Goal: Task Accomplishment & Management: Use online tool/utility

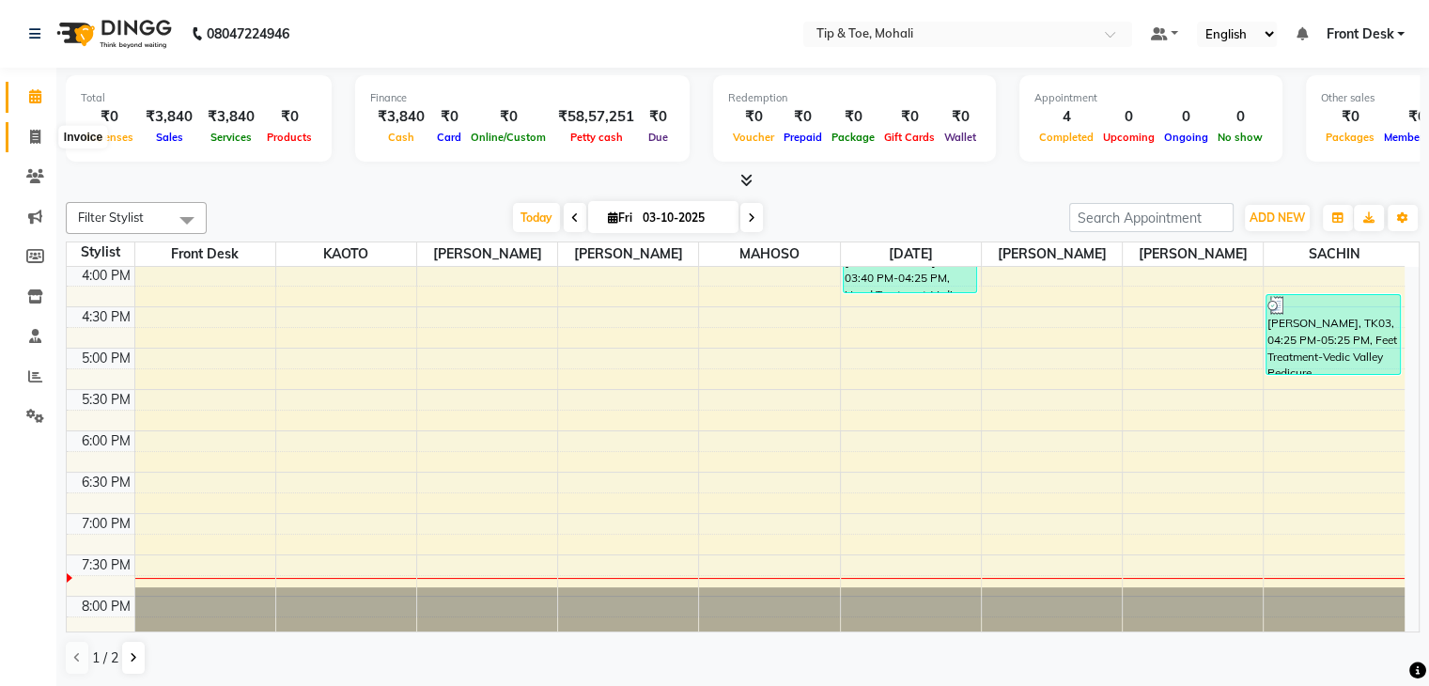
click at [24, 135] on span at bounding box center [35, 138] width 33 height 22
select select "service"
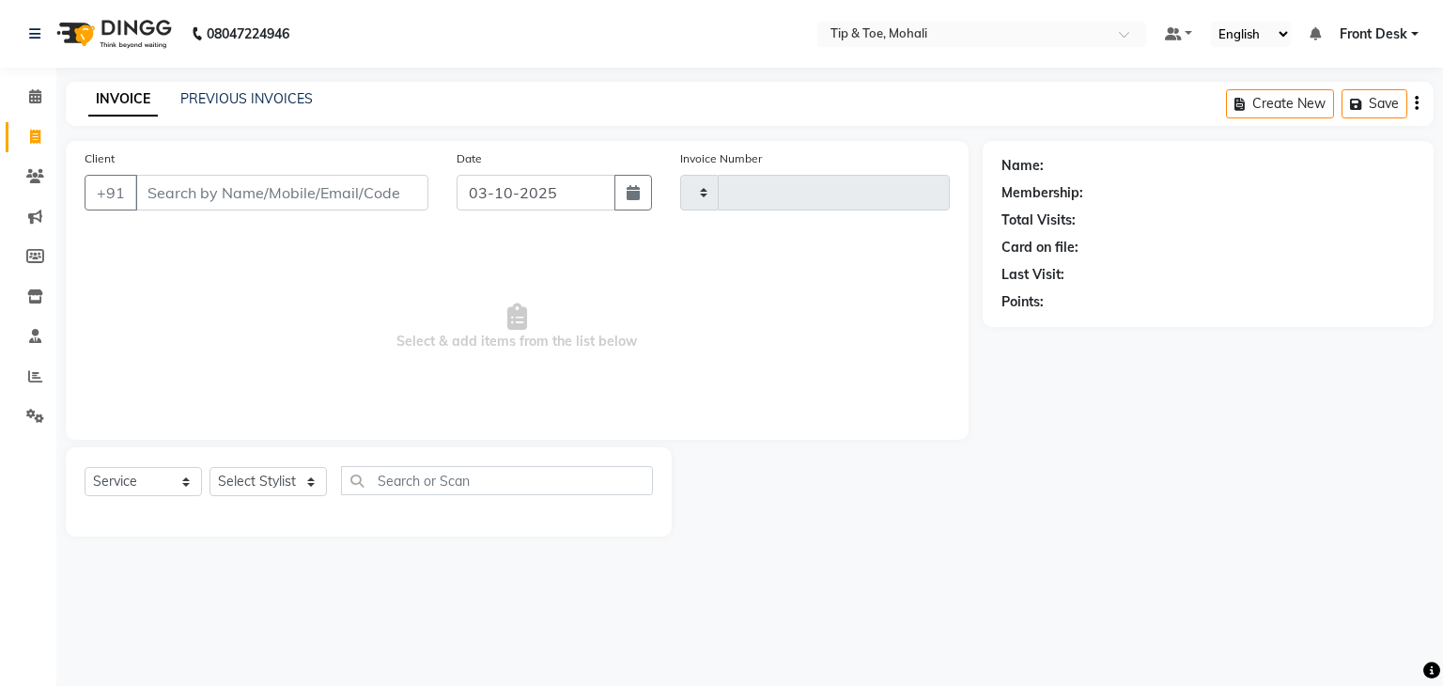
type input "0949"
select select "5835"
click at [178, 201] on input "Client" at bounding box center [281, 193] width 293 height 36
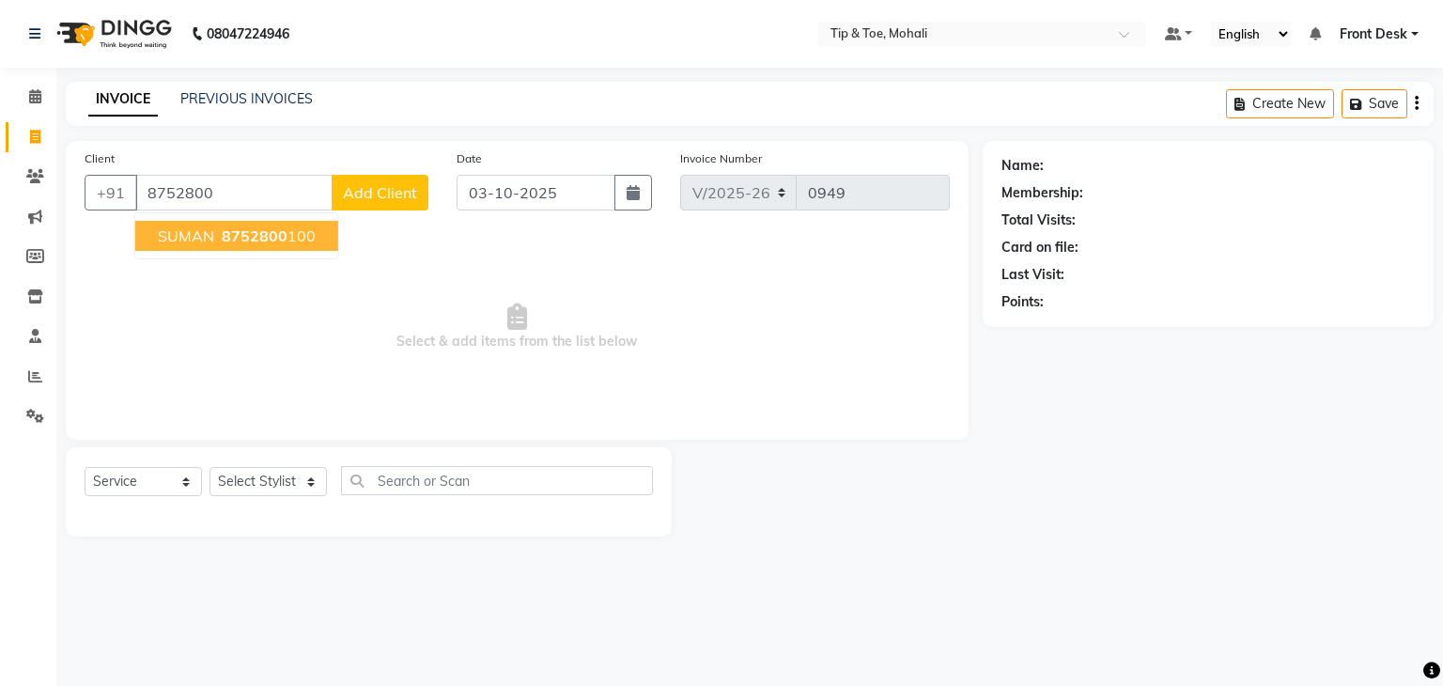
click at [222, 238] on span "8752800" at bounding box center [255, 235] width 66 height 19
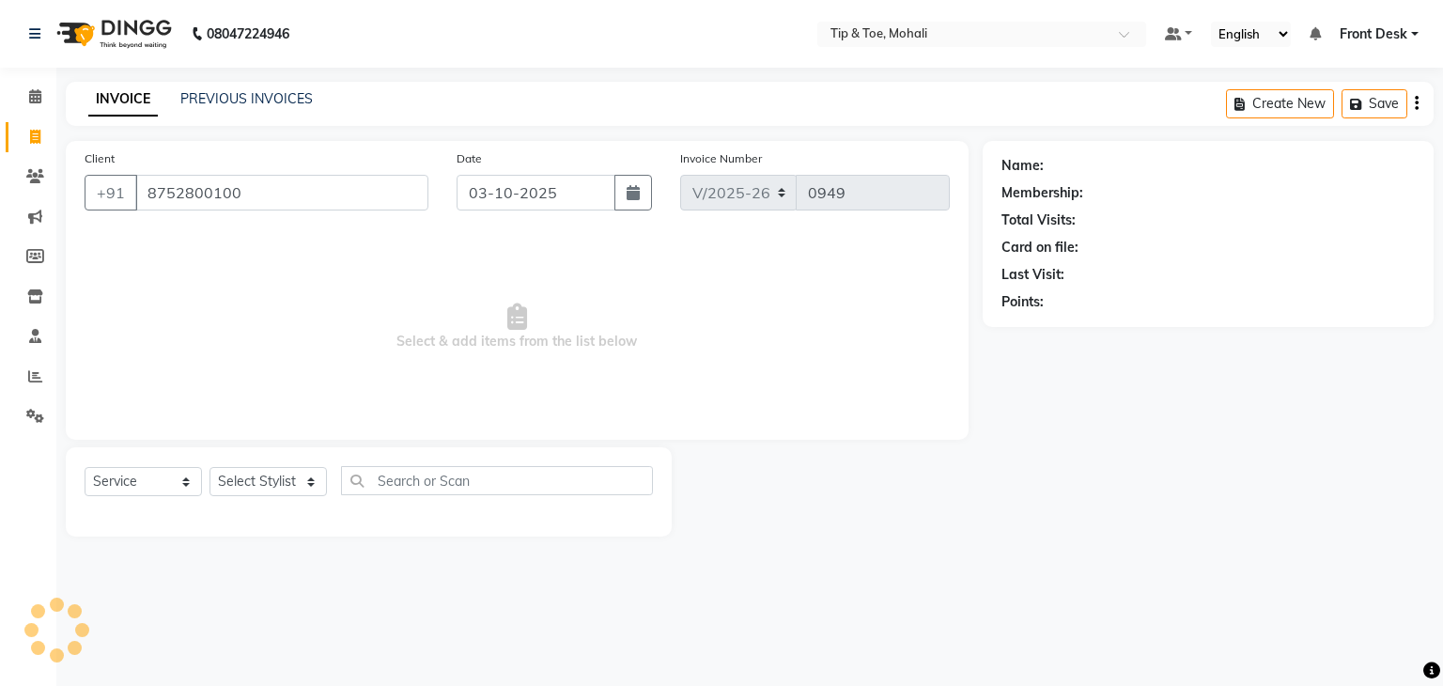
type input "8752800100"
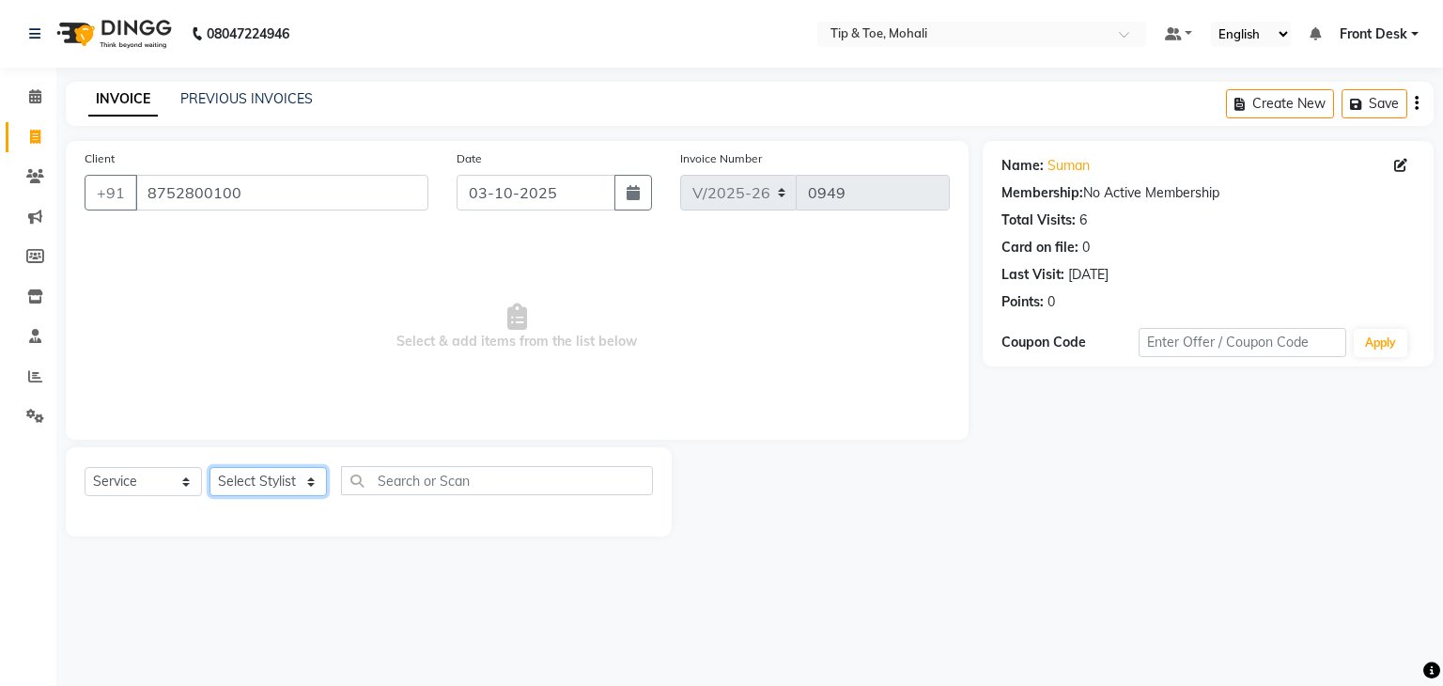
click at [286, 482] on select "Select Stylist Front Desk KAOTO [PERSON_NAME] [PERSON_NAME] [DATE][PERSON_NAME]…" at bounding box center [267, 481] width 117 height 29
select select "90381"
click at [209, 468] on select "Select Stylist Front Desk KAOTO [PERSON_NAME] [PERSON_NAME] [DATE][PERSON_NAME]…" at bounding box center [267, 481] width 117 height 29
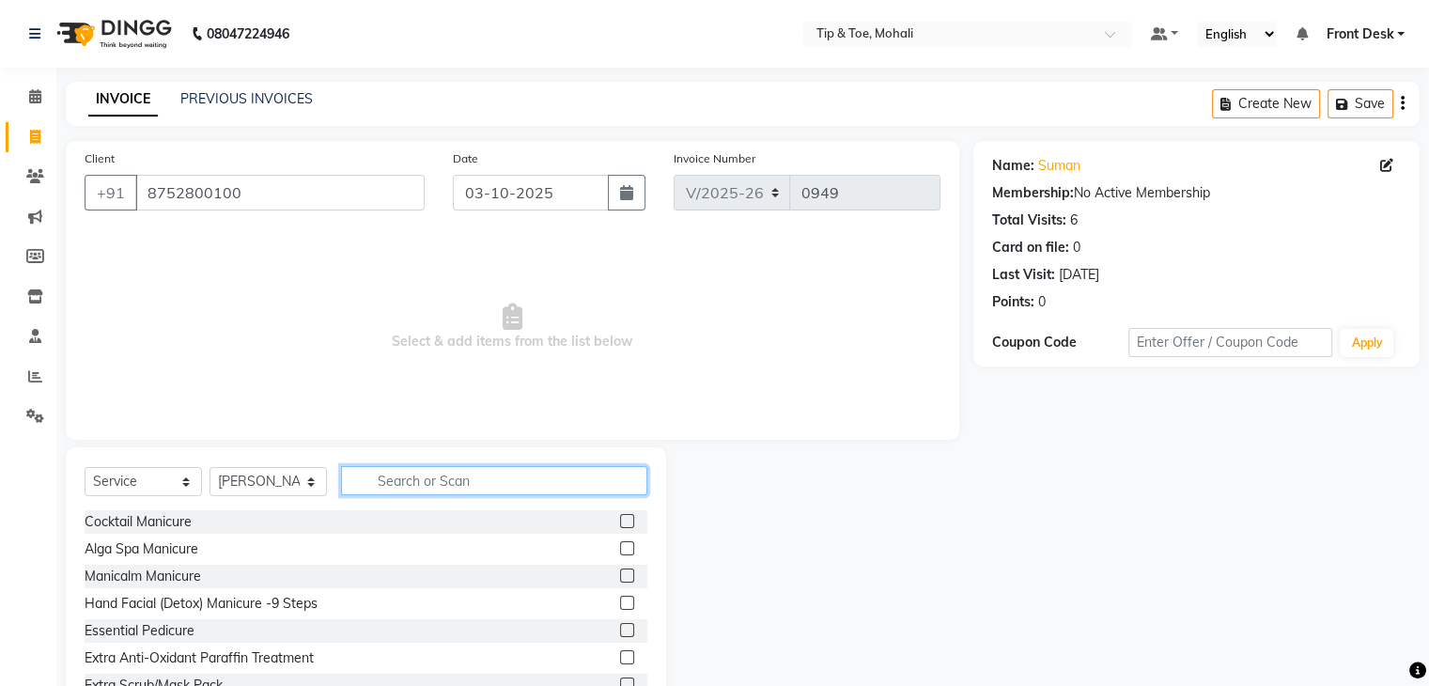
click at [417, 482] on input "text" at bounding box center [494, 480] width 306 height 29
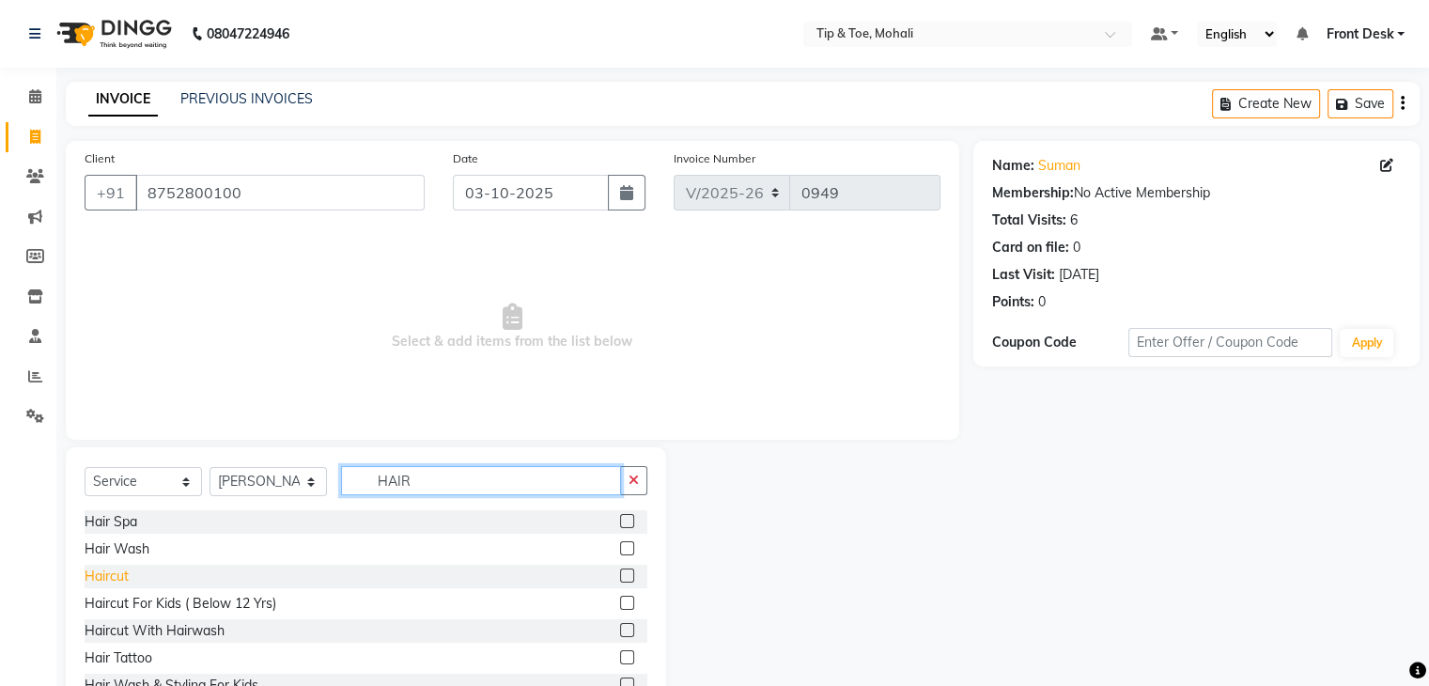
type input "HAIR"
click at [118, 574] on div "Haircut" at bounding box center [107, 576] width 44 height 20
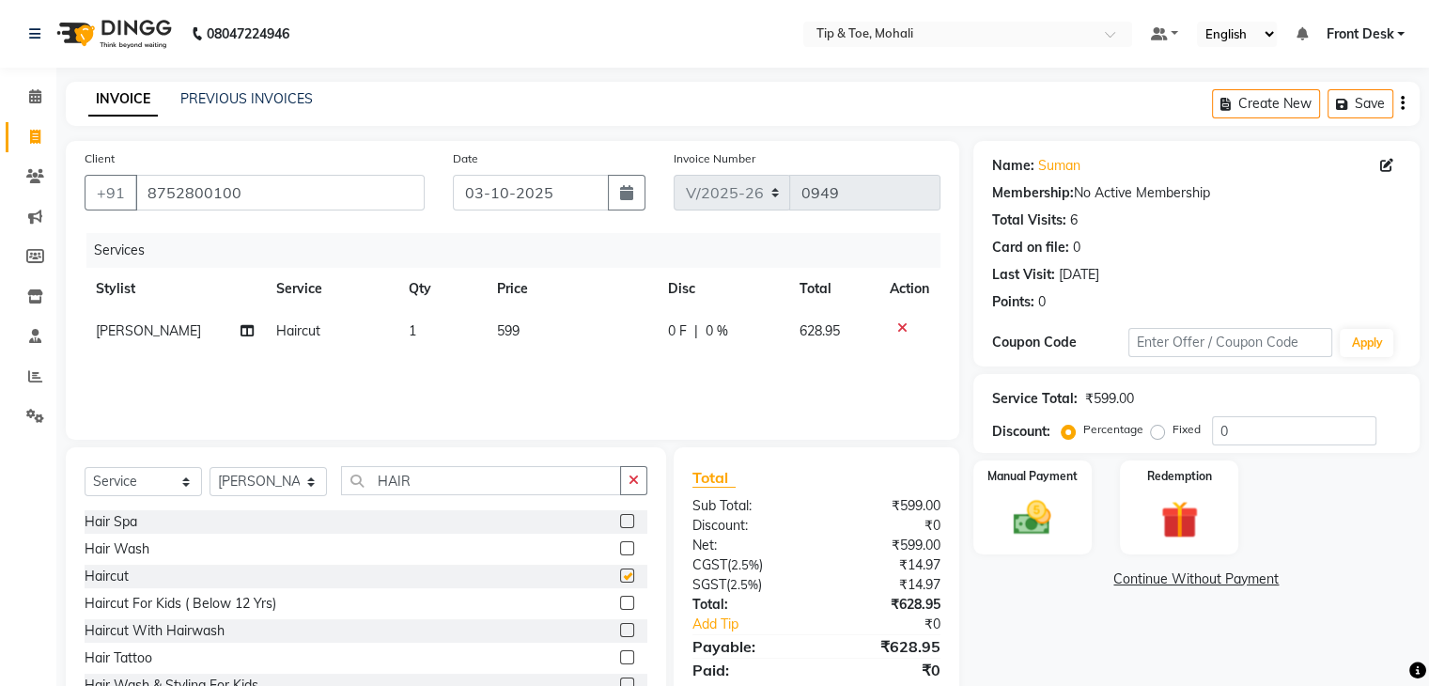
checkbox input "false"
click at [426, 489] on input "HAIR" at bounding box center [481, 480] width 280 height 29
type input "H"
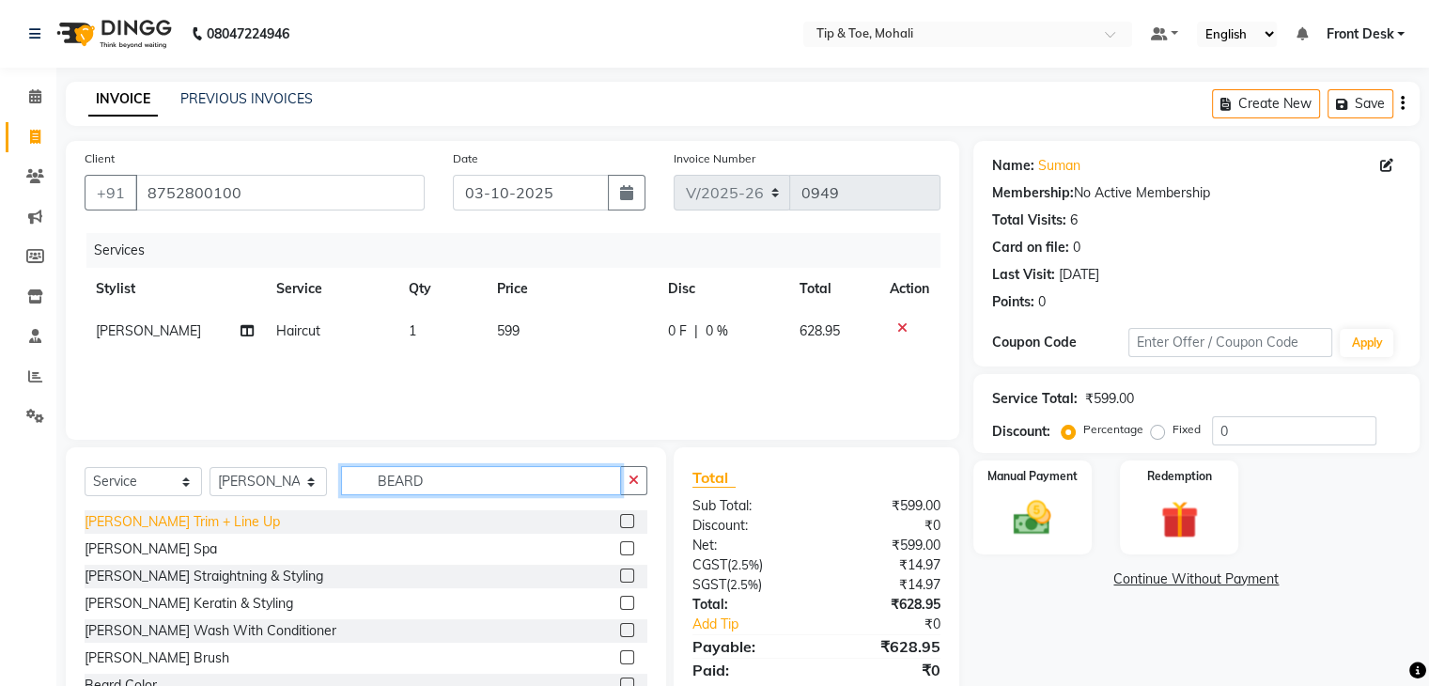
type input "BEARD"
click at [180, 513] on div "[PERSON_NAME] Trim + Line Up" at bounding box center [182, 522] width 195 height 20
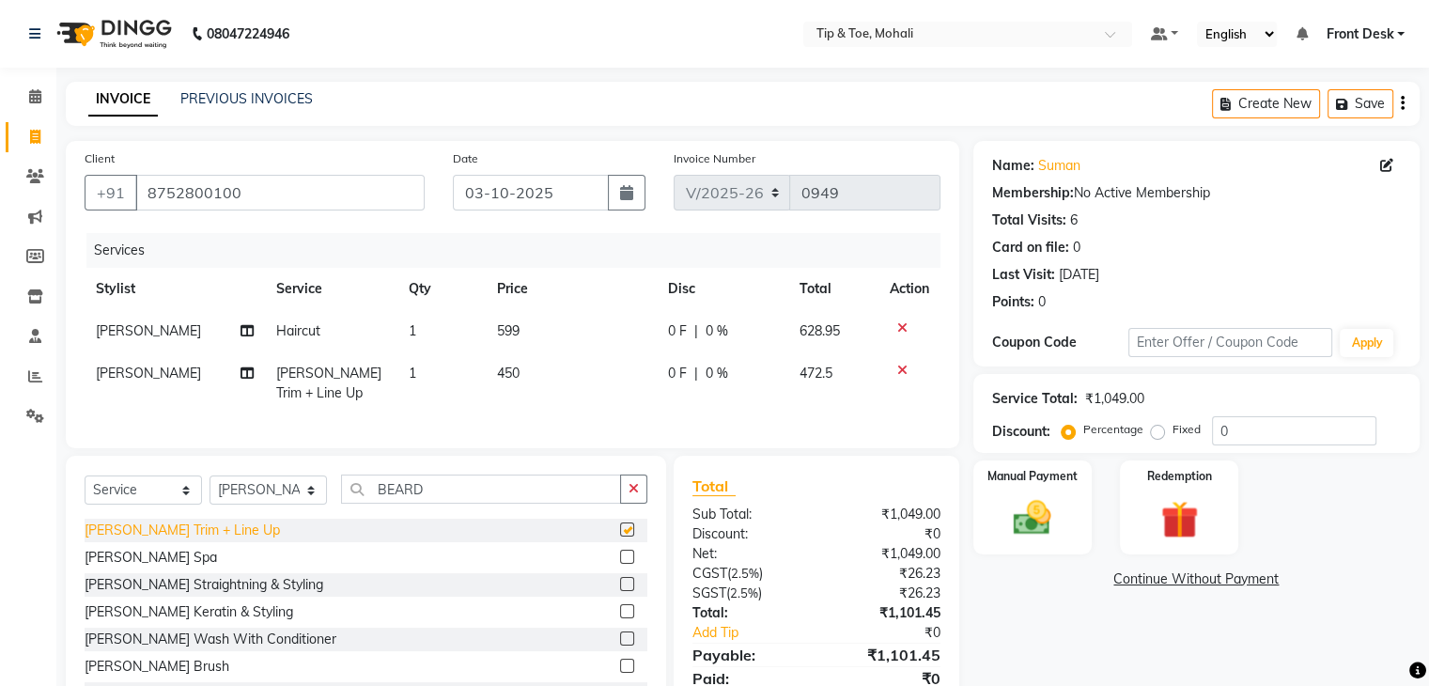
checkbox input "false"
click at [518, 331] on td "599" at bounding box center [572, 331] width 172 height 42
select select "90381"
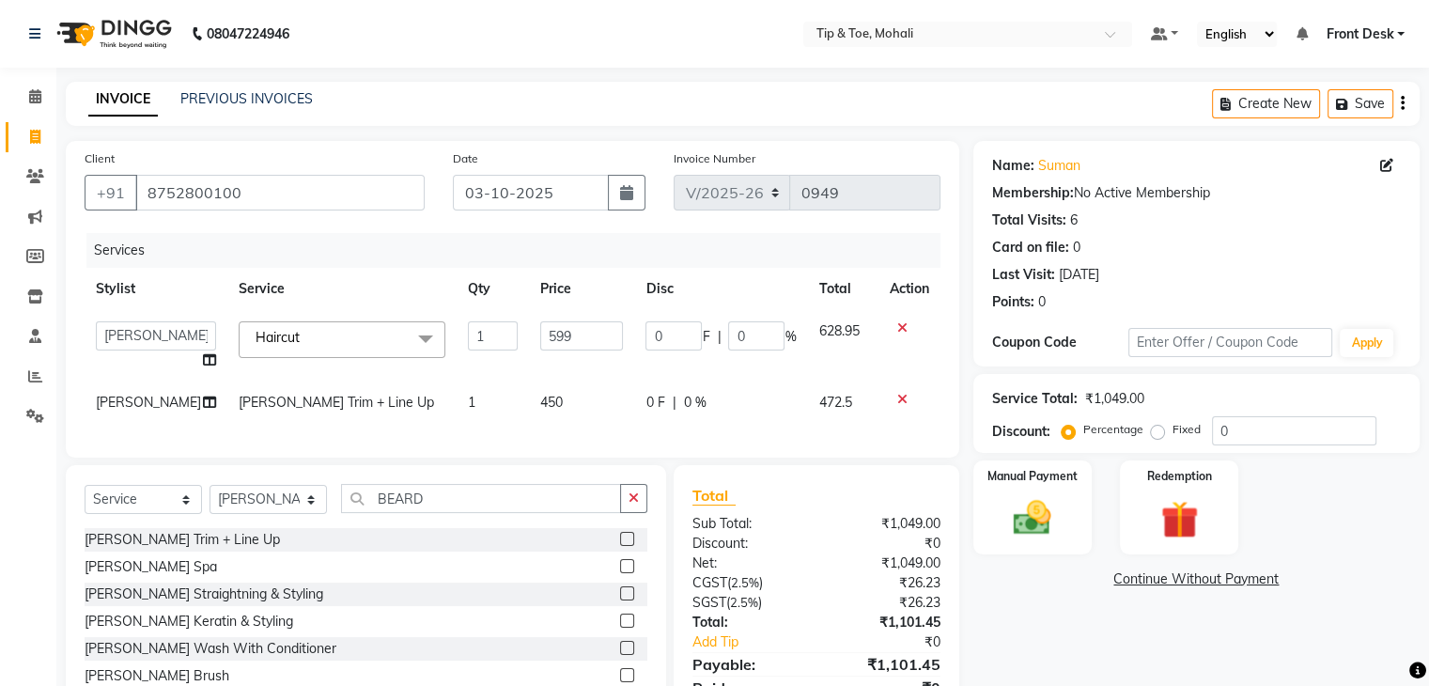
click at [540, 331] on input "599" at bounding box center [582, 335] width 84 height 29
type input "400"
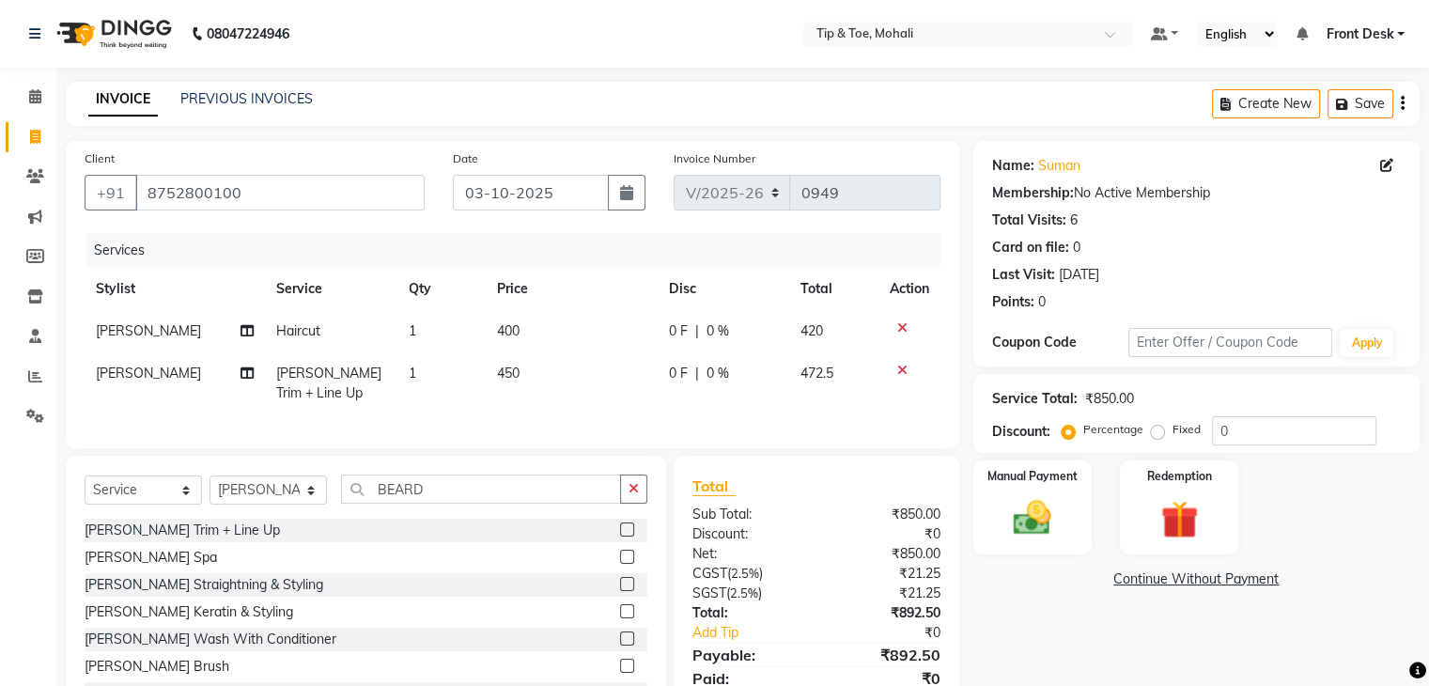
click at [556, 400] on td "450" at bounding box center [572, 383] width 172 height 62
select select "90381"
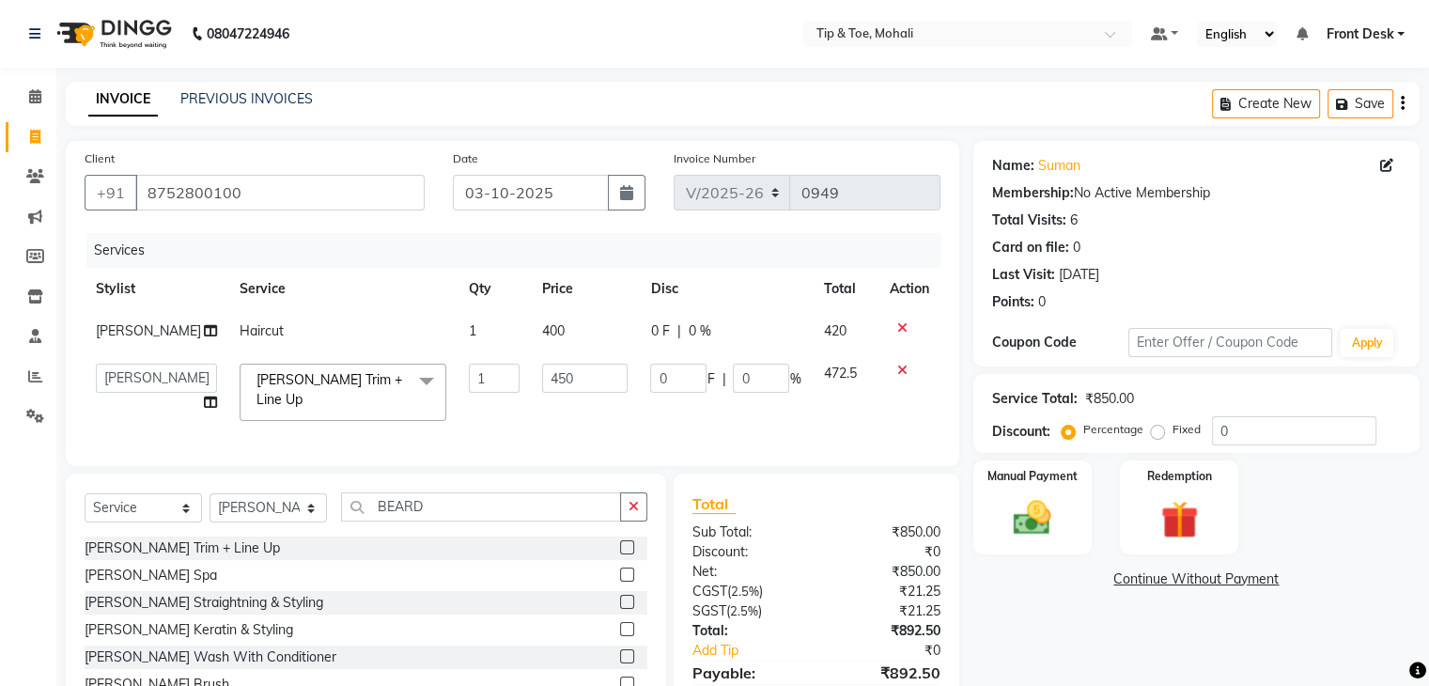
click at [556, 400] on td "450" at bounding box center [585, 392] width 109 height 80
click at [567, 384] on input "450" at bounding box center [585, 377] width 86 height 29
type input "4"
type input "300"
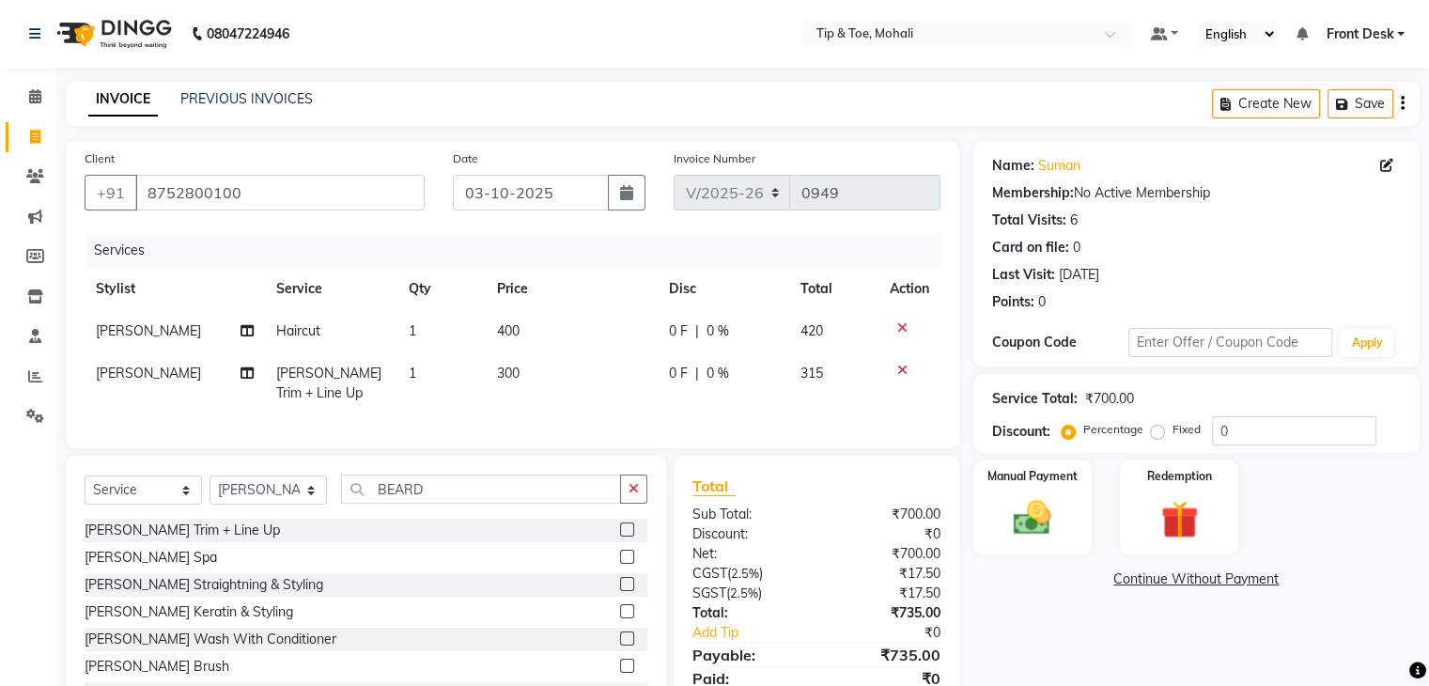
click at [609, 420] on div "Services Stylist Service Qty Price Disc Total Action SAM Haircut 1 400 0 F | 0 …" at bounding box center [513, 331] width 856 height 196
click at [1243, 427] on input "0" at bounding box center [1294, 430] width 164 height 29
type input "4.7619"
click at [1044, 532] on img at bounding box center [1031, 518] width 63 height 45
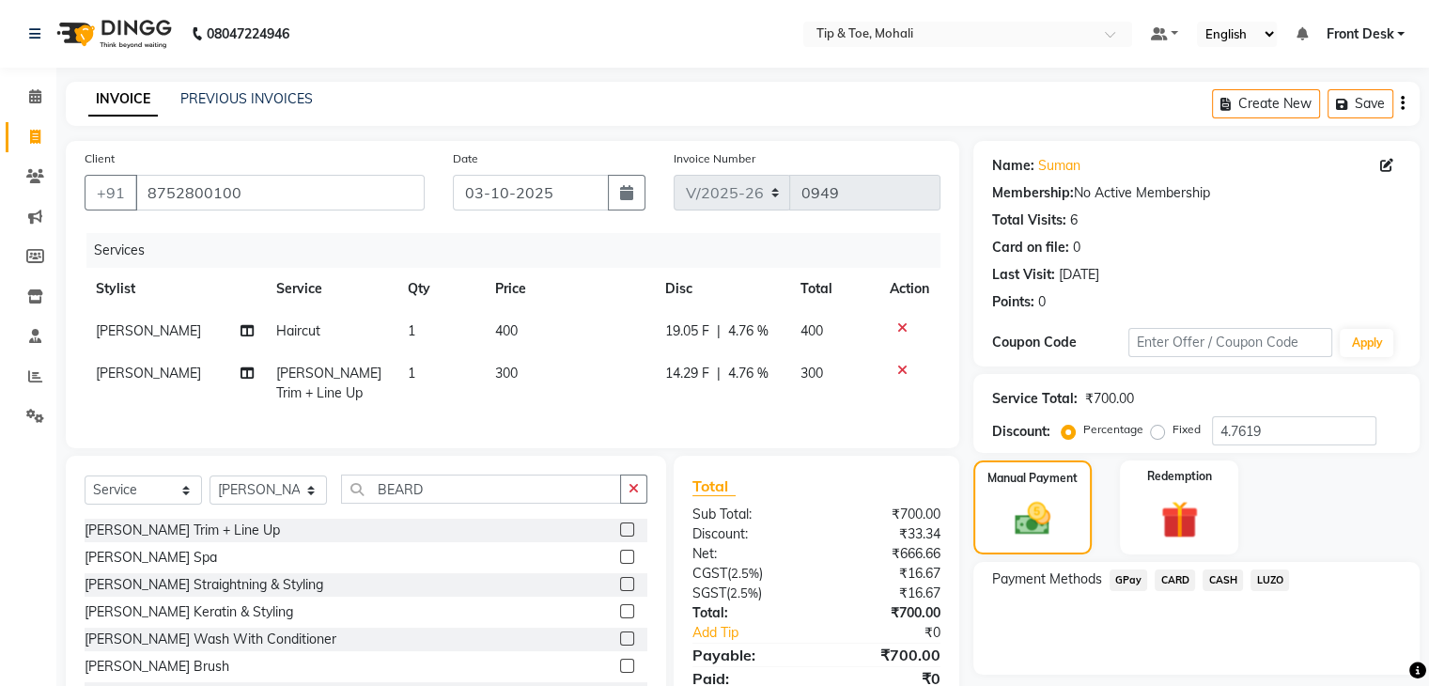
click at [1142, 583] on span "GPay" at bounding box center [1128, 580] width 39 height 22
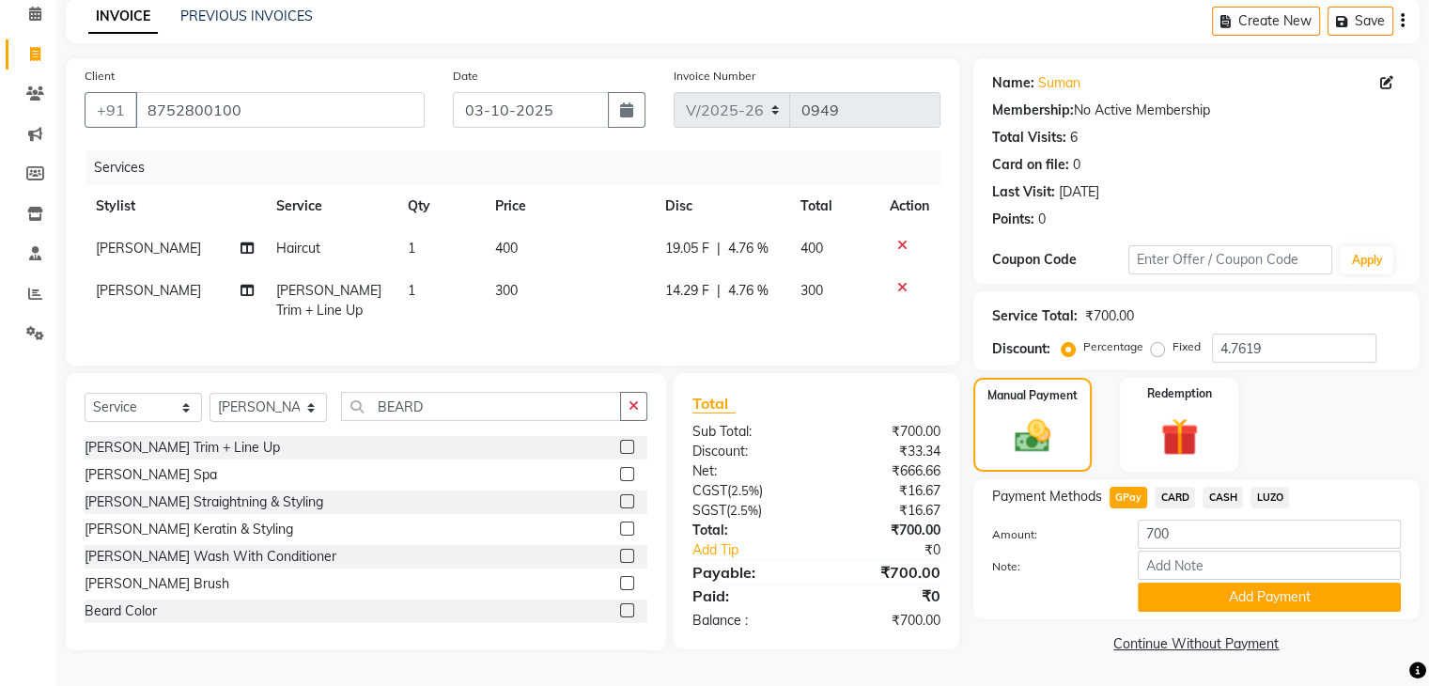
click at [1171, 604] on div "Add Payment" at bounding box center [1268, 596] width 291 height 29
click at [1171, 593] on button "Add Payment" at bounding box center [1268, 596] width 263 height 29
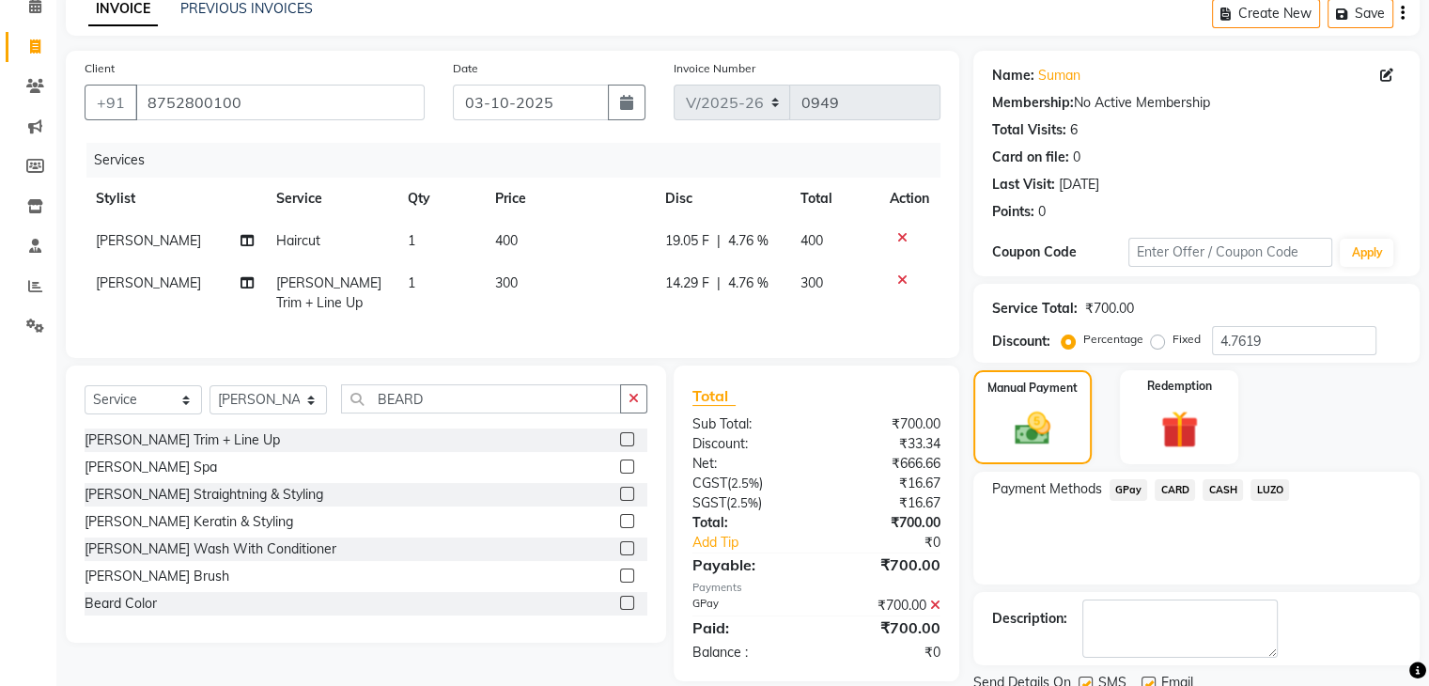
scroll to position [161, 0]
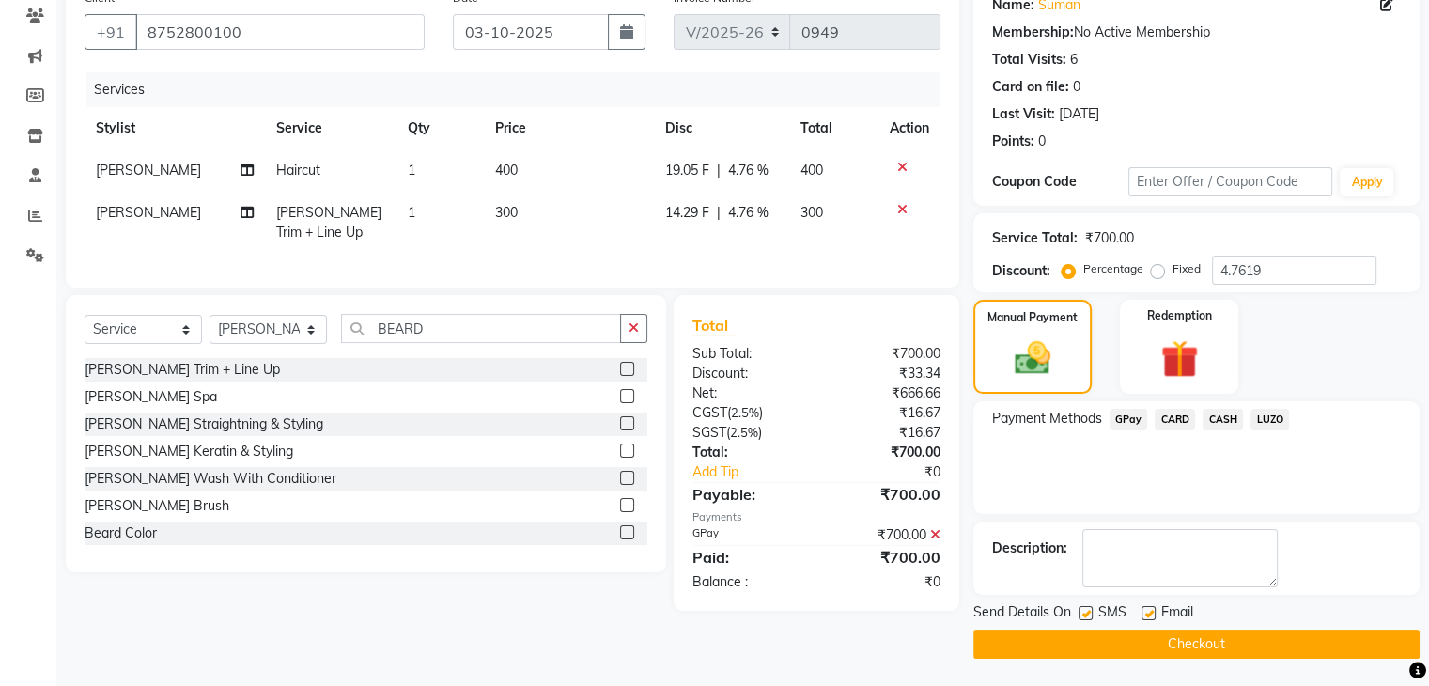
click at [1156, 643] on button "Checkout" at bounding box center [1196, 643] width 446 height 29
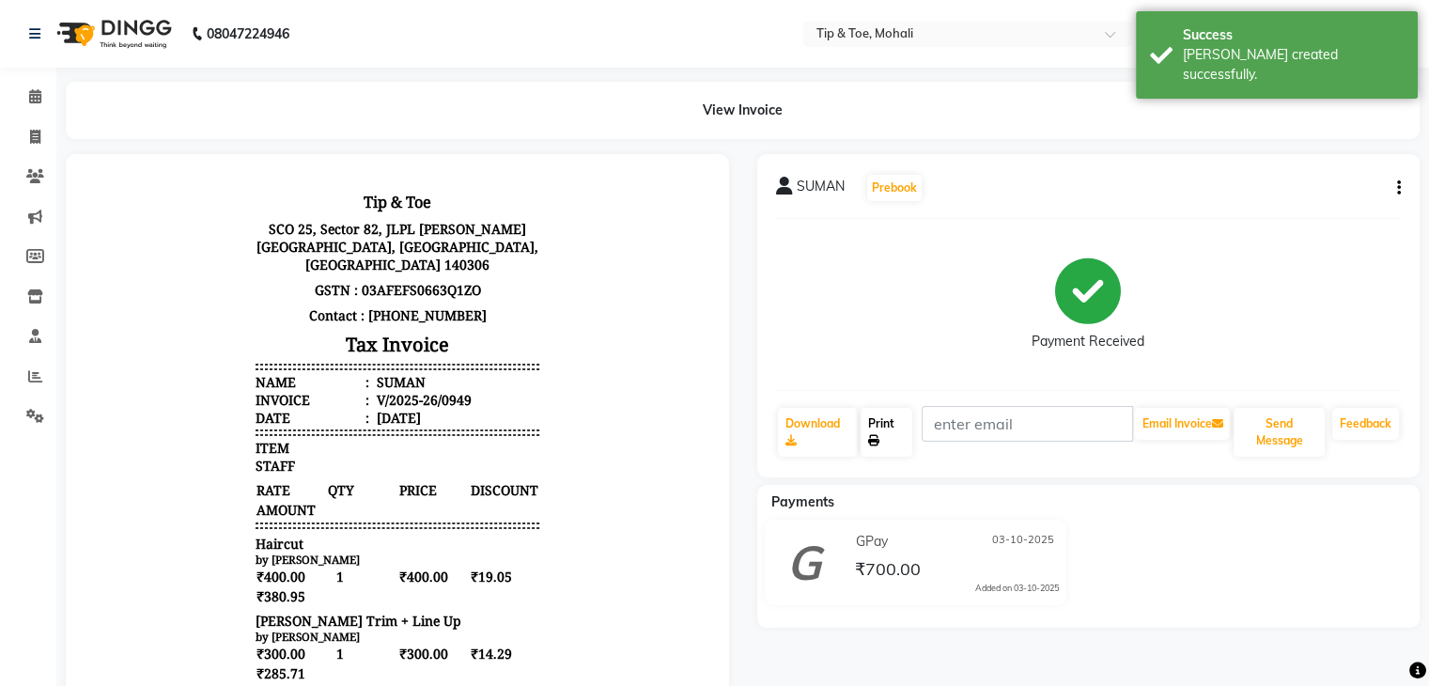
click at [883, 437] on link "Print" at bounding box center [886, 432] width 52 height 49
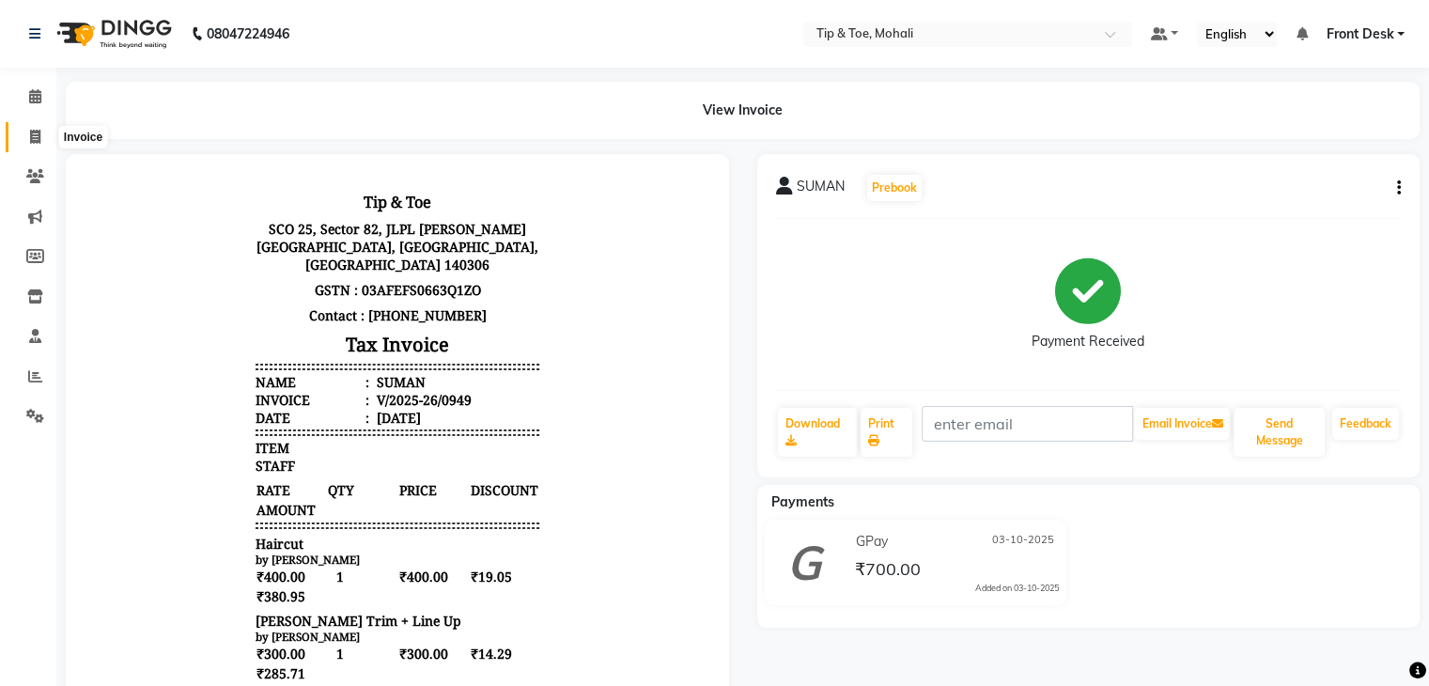
click at [19, 139] on span at bounding box center [35, 138] width 33 height 22
select select "service"
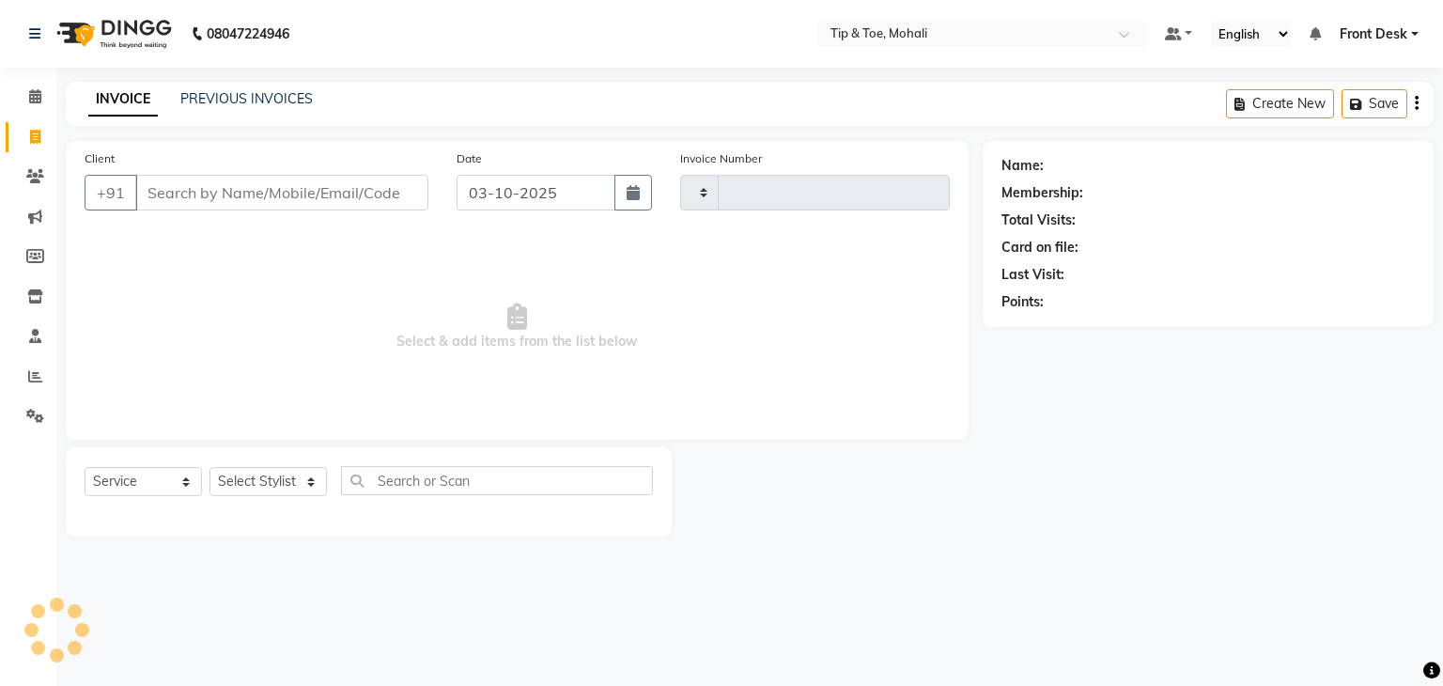
type input "0950"
select select "5835"
click at [244, 97] on link "PREVIOUS INVOICES" at bounding box center [246, 98] width 132 height 17
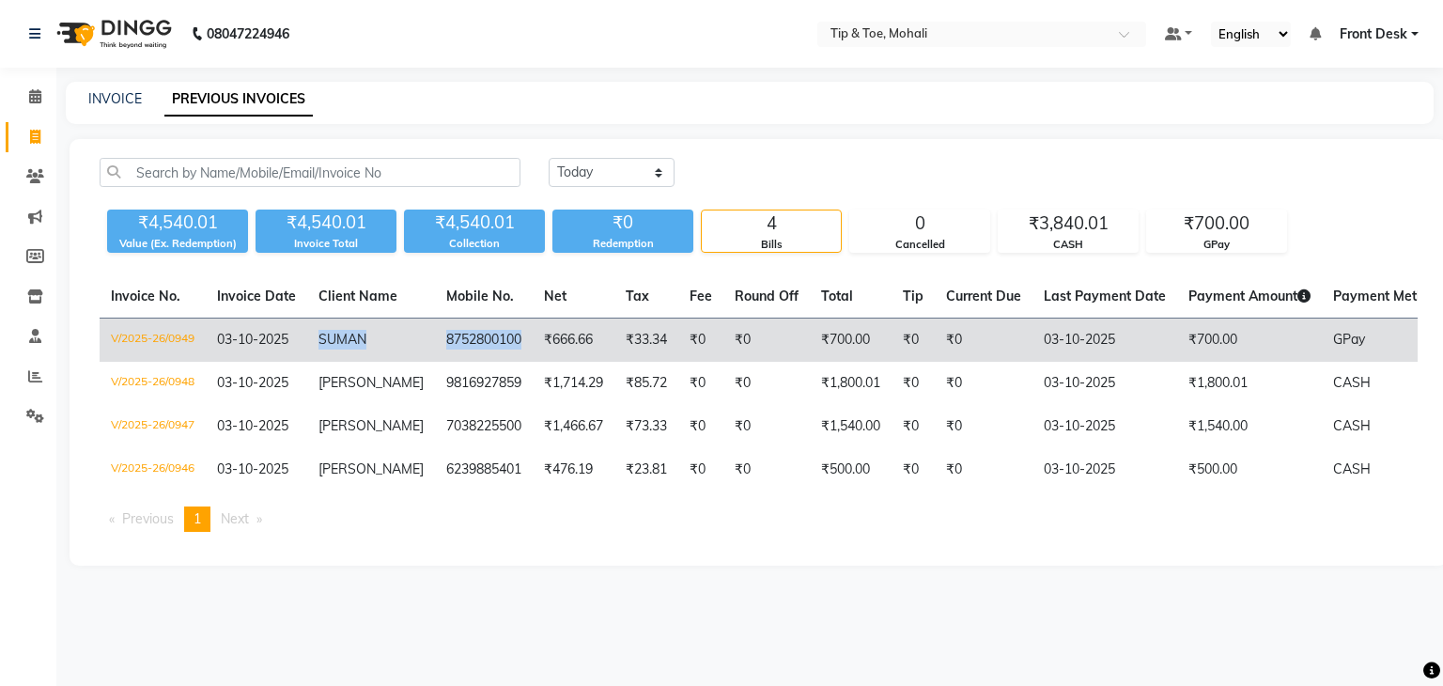
drag, startPoint x: 316, startPoint y: 333, endPoint x: 507, endPoint y: 337, distance: 191.6
click at [507, 337] on tr "V/2025-26/0949 03-10-2025 SUMAN 8752800100 ₹666.66 ₹33.34 ₹0 ₹0 ₹700.00 ₹0 ₹0 0…" at bounding box center [875, 340] width 1551 height 44
copy tr "SUMAN 8752800100"
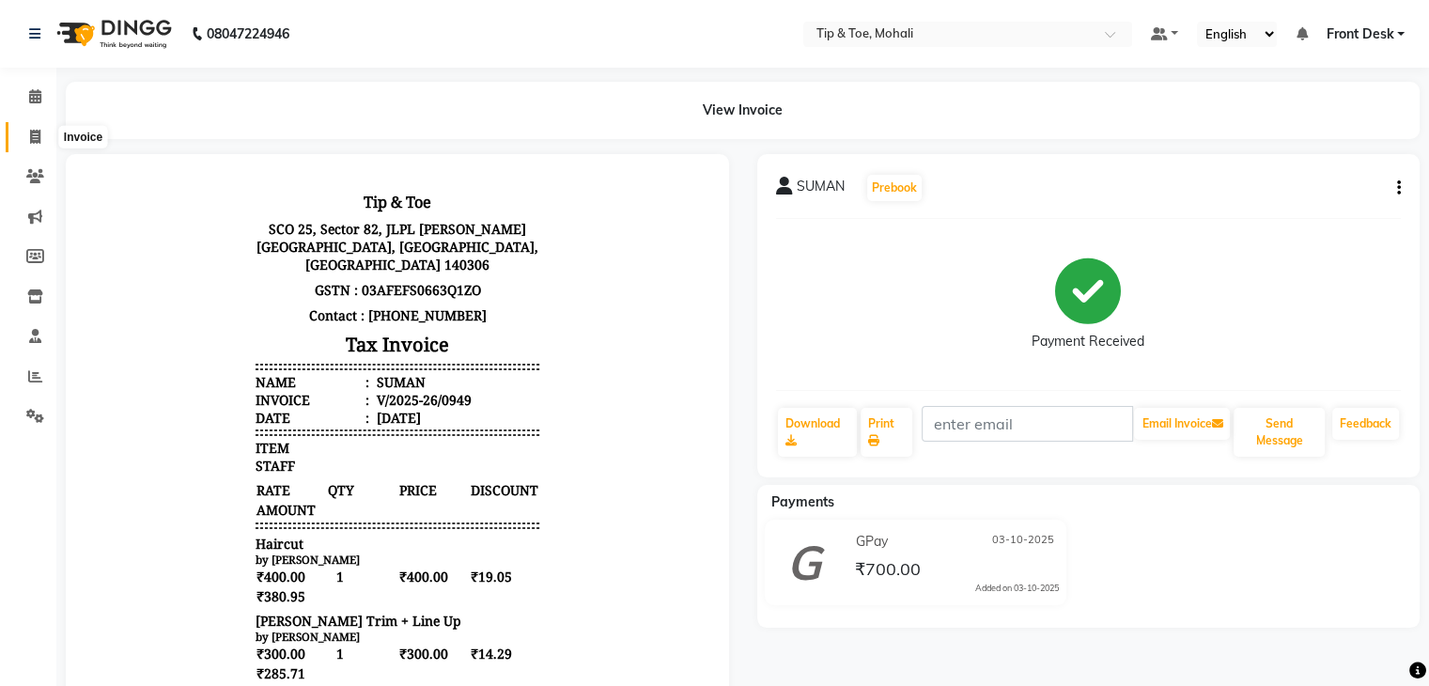
click at [27, 147] on span at bounding box center [35, 138] width 33 height 22
select select "service"
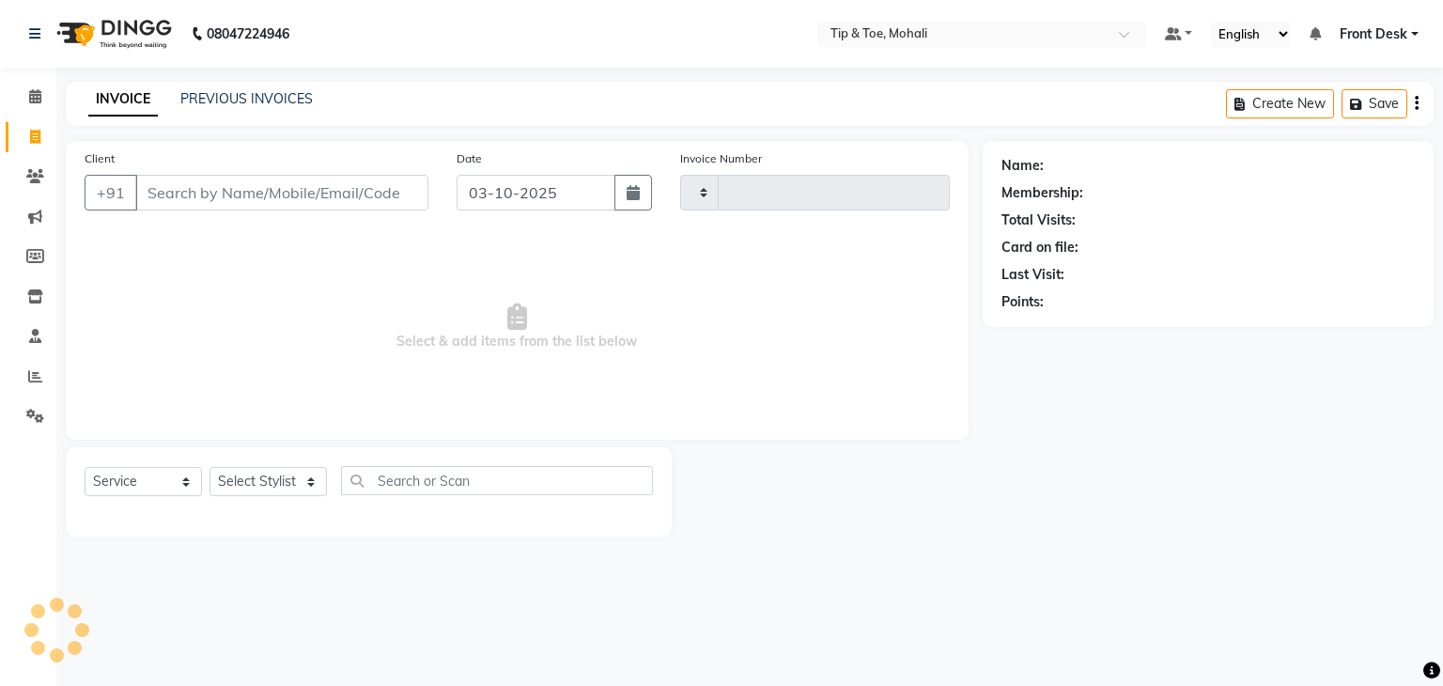
type input "0950"
select select "5835"
click at [205, 204] on input "Client" at bounding box center [281, 193] width 293 height 36
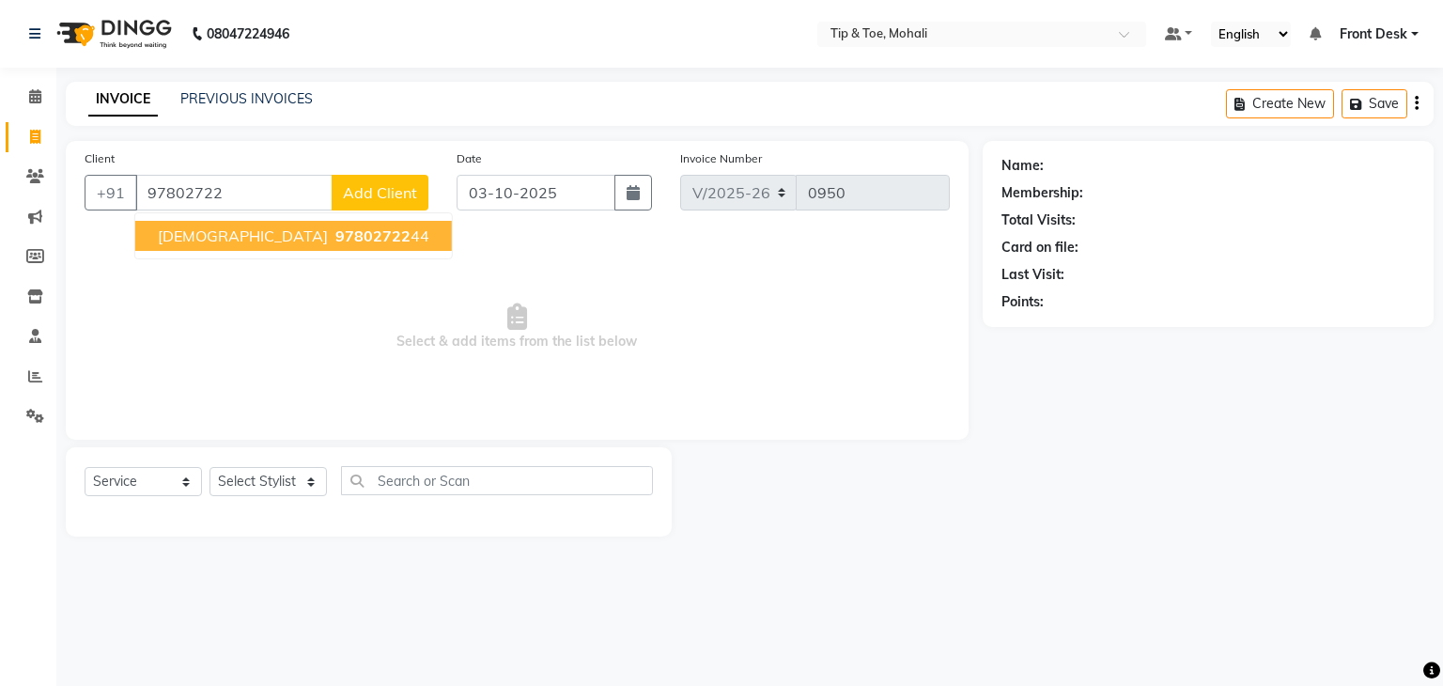
click at [335, 233] on span "97802722" at bounding box center [372, 235] width 75 height 19
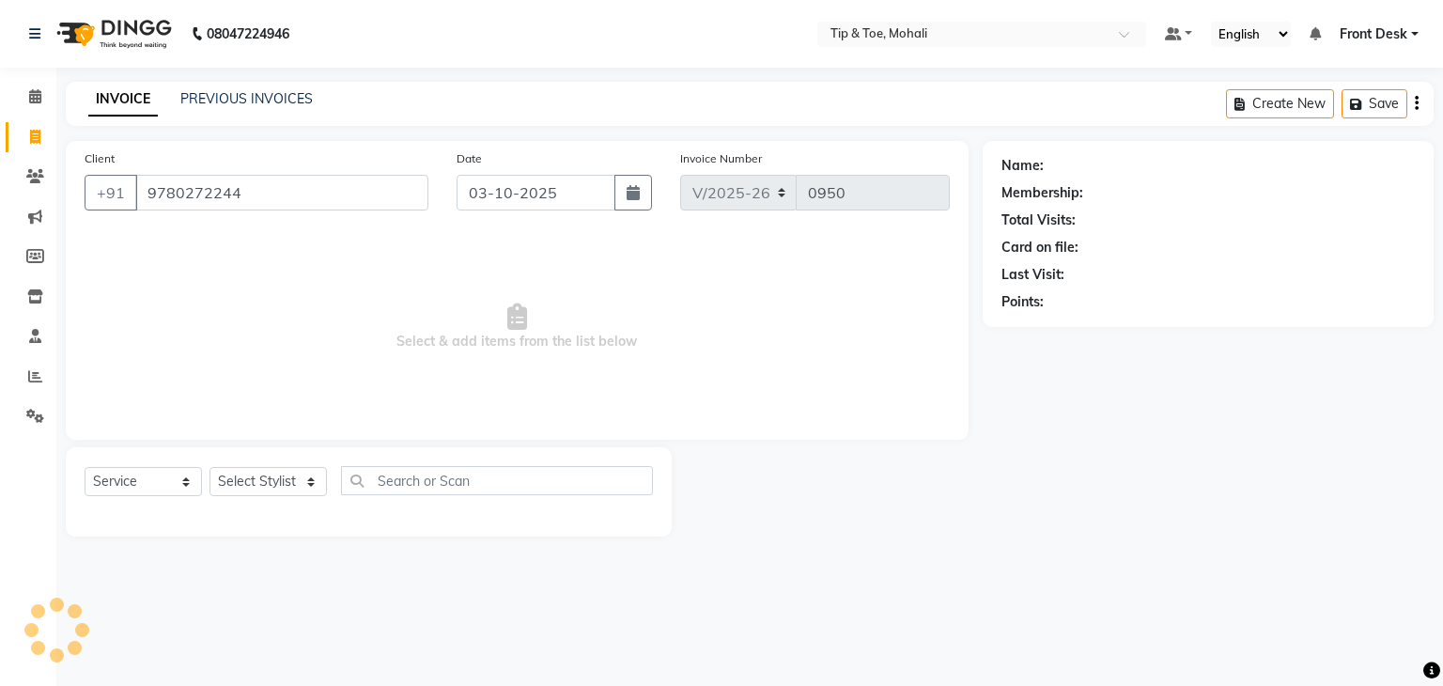
type input "9780272244"
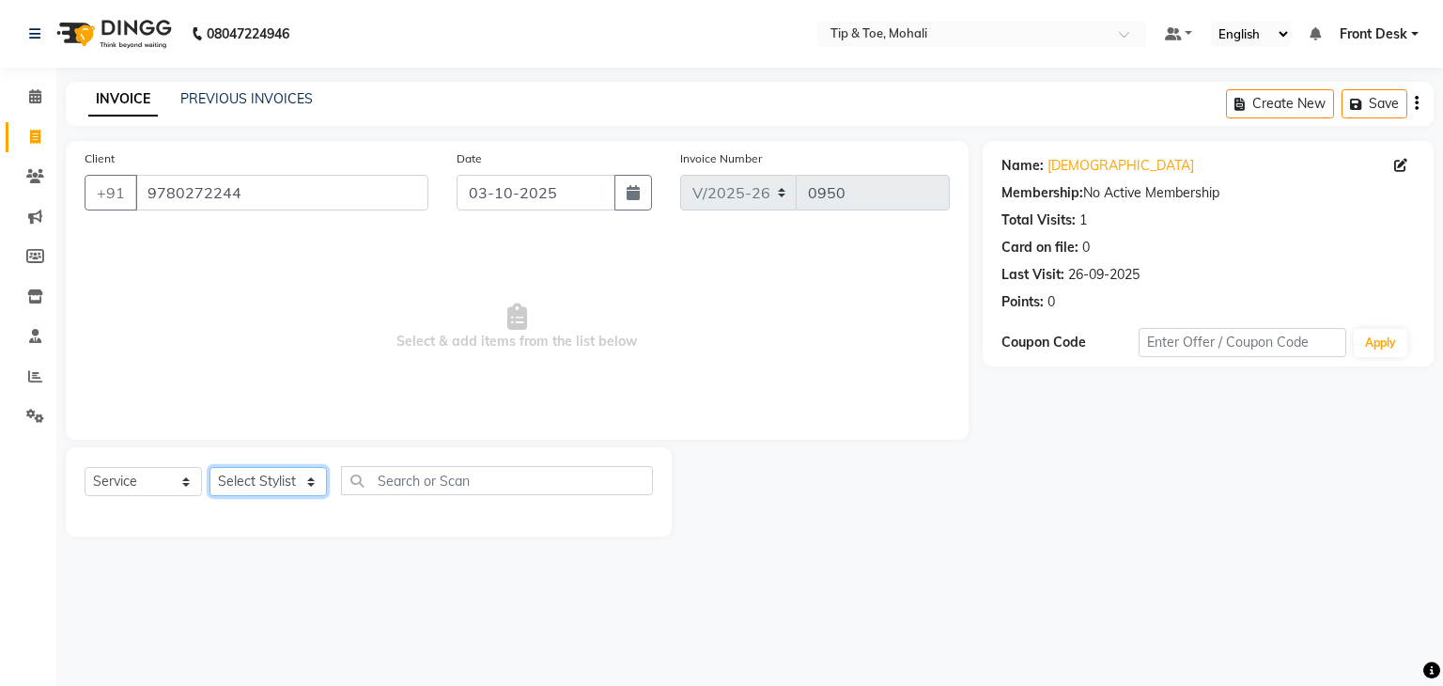
click at [252, 479] on select "Select Stylist Front Desk KAOTO KOMAL MAHOSO MONISH NICK RAJA RAJVEER SACHIN SAM" at bounding box center [267, 481] width 117 height 29
select select "90381"
click at [209, 468] on select "Select Stylist Front Desk KAOTO KOMAL MAHOSO MONISH NICK RAJA RAJVEER SACHIN SAM" at bounding box center [267, 481] width 117 height 29
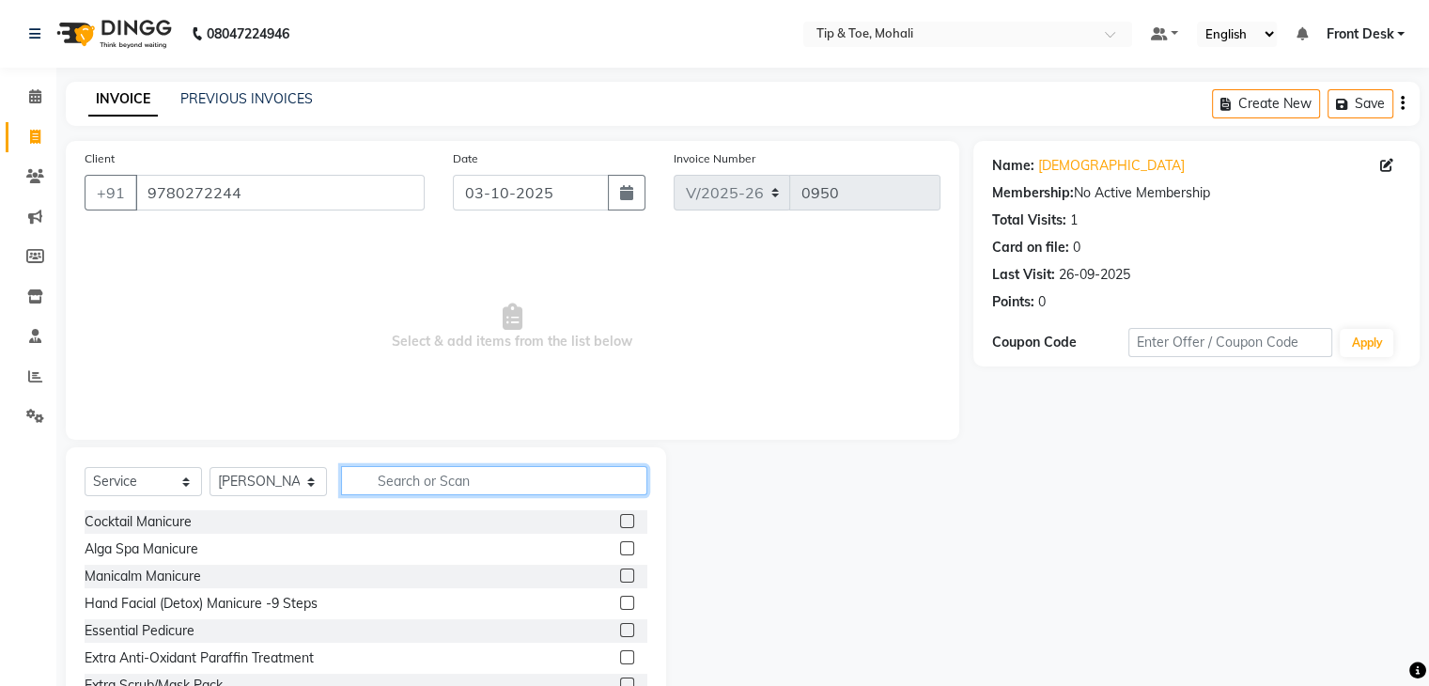
click at [452, 471] on input "text" at bounding box center [494, 480] width 306 height 29
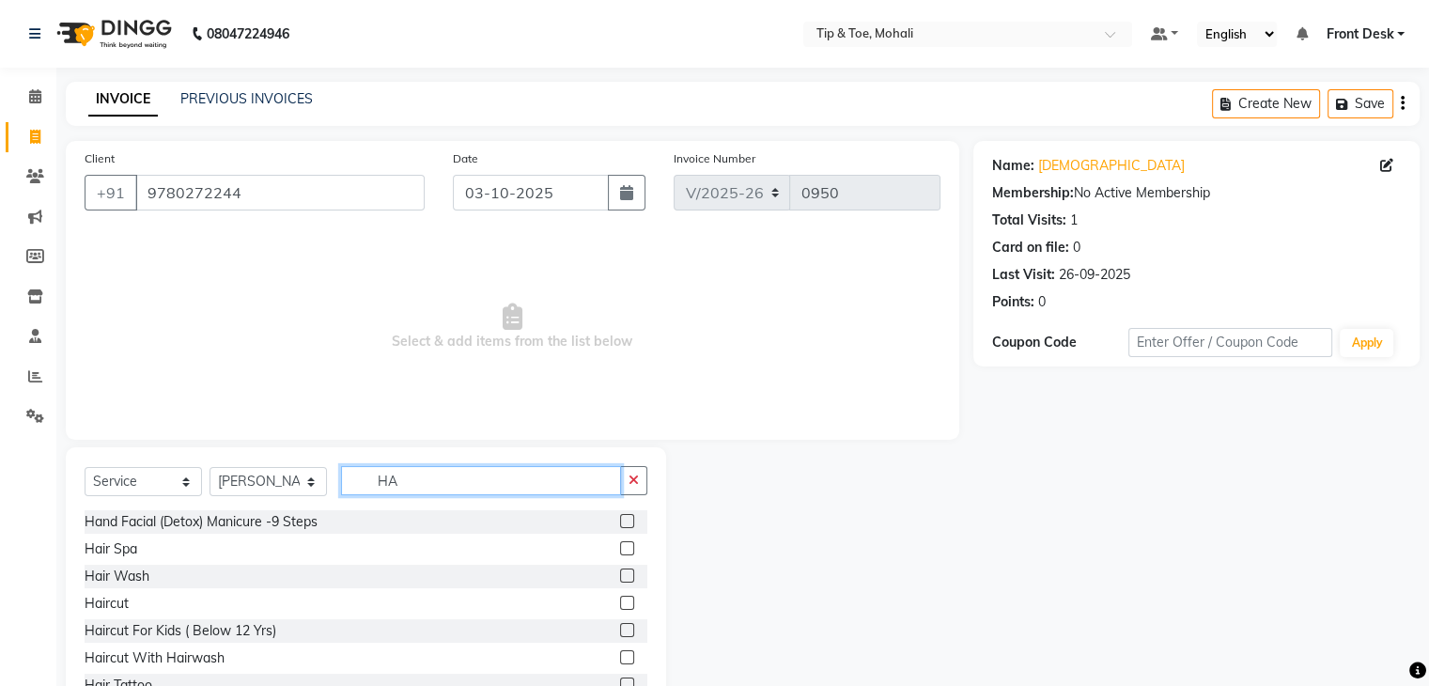
type input "H"
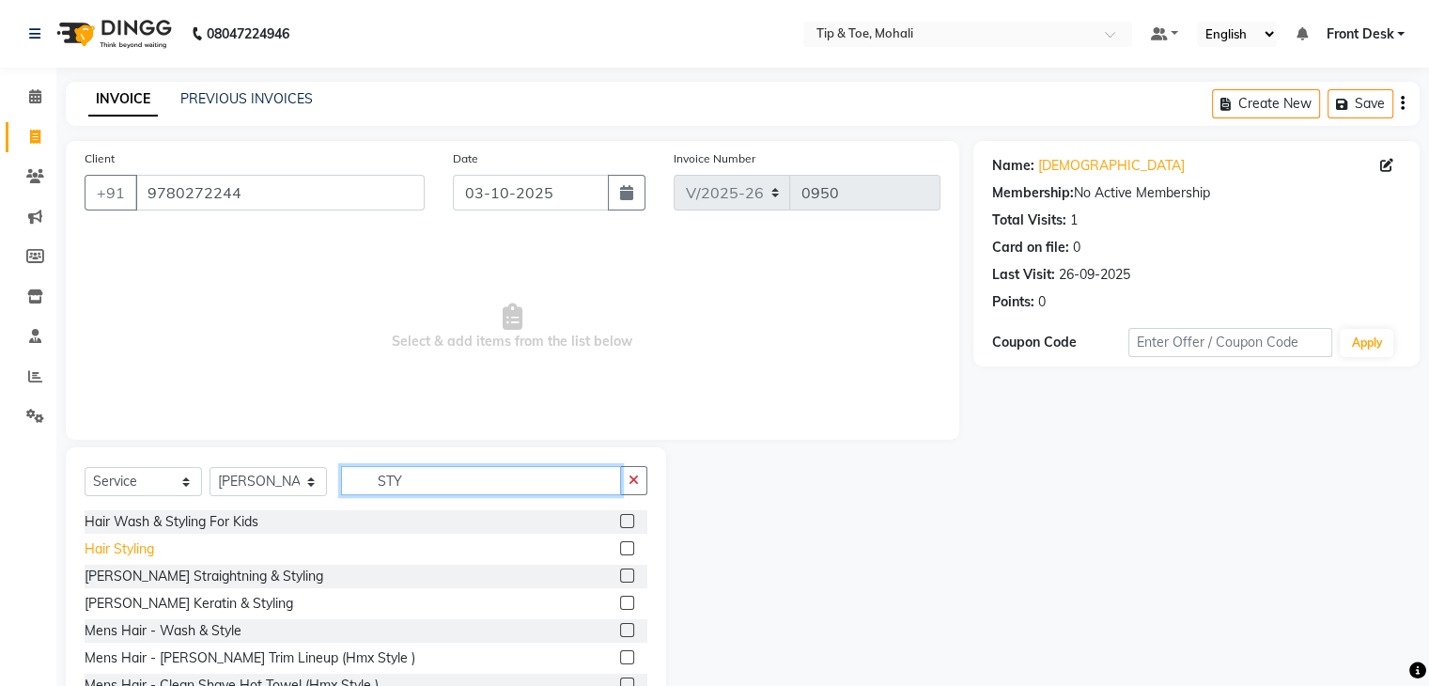
type input "STY"
click at [120, 549] on div "Hair Styling" at bounding box center [119, 549] width 69 height 20
checkbox input "false"
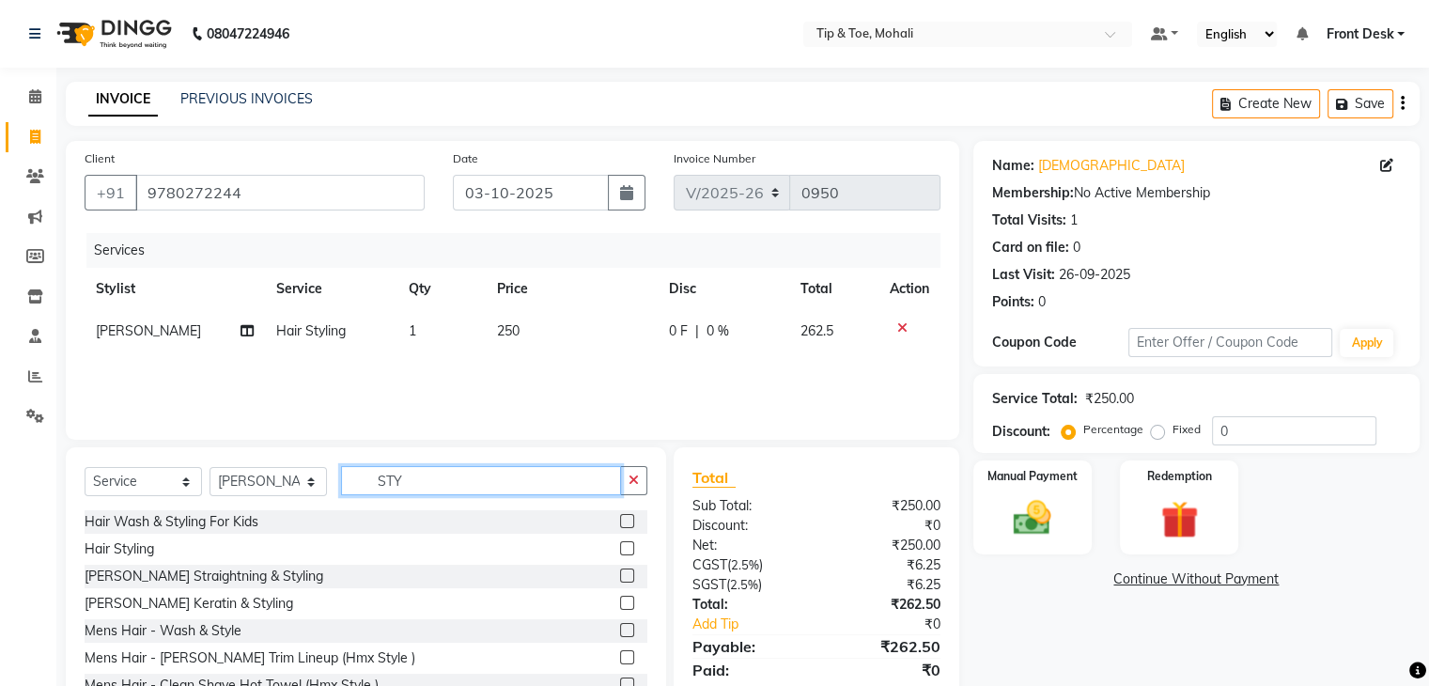
click at [411, 484] on input "STY" at bounding box center [481, 480] width 280 height 29
type input "S"
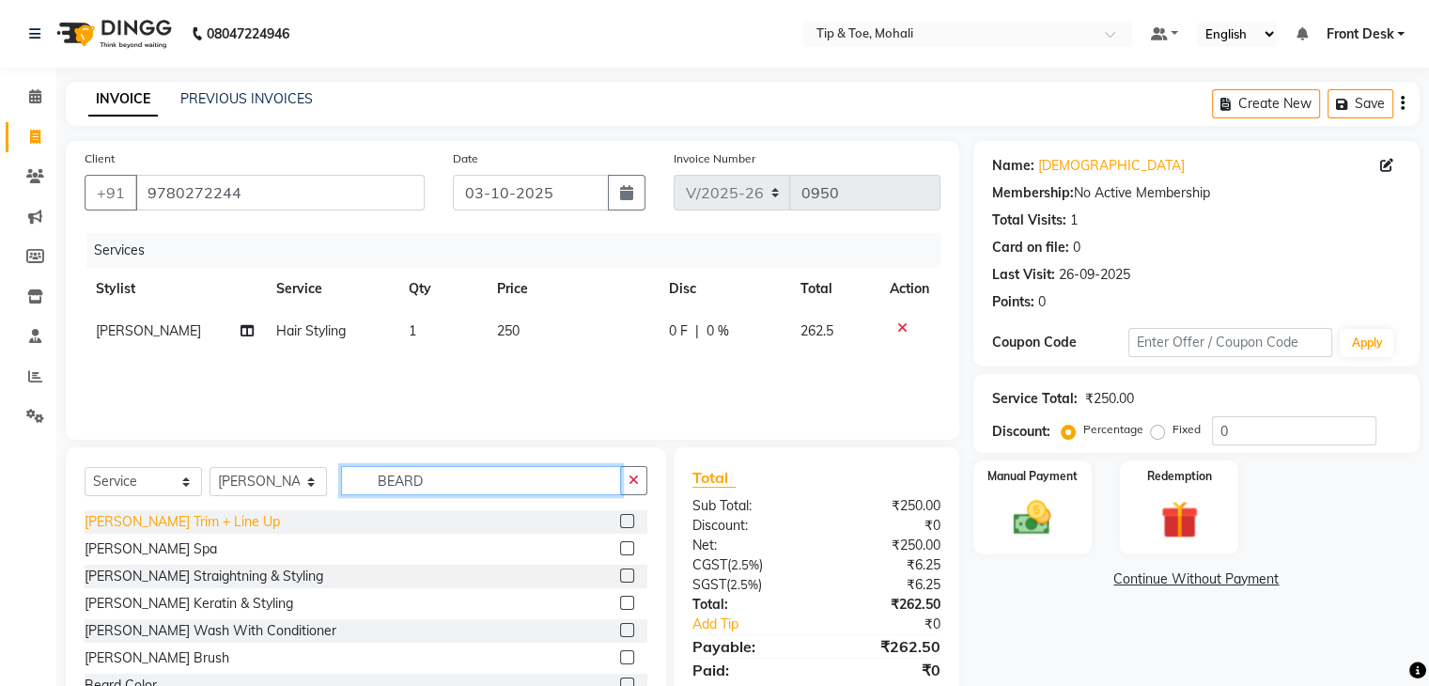
type input "BEARD"
click at [203, 523] on div "[PERSON_NAME] Trim + Line Up" at bounding box center [182, 522] width 195 height 20
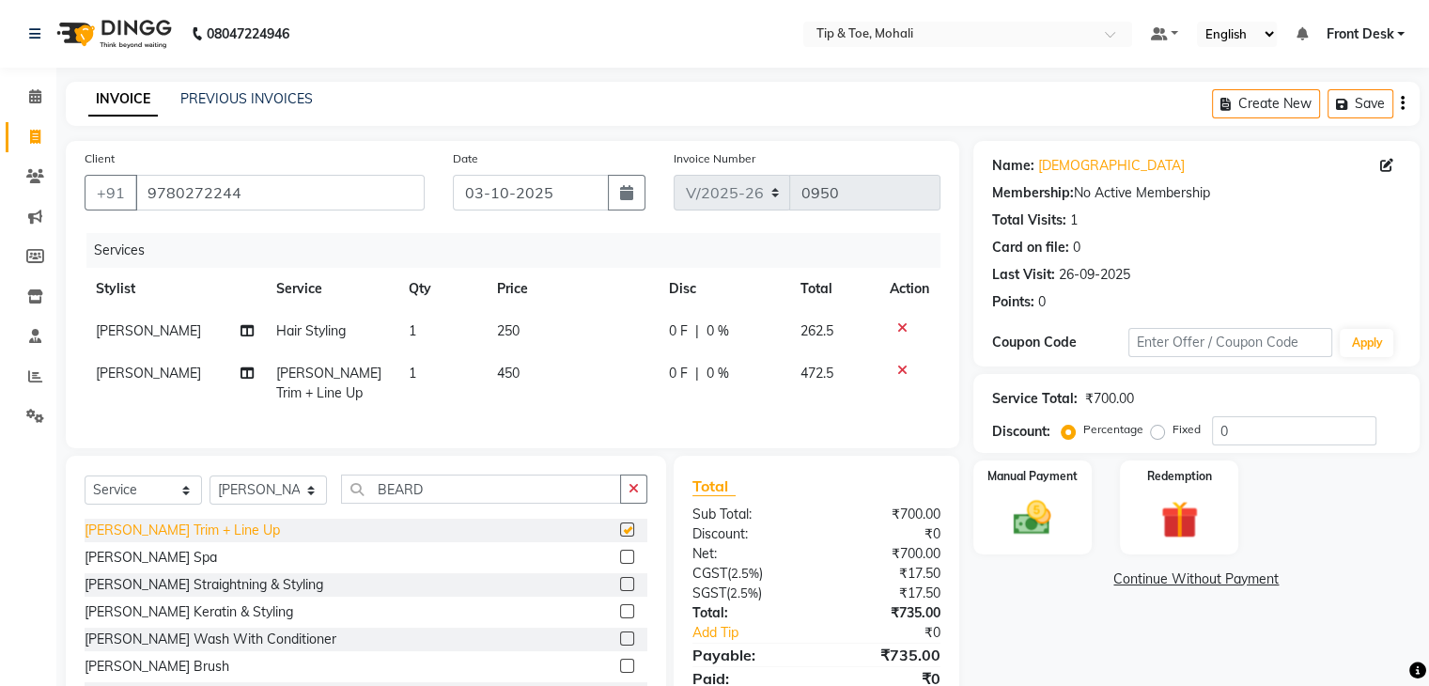
checkbox input "false"
click at [533, 334] on td "250" at bounding box center [572, 331] width 172 height 42
select select "90381"
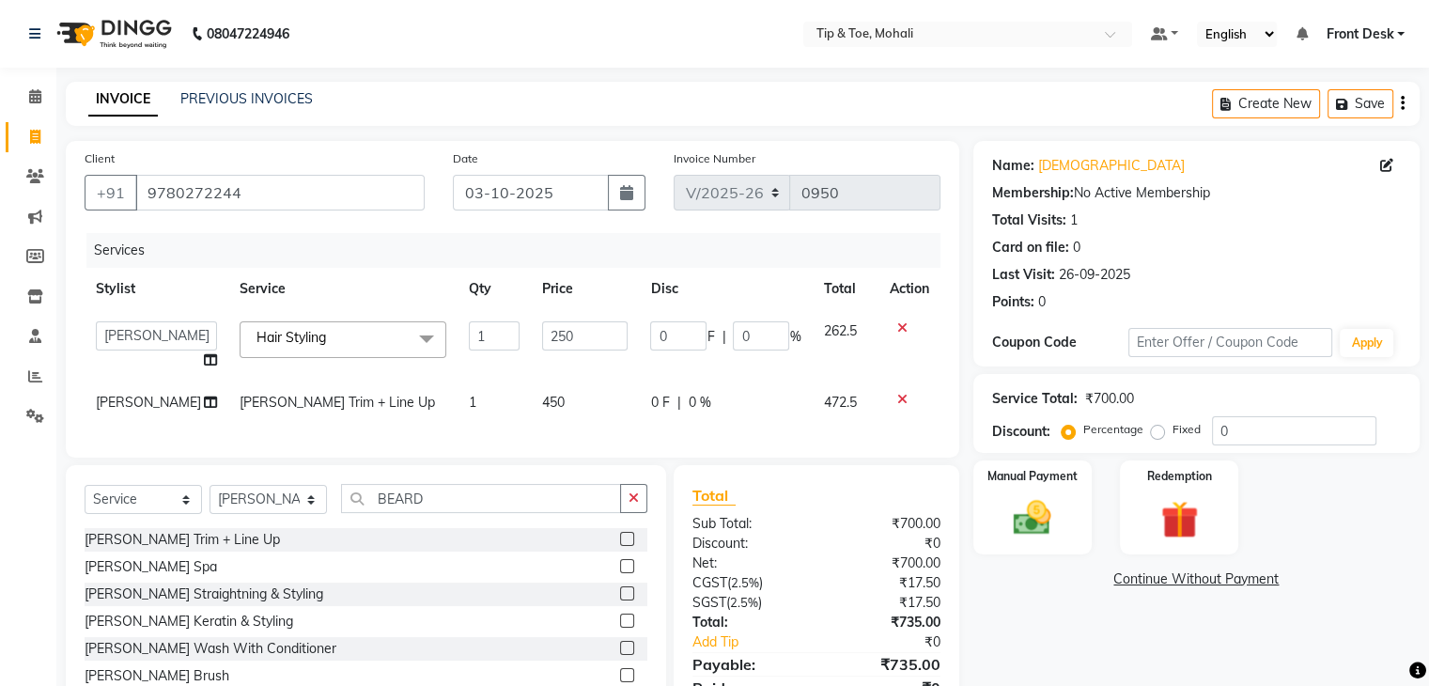
click at [542, 334] on input "250" at bounding box center [585, 335] width 86 height 29
type input "100"
click at [550, 403] on td "450" at bounding box center [585, 402] width 109 height 42
select select "90381"
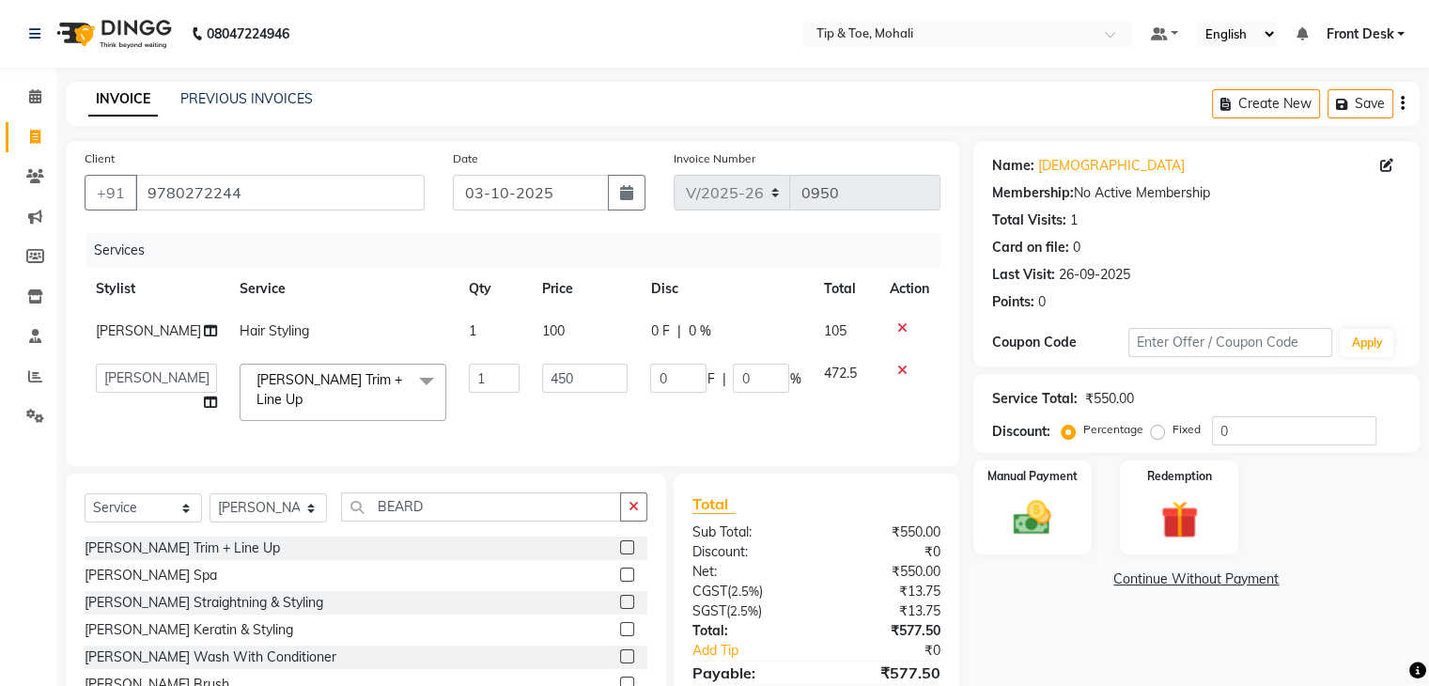
click at [550, 403] on td "450" at bounding box center [585, 392] width 109 height 80
click at [564, 378] on input "450" at bounding box center [585, 377] width 86 height 29
type input "4"
type input "300"
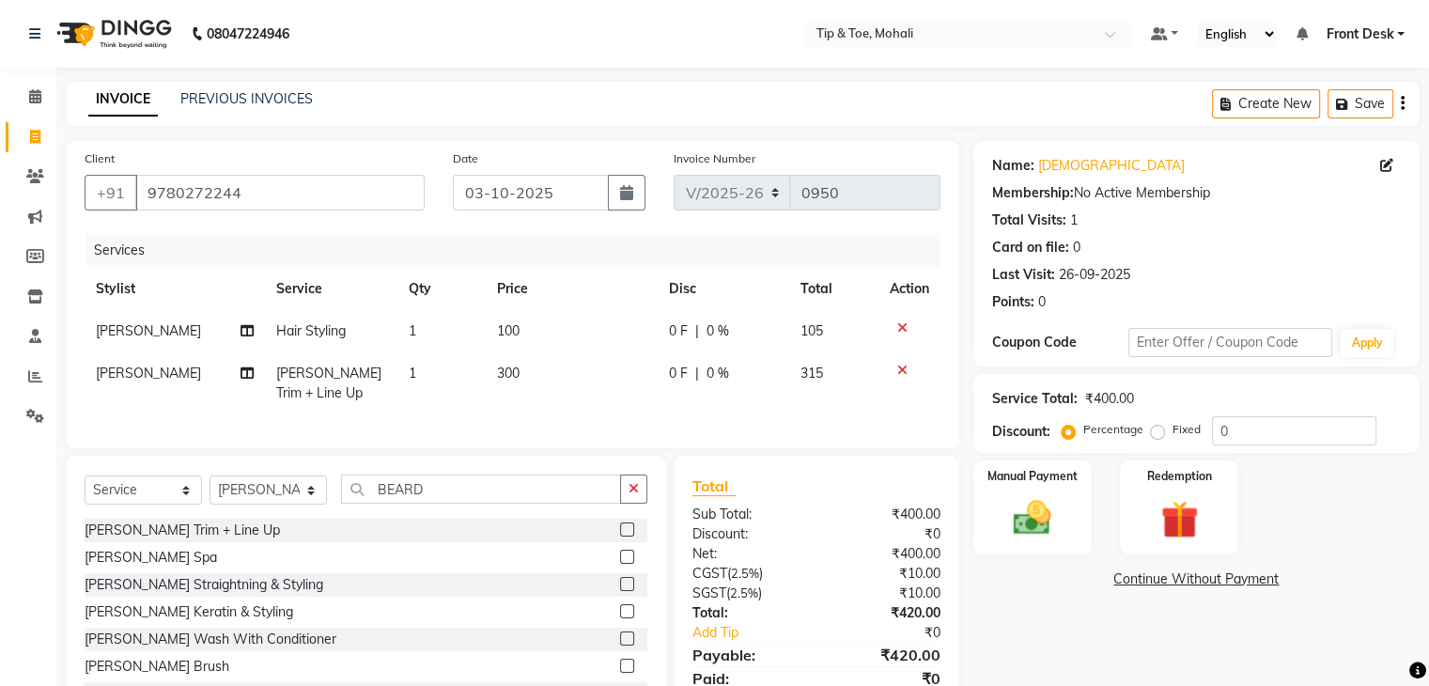
click at [565, 398] on td "300" at bounding box center [572, 383] width 172 height 62
select select "90381"
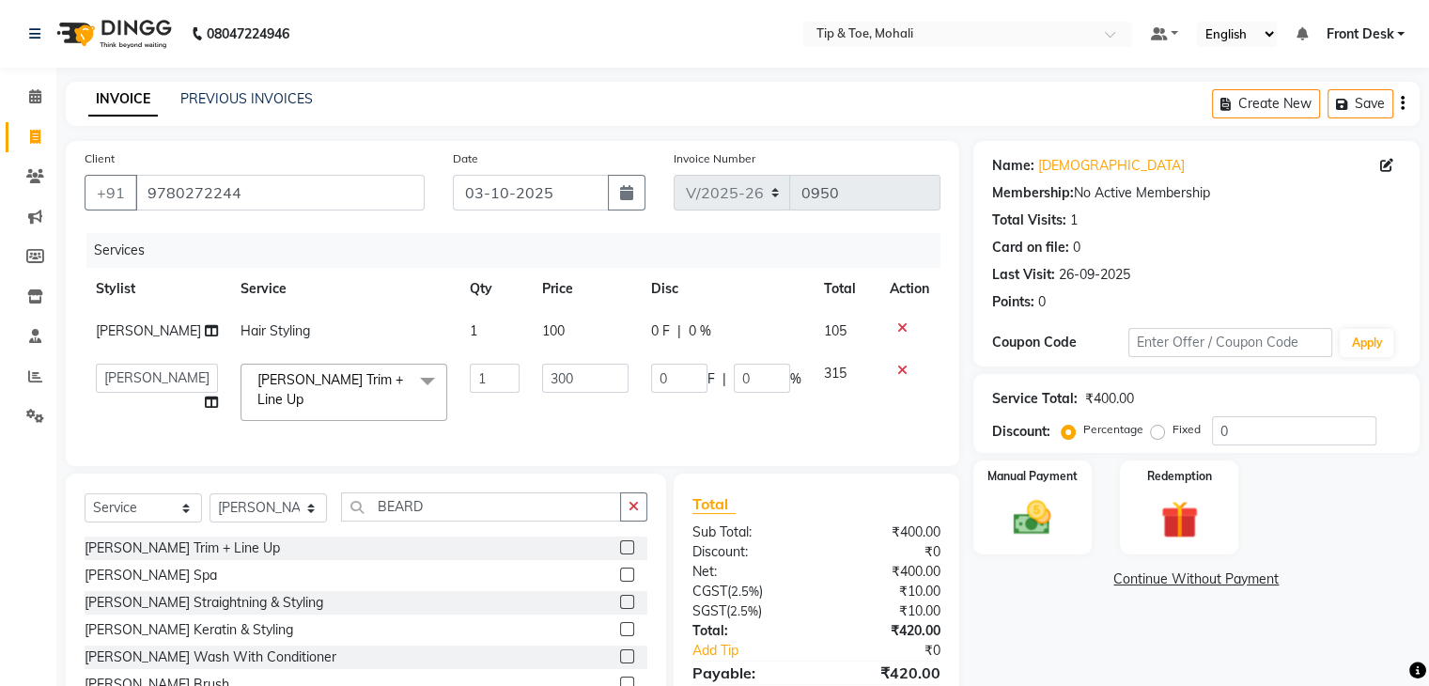
click at [1261, 447] on div "Service Total: ₹400.00 Discount: Percentage Fixed 0" at bounding box center [1196, 413] width 446 height 79
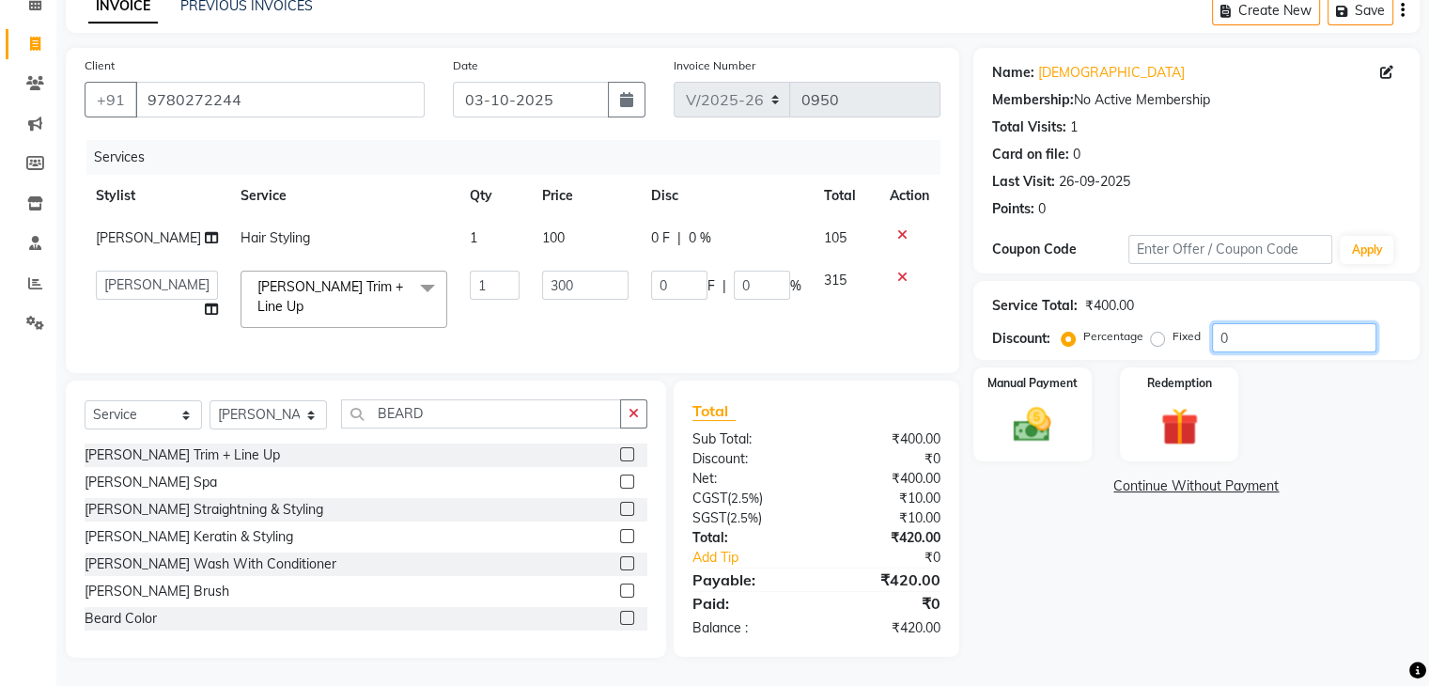
click at [1264, 324] on input "0" at bounding box center [1294, 337] width 164 height 29
type input "4"
type input "12"
type input "4"
type input "4.7"
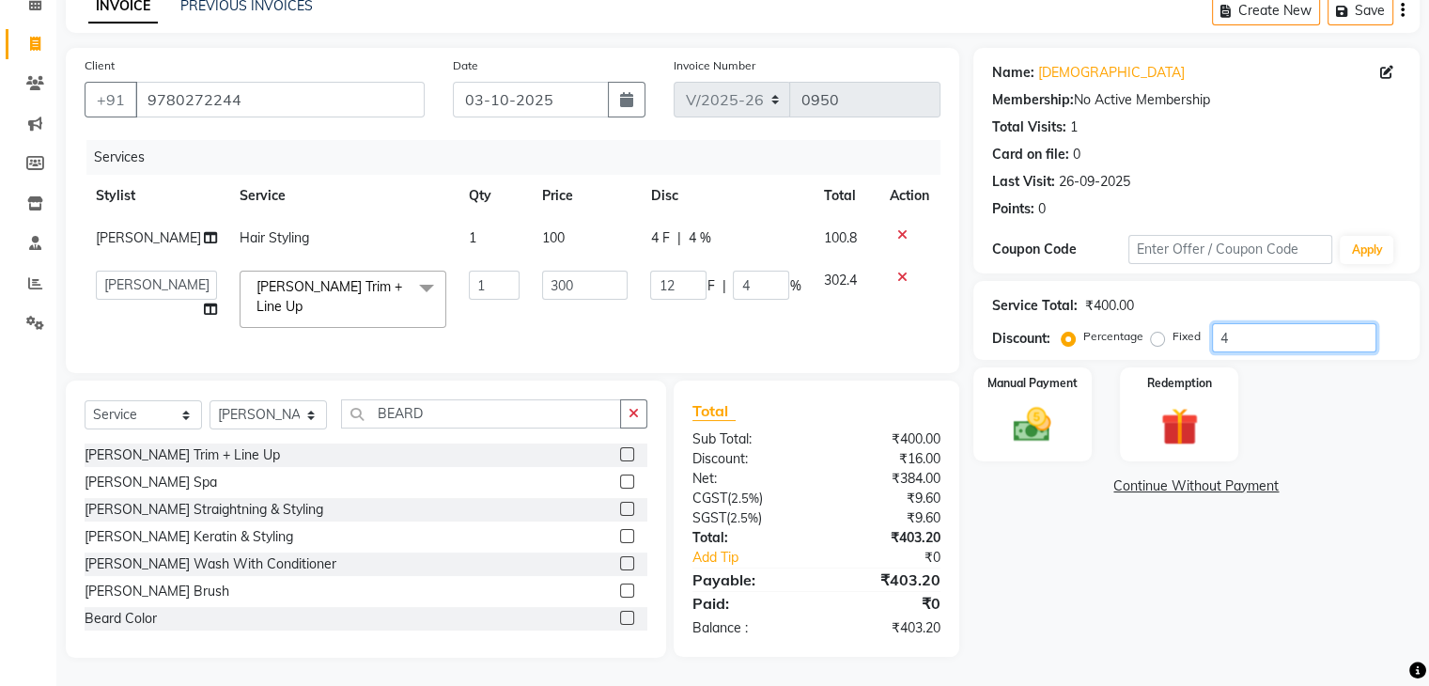
type input "14.1"
type input "4.7"
type input "4.76"
type input "14.28"
type input "4.76"
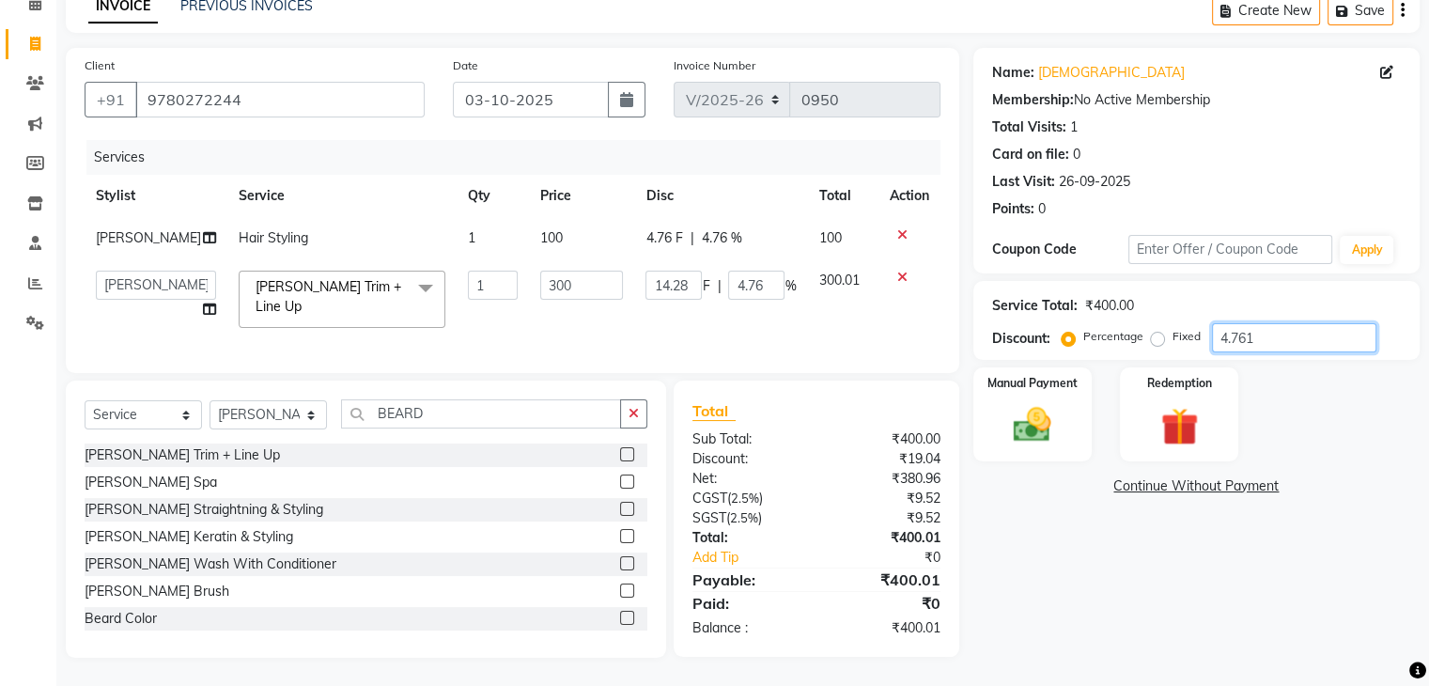
type input "4.7619"
type input "14.29"
type input "4.7619"
click at [1073, 407] on div "Manual Payment" at bounding box center [1031, 413] width 123 height 97
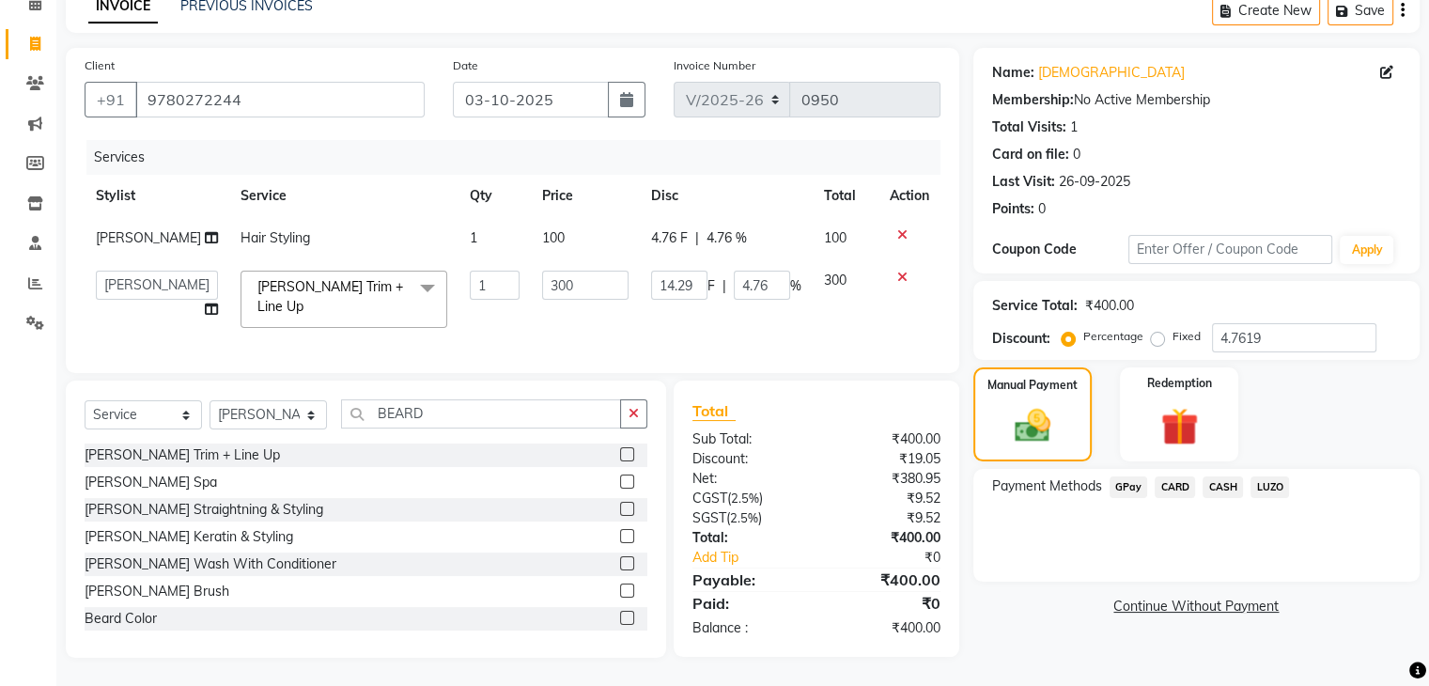
click at [1213, 481] on span "CASH" at bounding box center [1222, 487] width 40 height 22
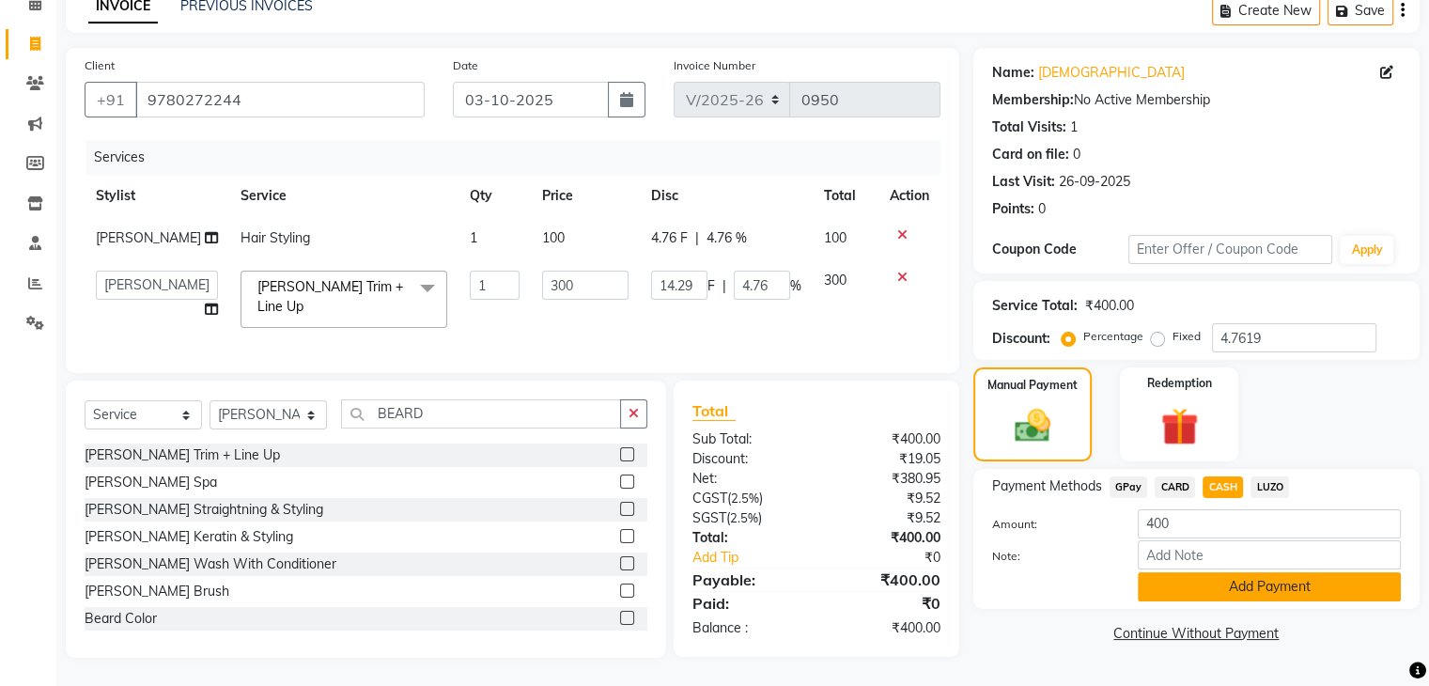
click at [1212, 577] on button "Add Payment" at bounding box center [1268, 586] width 263 height 29
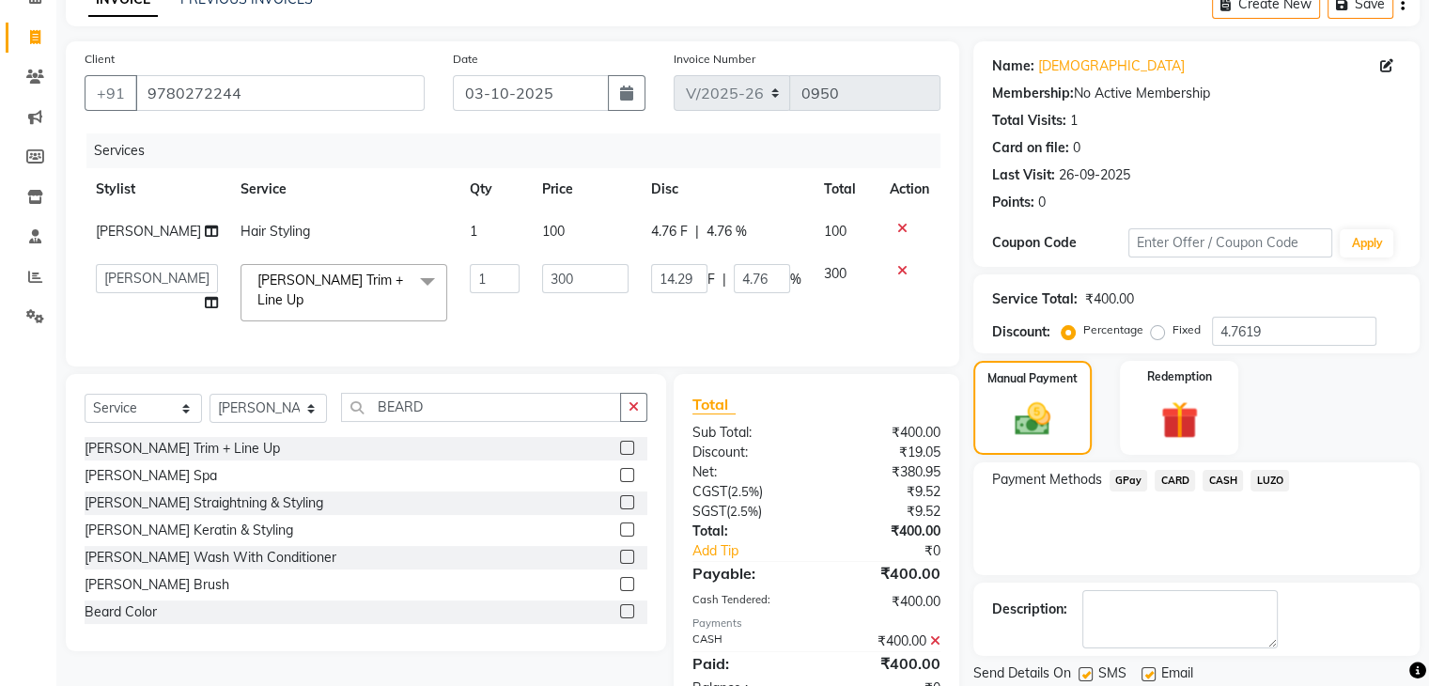
scroll to position [165, 0]
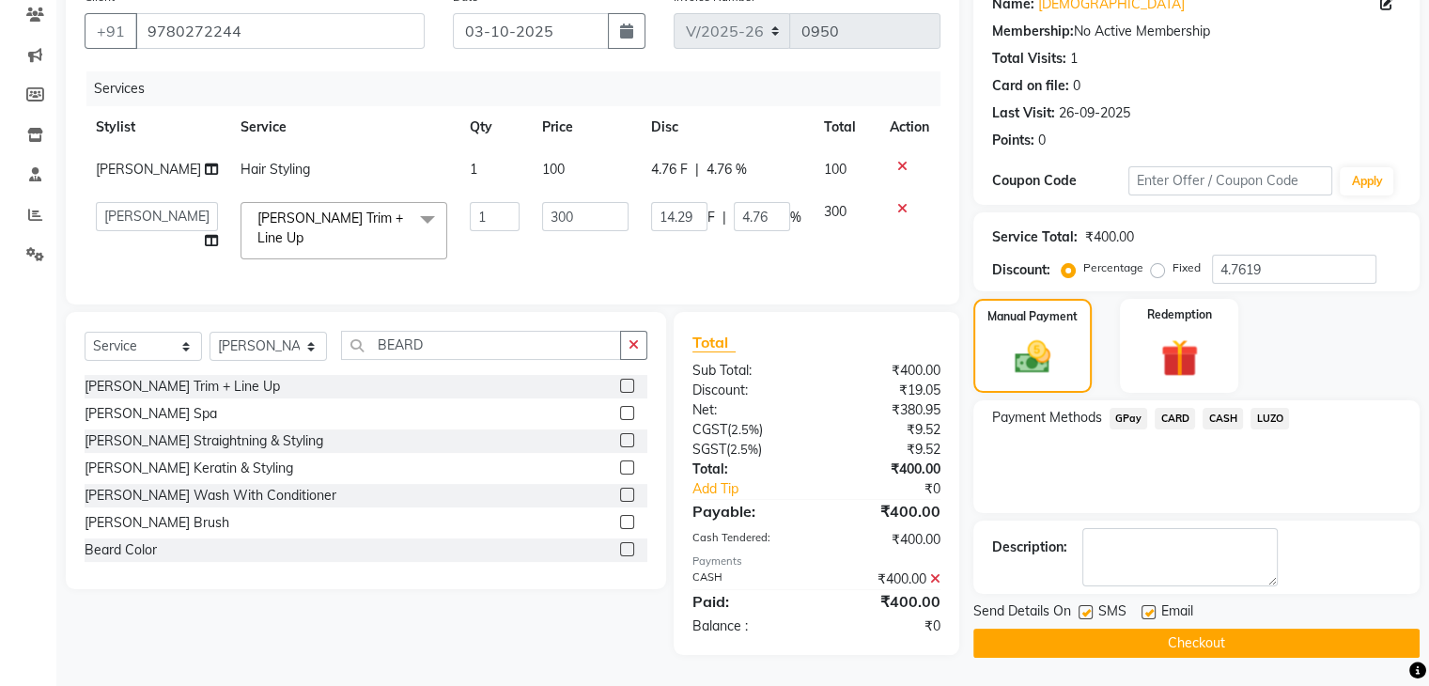
click at [1172, 641] on button "Checkout" at bounding box center [1196, 642] width 446 height 29
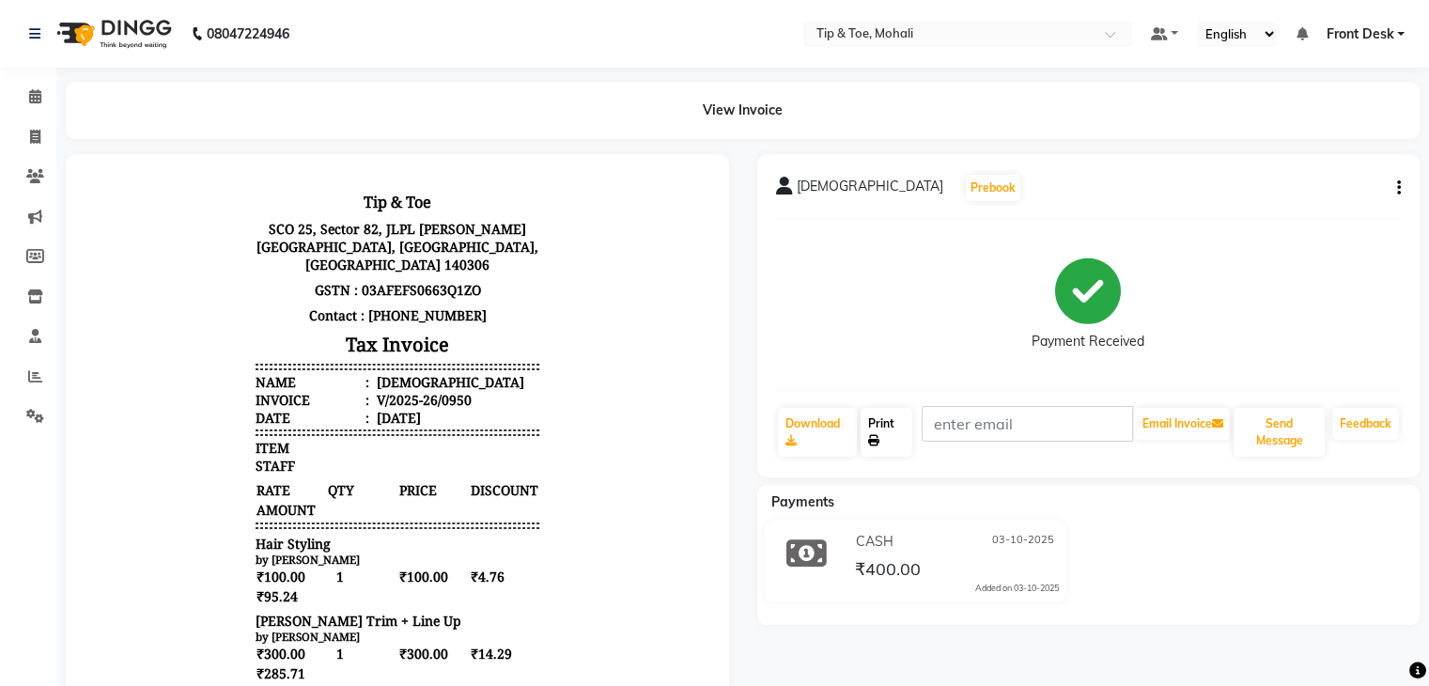
click at [905, 432] on link "Print" at bounding box center [886, 432] width 52 height 49
click at [23, 136] on span at bounding box center [35, 138] width 33 height 22
select select "service"
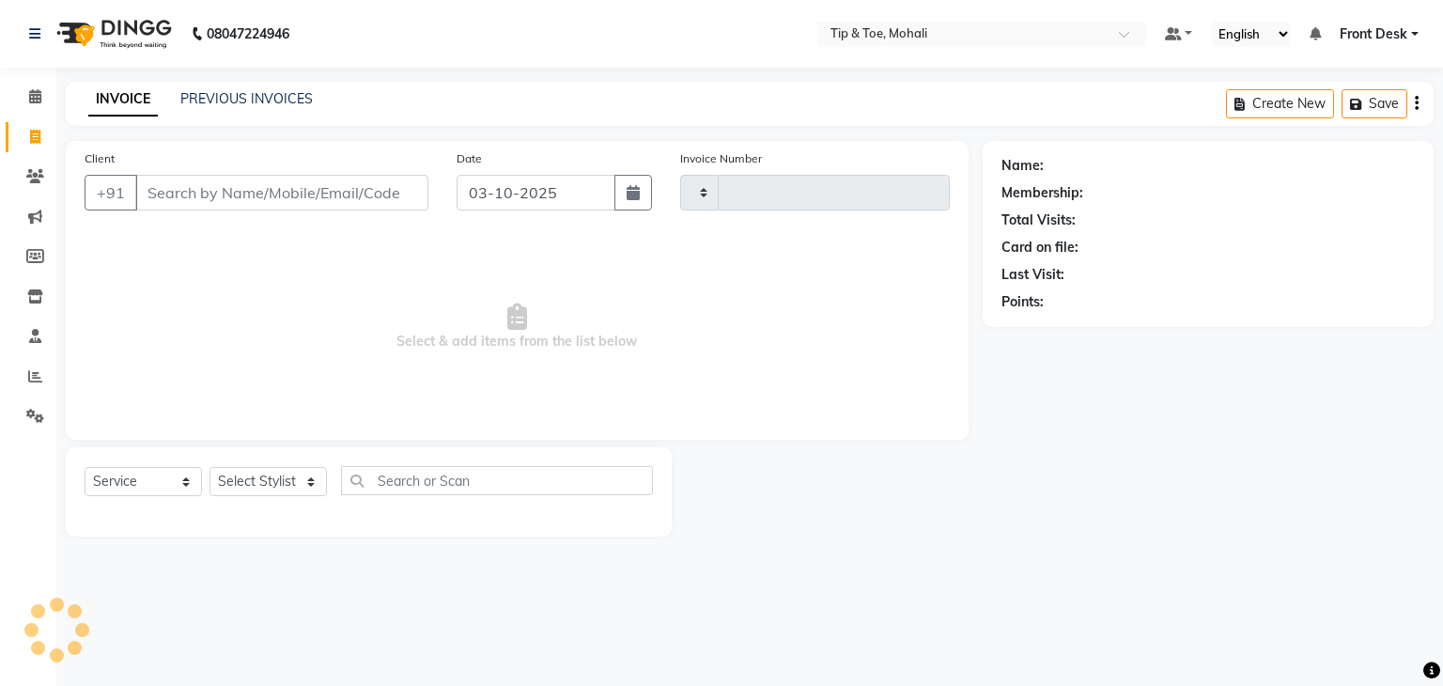
type input "0951"
select select "5835"
click at [226, 97] on link "PREVIOUS INVOICES" at bounding box center [246, 98] width 132 height 17
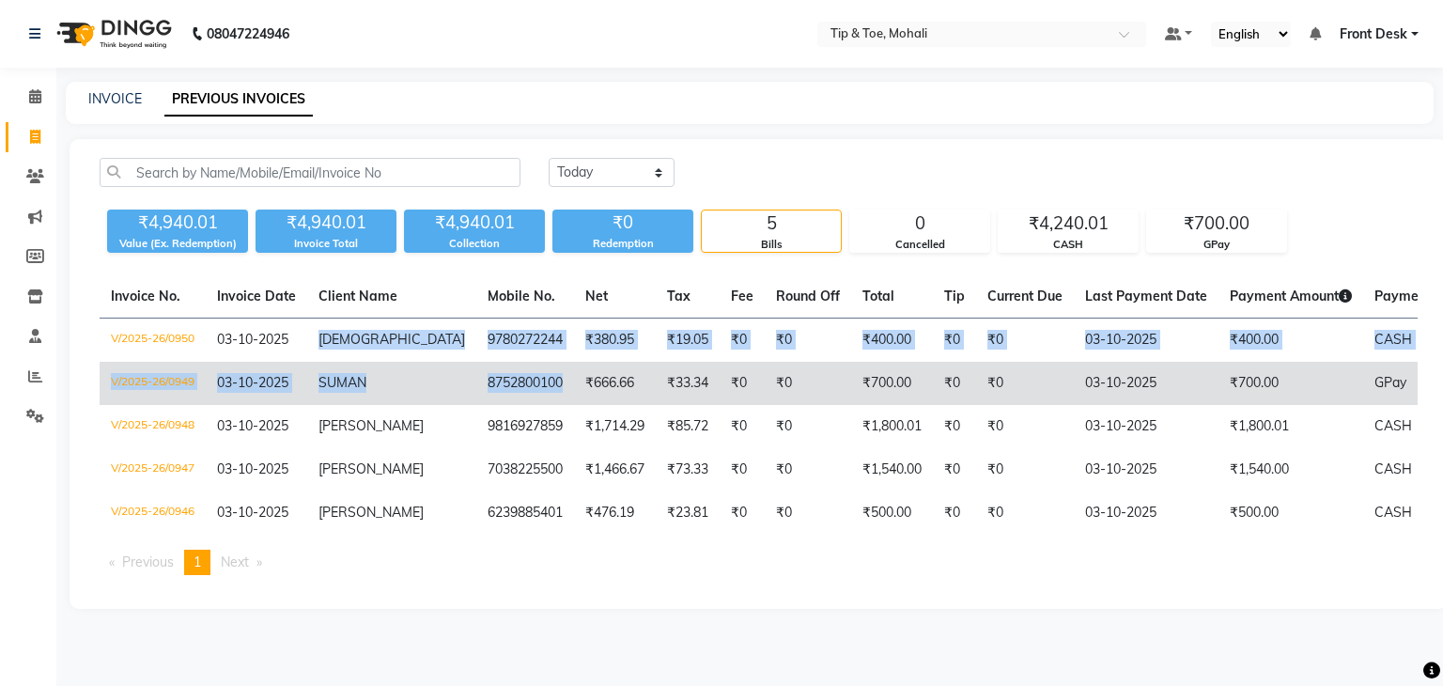
drag, startPoint x: 316, startPoint y: 343, endPoint x: 501, endPoint y: 363, distance: 186.2
click at [501, 363] on tbody "V/2025-26/0950 03-10-2025 SHIVA 9780272244 ₹380.95 ₹19.05 ₹0 ₹0 ₹400.00 ₹0 ₹0 0…" at bounding box center [896, 426] width 1592 height 217
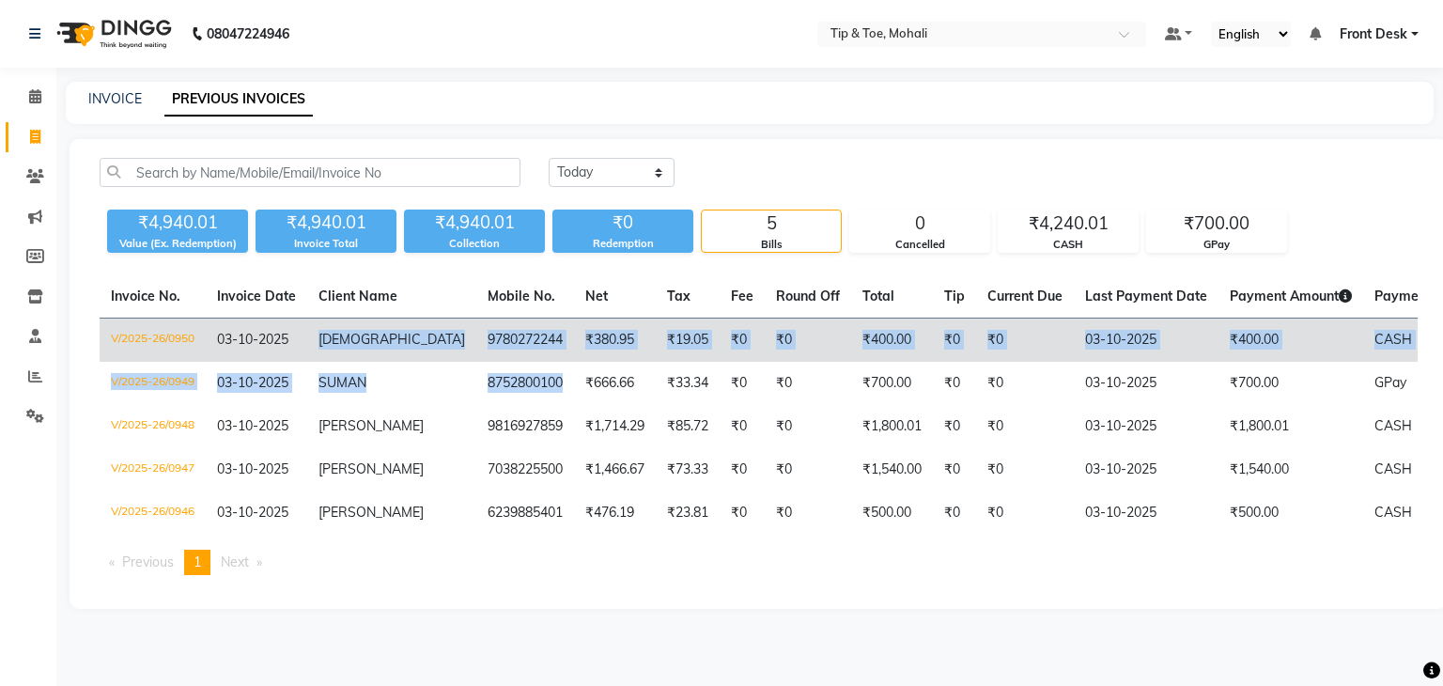
click at [315, 335] on td "[DEMOGRAPHIC_DATA]" at bounding box center [391, 340] width 169 height 44
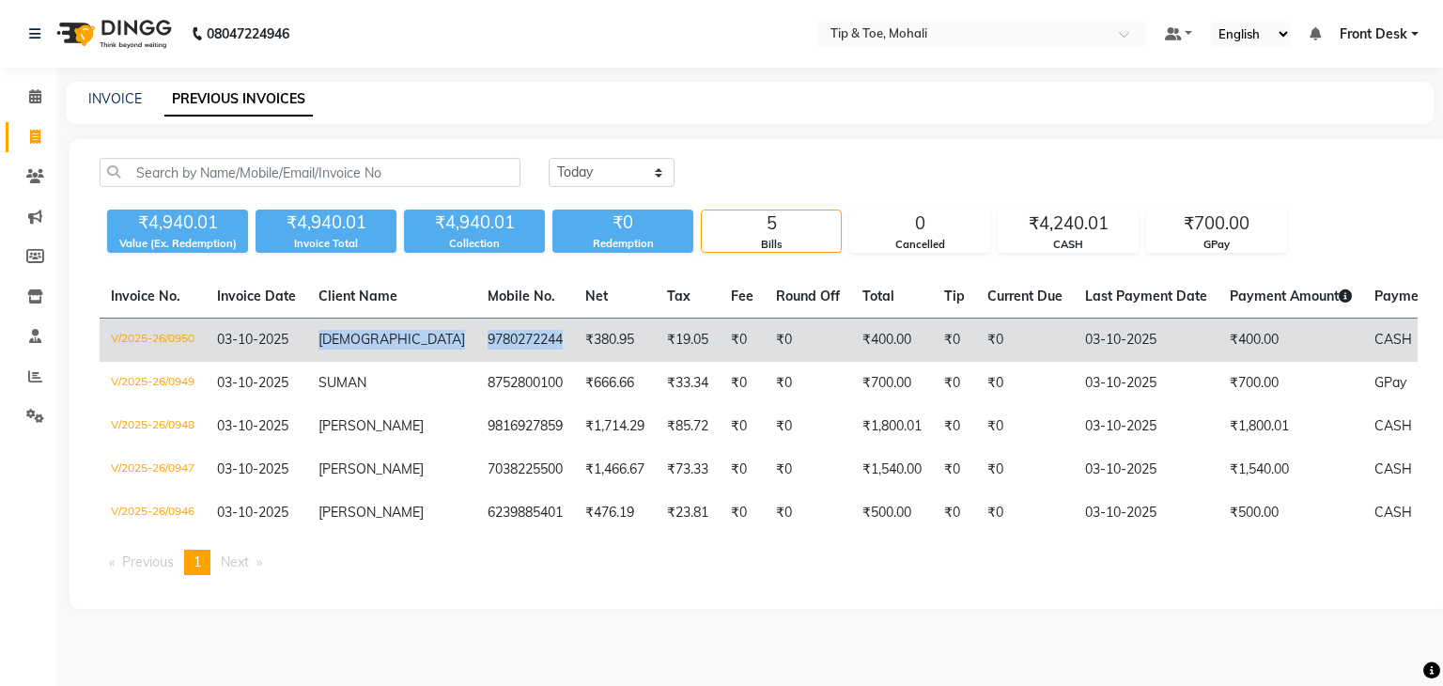
drag, startPoint x: 316, startPoint y: 332, endPoint x: 496, endPoint y: 342, distance: 180.6
click at [496, 342] on tr "V/2025-26/0950 03-10-2025 SHIVA 9780272244 ₹380.95 ₹19.05 ₹0 ₹0 ₹400.00 ₹0 ₹0 0…" at bounding box center [896, 340] width 1592 height 44
copy tr "SHIVA 9780272244"
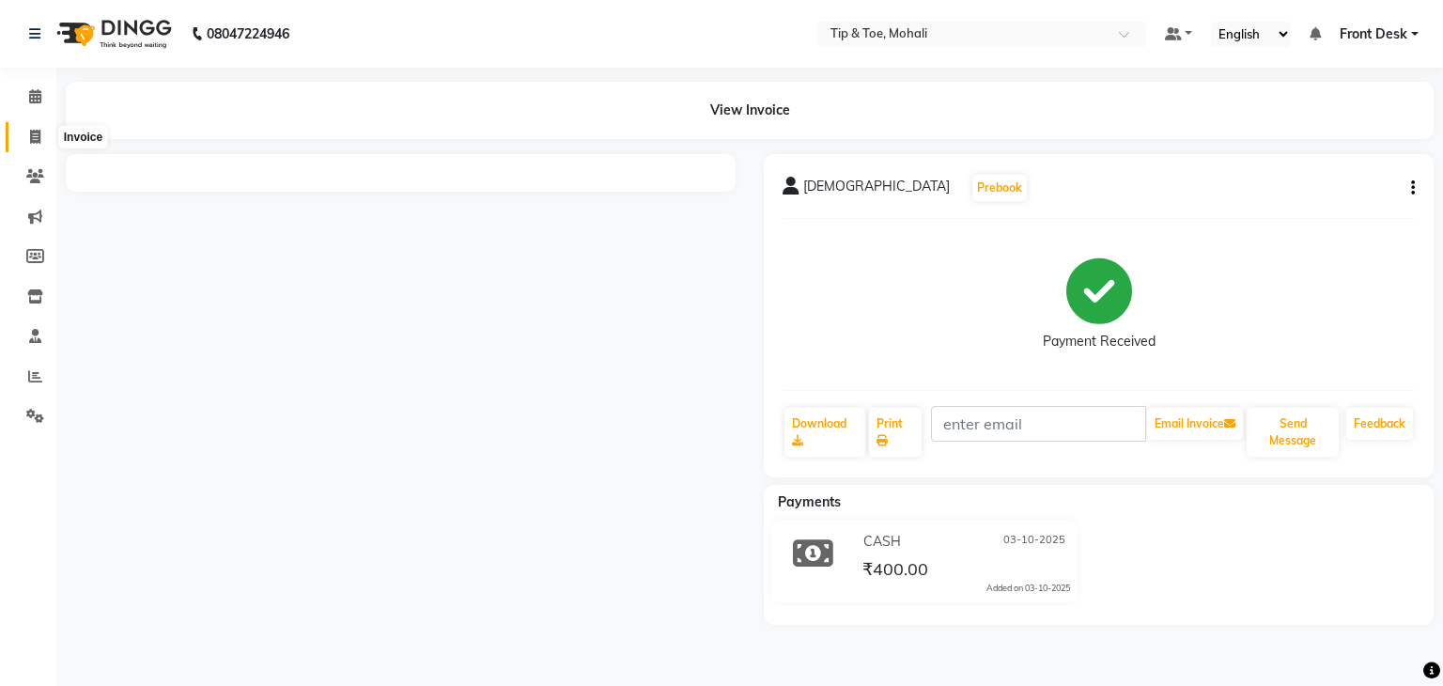
click at [30, 131] on icon at bounding box center [35, 137] width 10 height 14
select select "service"
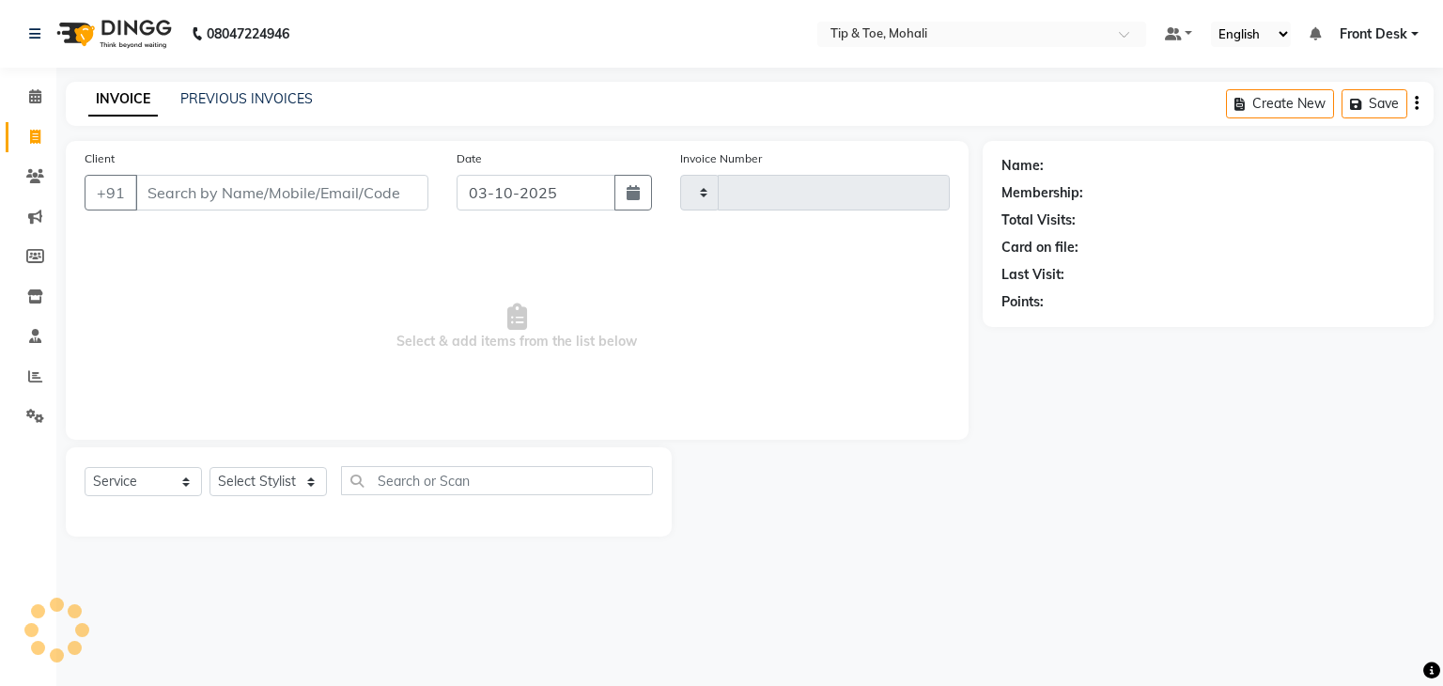
type input "0951"
select select "5835"
click at [177, 196] on input "Client" at bounding box center [281, 193] width 293 height 36
click at [211, 204] on input "Client" at bounding box center [281, 193] width 293 height 36
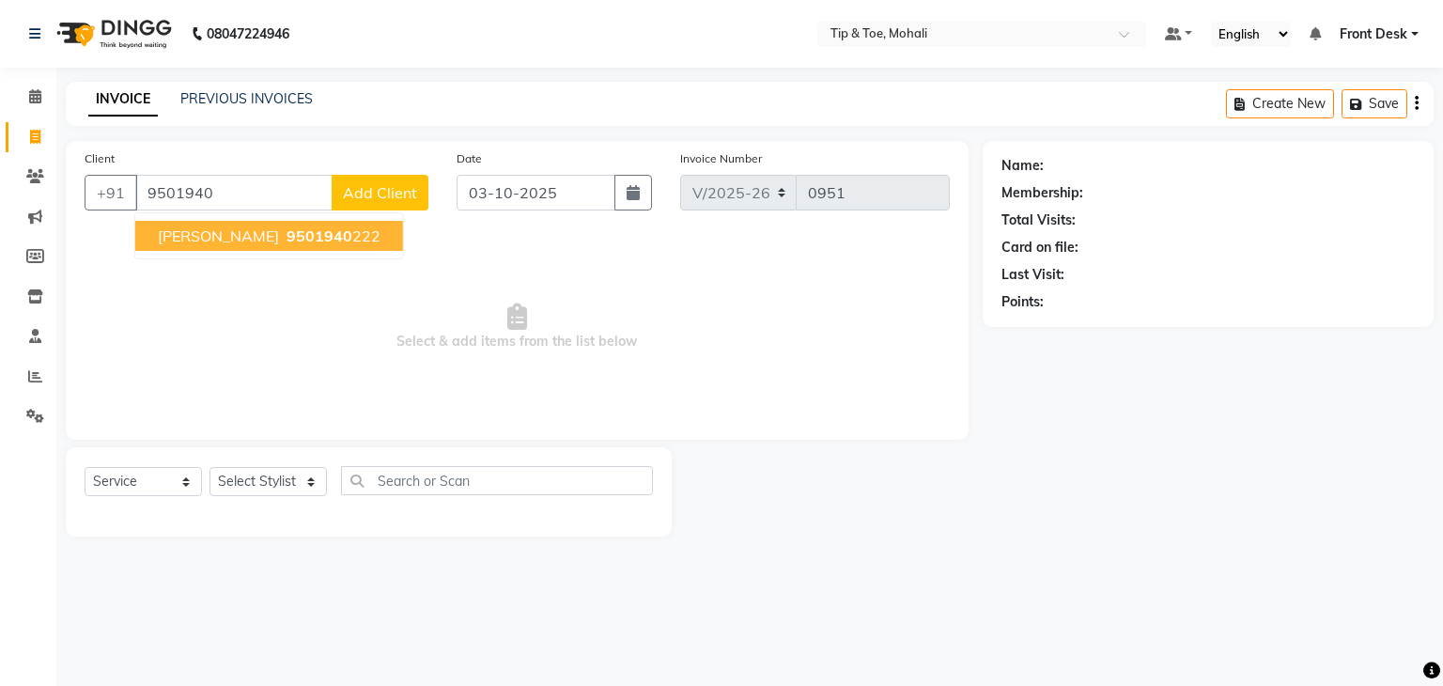
click at [286, 240] on span "9501940" at bounding box center [319, 235] width 66 height 19
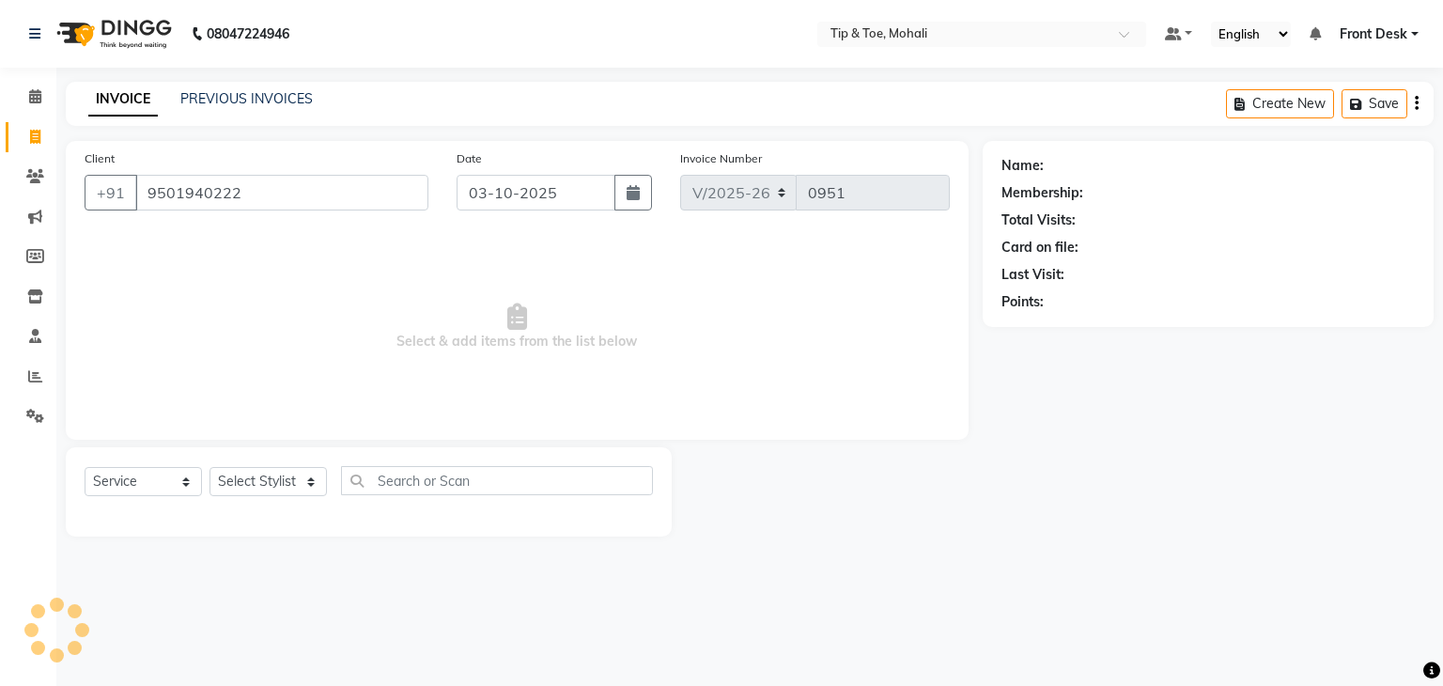
type input "9501940222"
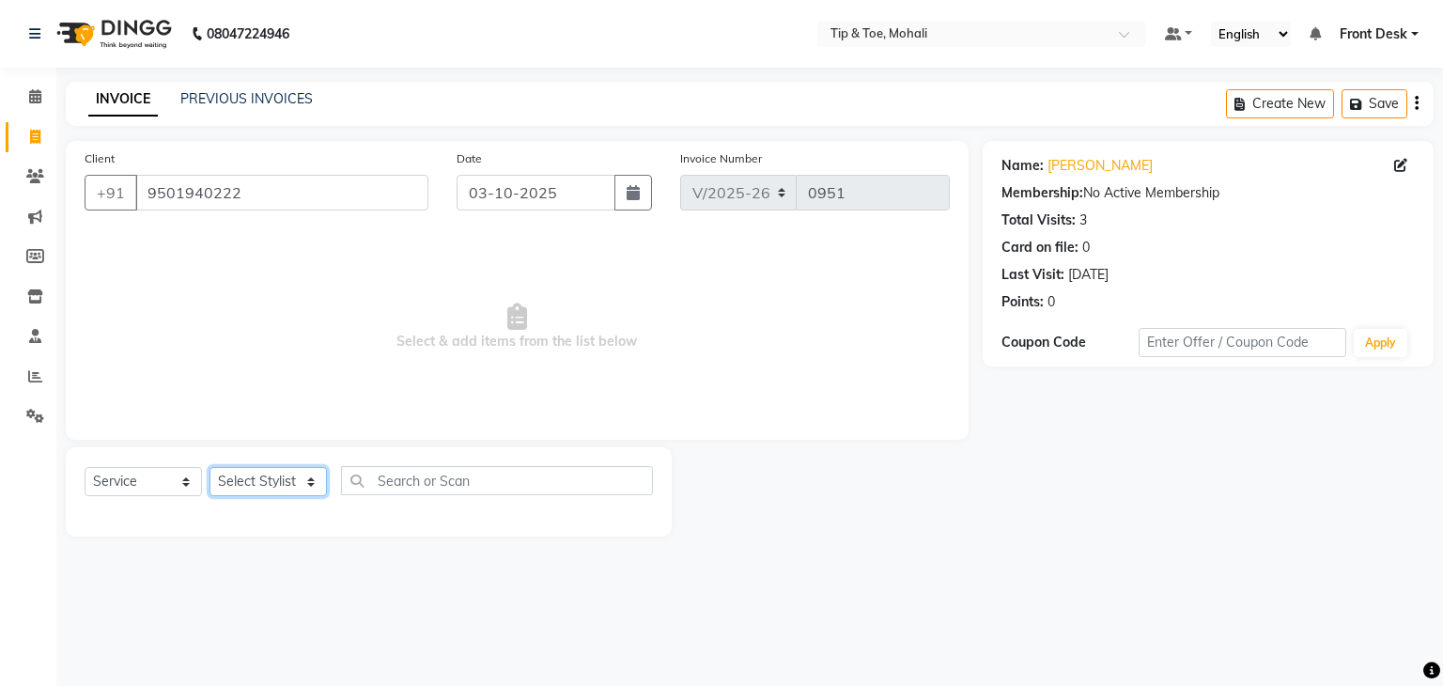
click at [270, 471] on select "Select Stylist Front Desk KAOTO [PERSON_NAME] [PERSON_NAME] [DATE][PERSON_NAME]…" at bounding box center [267, 481] width 117 height 29
select select "43595"
click at [209, 468] on select "Select Stylist Front Desk KAOTO [PERSON_NAME] [PERSON_NAME] [DATE][PERSON_NAME]…" at bounding box center [267, 481] width 117 height 29
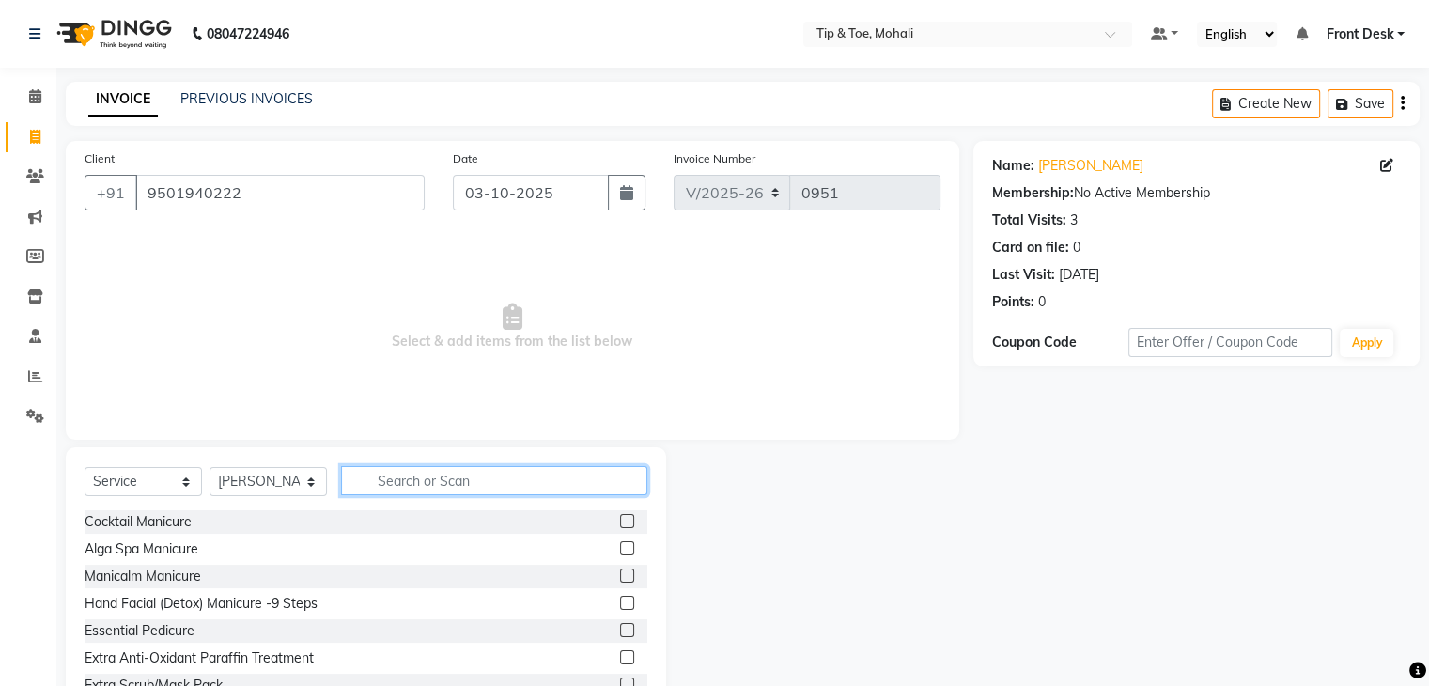
click at [400, 478] on input "text" at bounding box center [494, 480] width 306 height 29
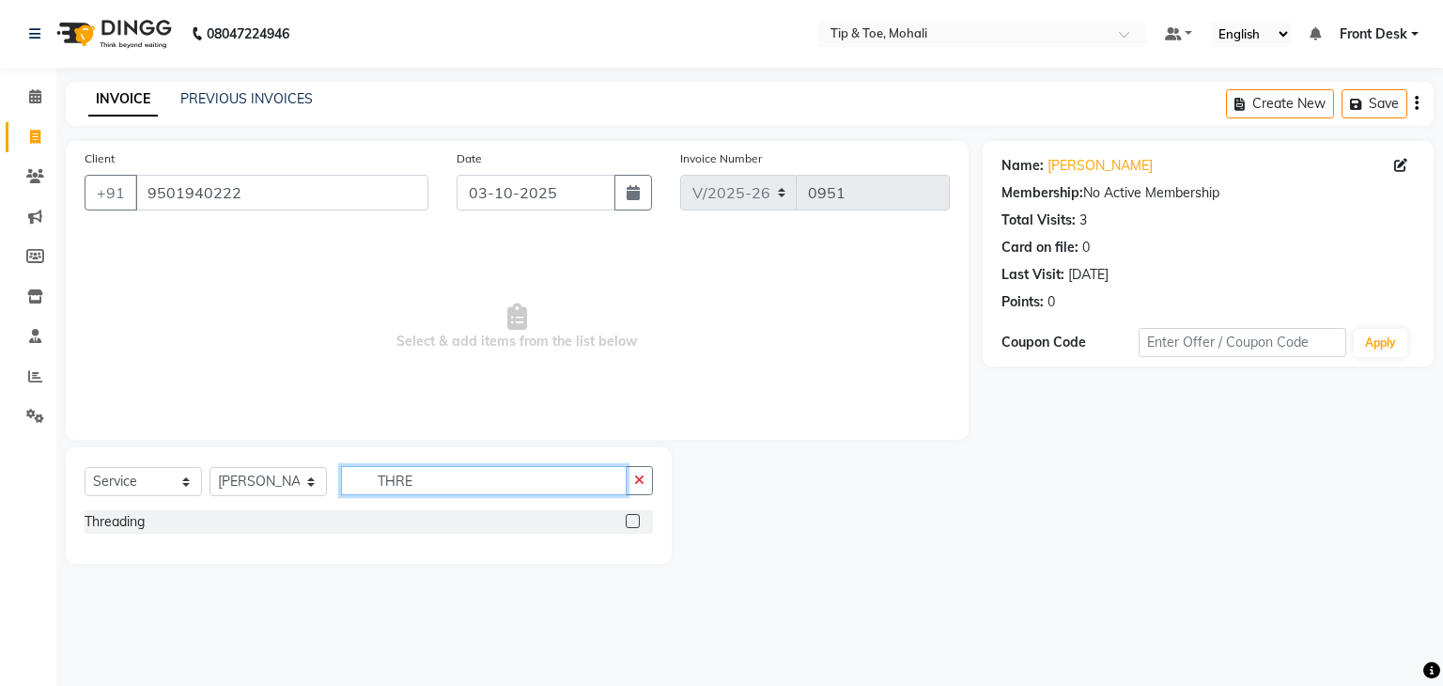
type input "THRE"
click at [113, 534] on div "Threading" at bounding box center [369, 523] width 568 height 27
click at [114, 529] on div "Threading" at bounding box center [115, 522] width 60 height 20
checkbox input "false"
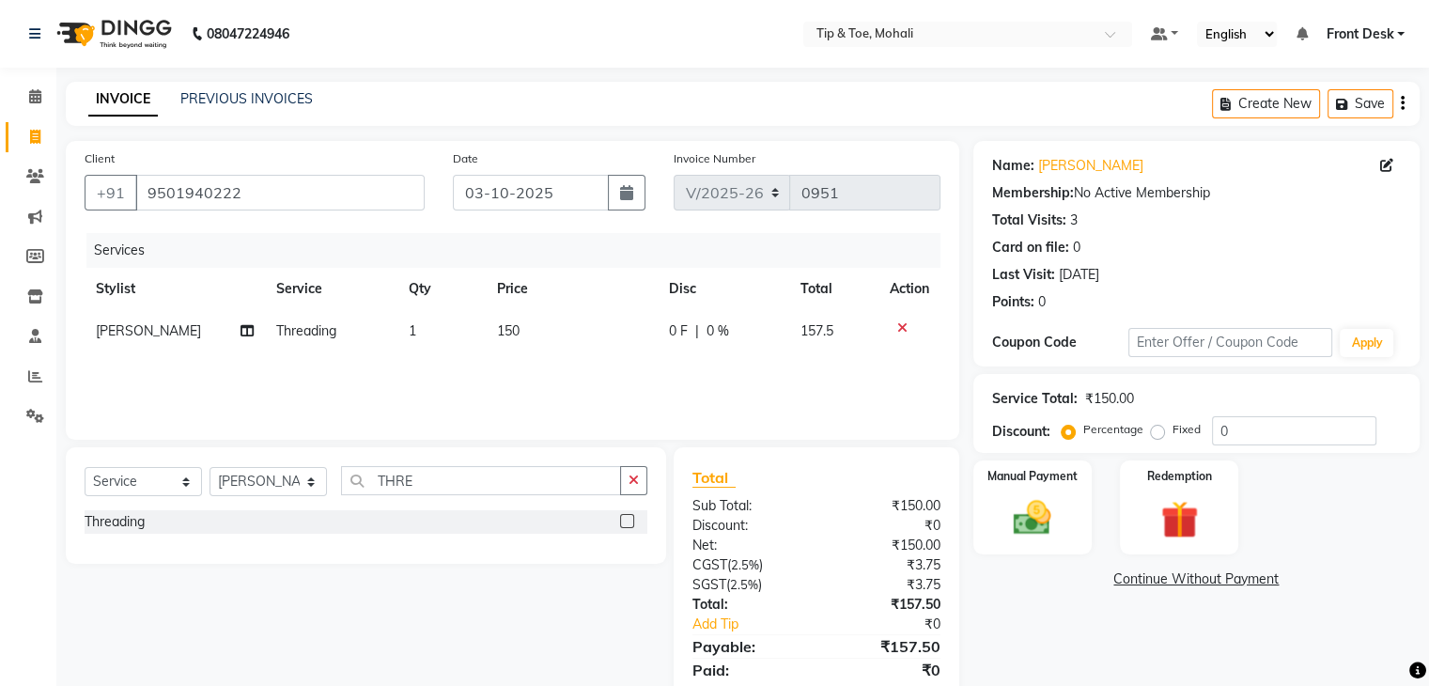
click at [525, 334] on td "150" at bounding box center [572, 331] width 172 height 42
select select "43595"
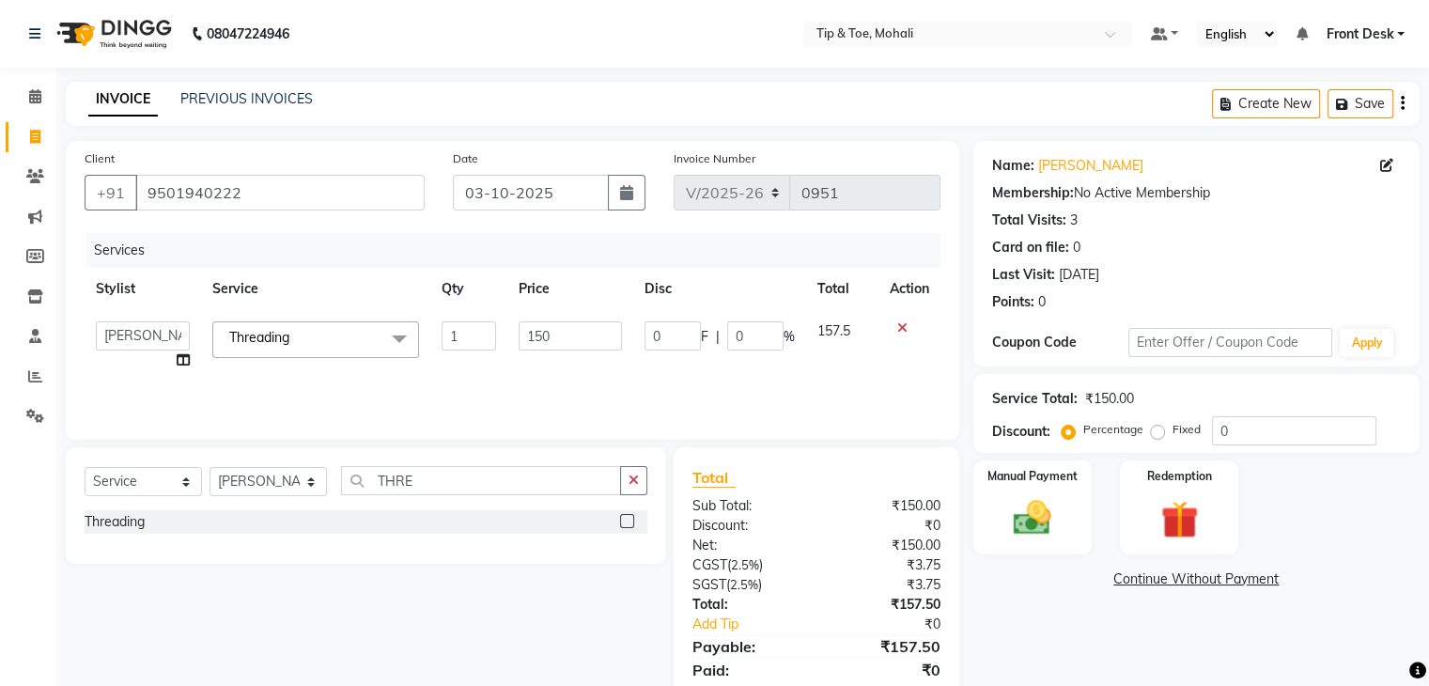
click at [525, 334] on input "150" at bounding box center [569, 335] width 103 height 29
type input "100"
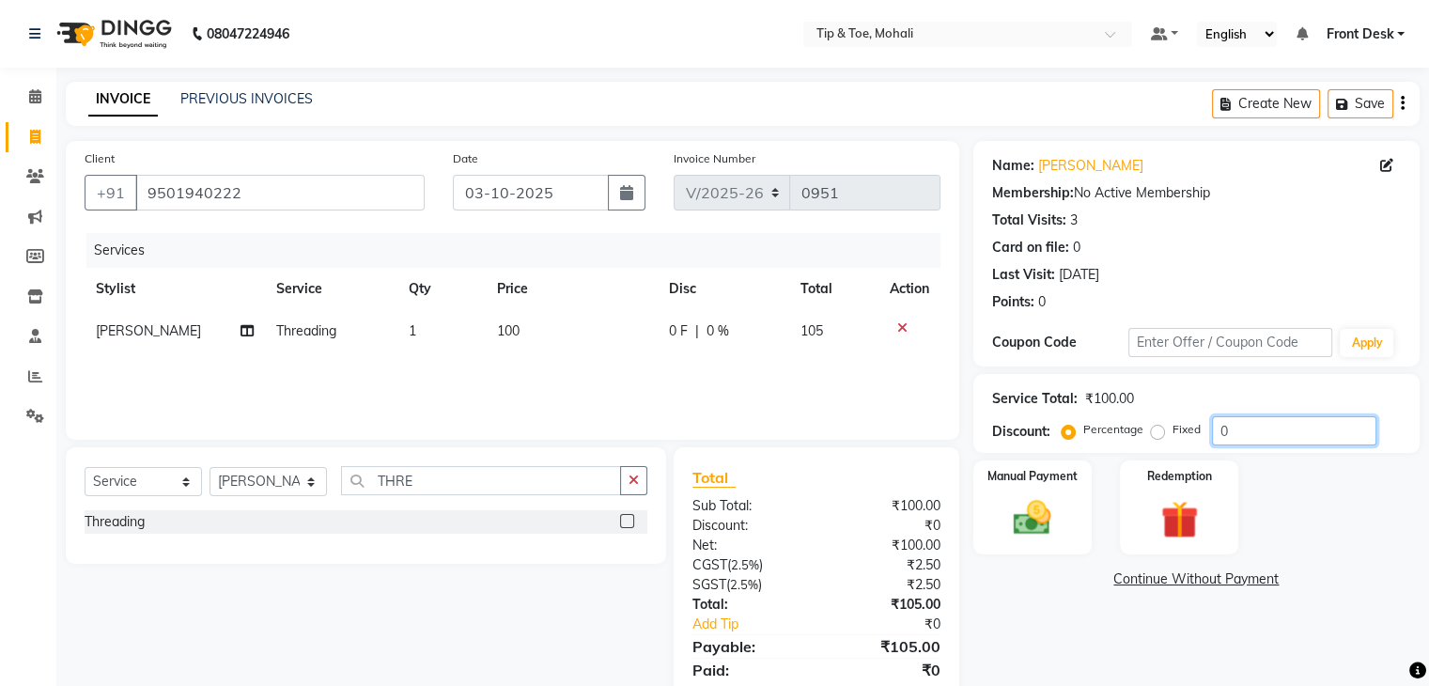
click at [1306, 427] on input "0" at bounding box center [1294, 430] width 164 height 29
type input "4.7619"
click at [1074, 502] on div "Manual Payment" at bounding box center [1031, 506] width 123 height 97
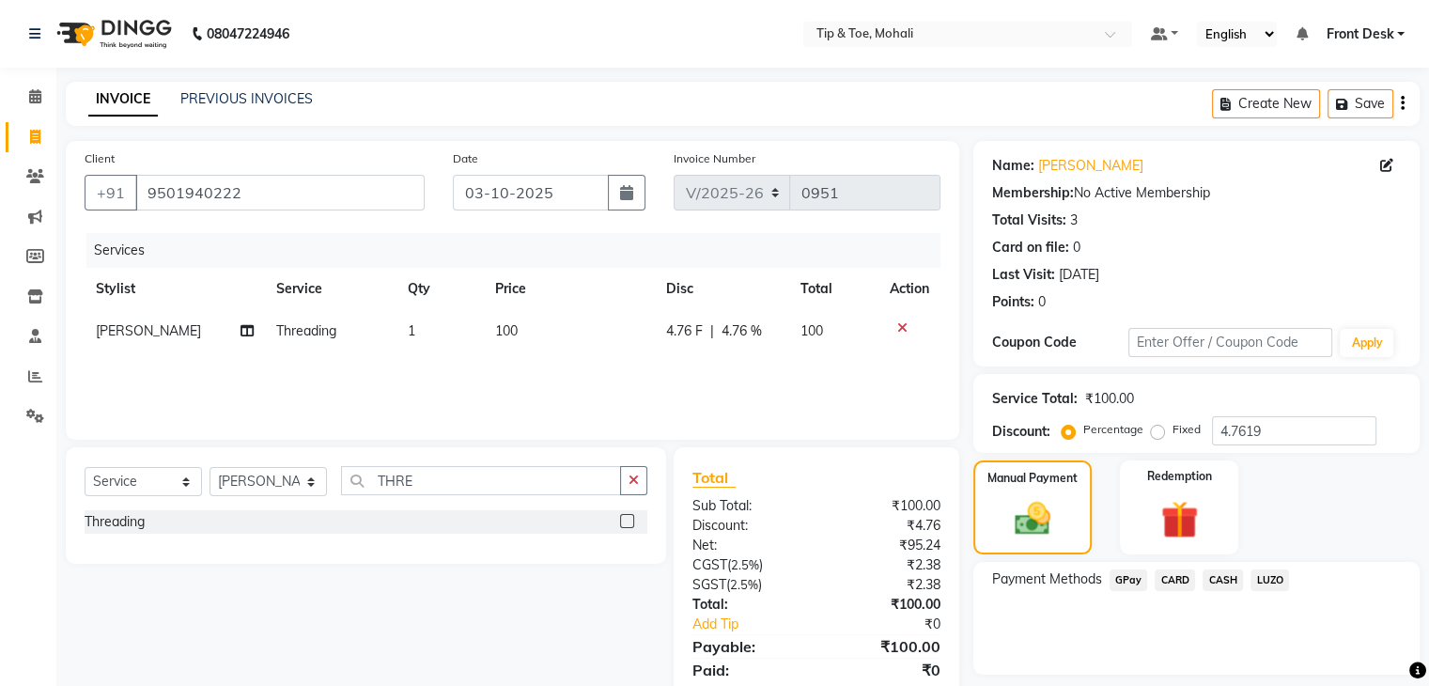
click at [1131, 577] on span "GPay" at bounding box center [1128, 580] width 39 height 22
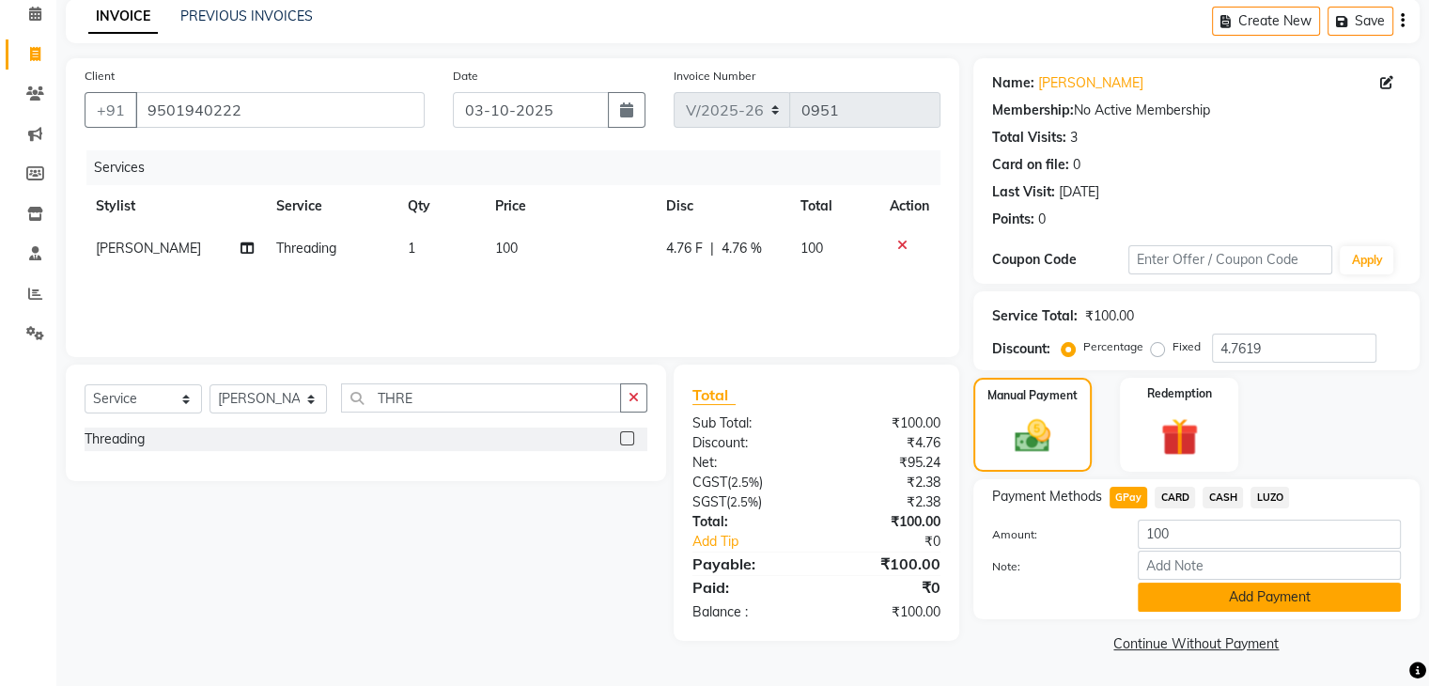
click at [1161, 598] on button "Add Payment" at bounding box center [1268, 596] width 263 height 29
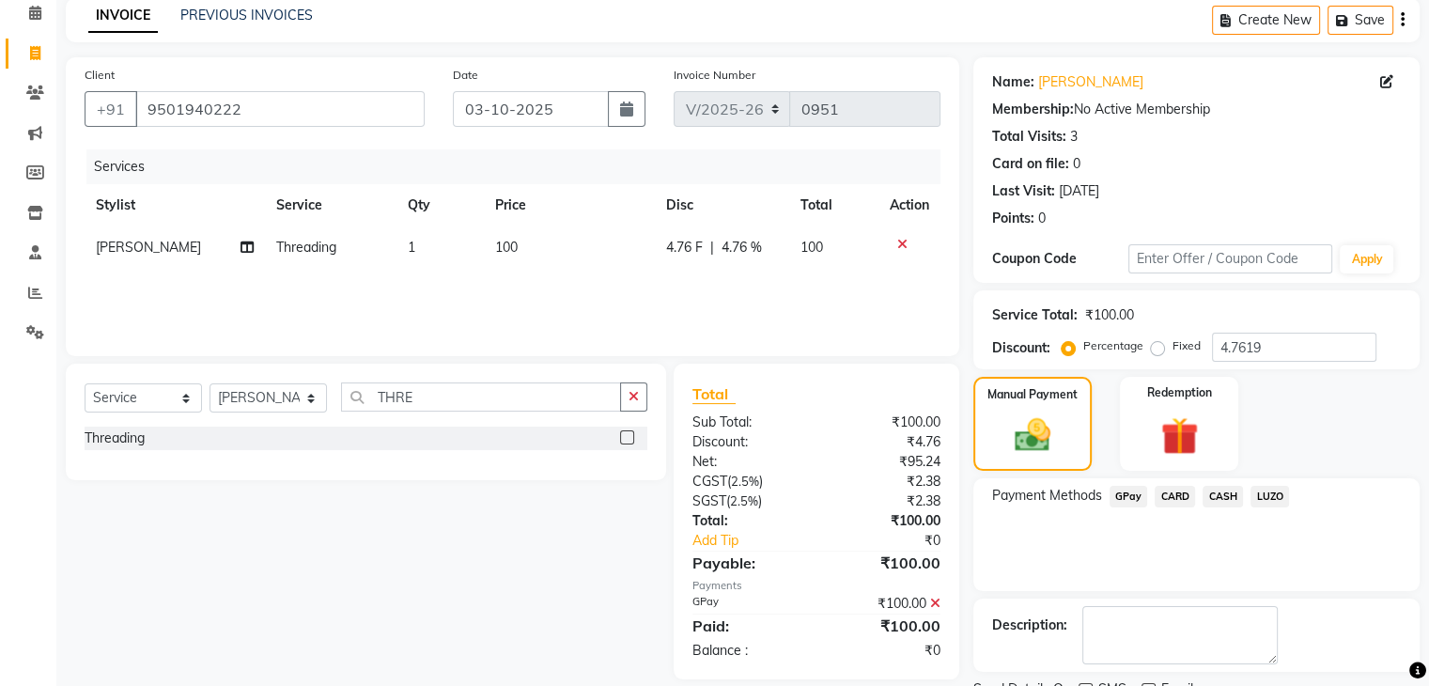
scroll to position [161, 0]
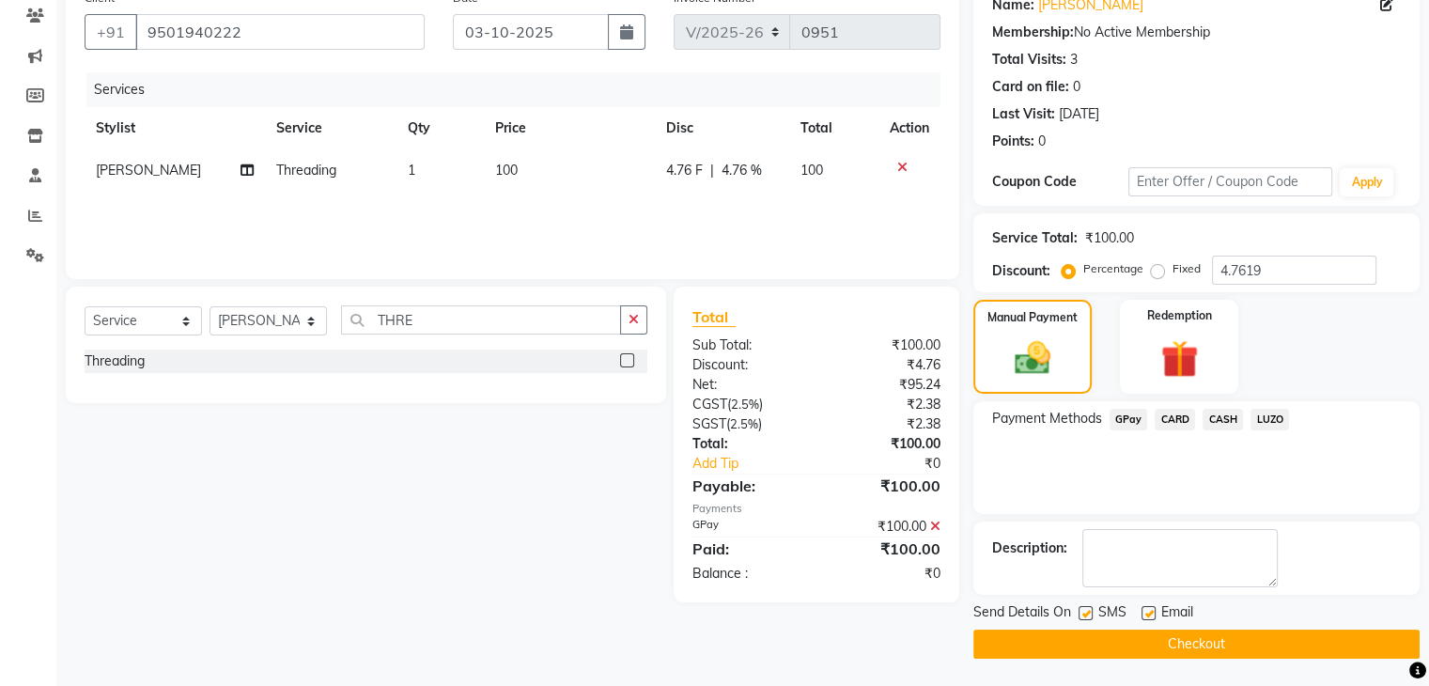
click at [1146, 642] on button "Checkout" at bounding box center [1196, 643] width 446 height 29
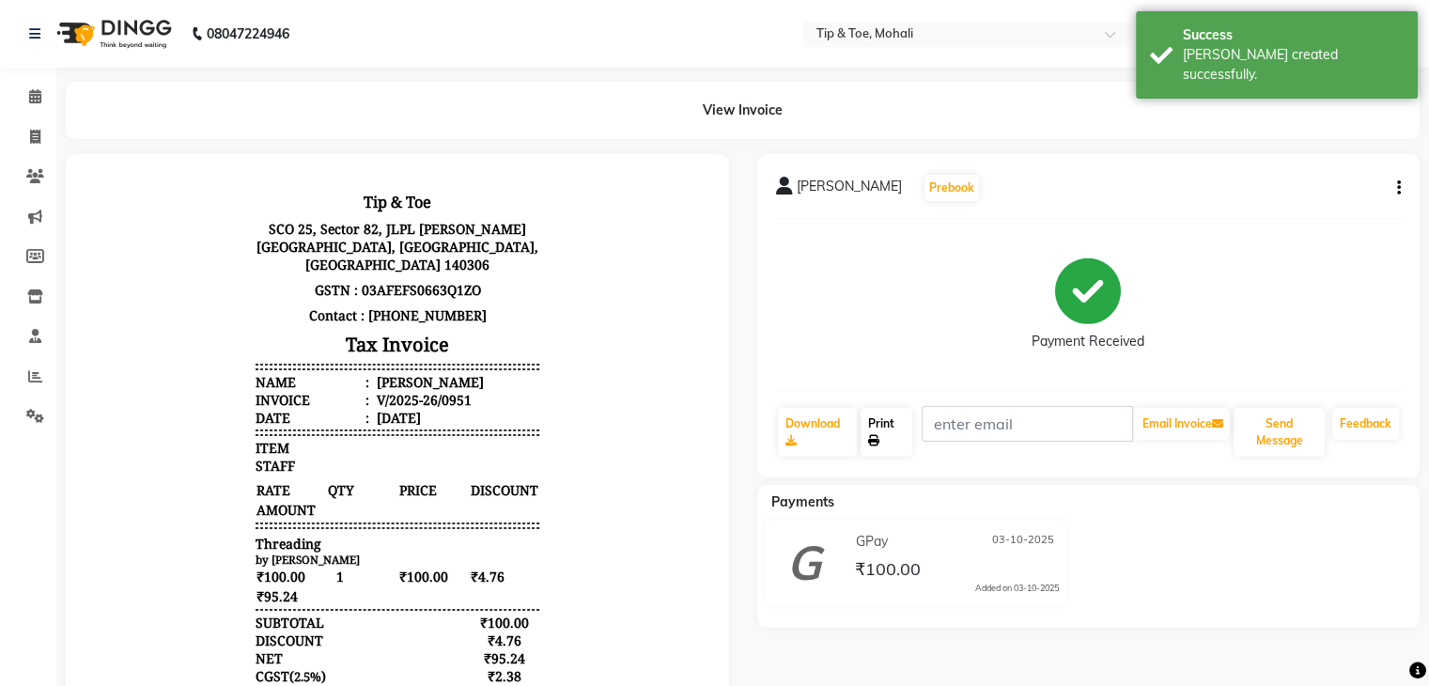
click at [904, 416] on link "Print" at bounding box center [886, 432] width 52 height 49
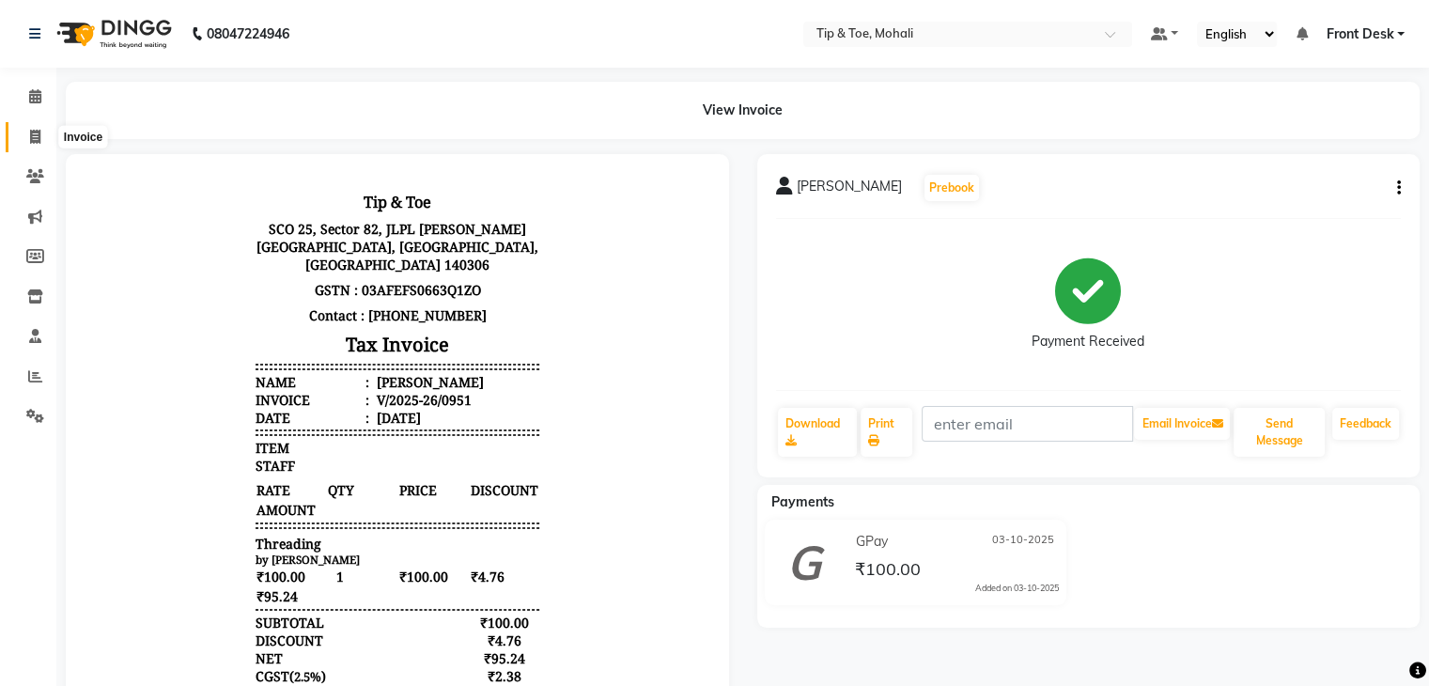
click at [28, 134] on span at bounding box center [35, 138] width 33 height 22
select select "service"
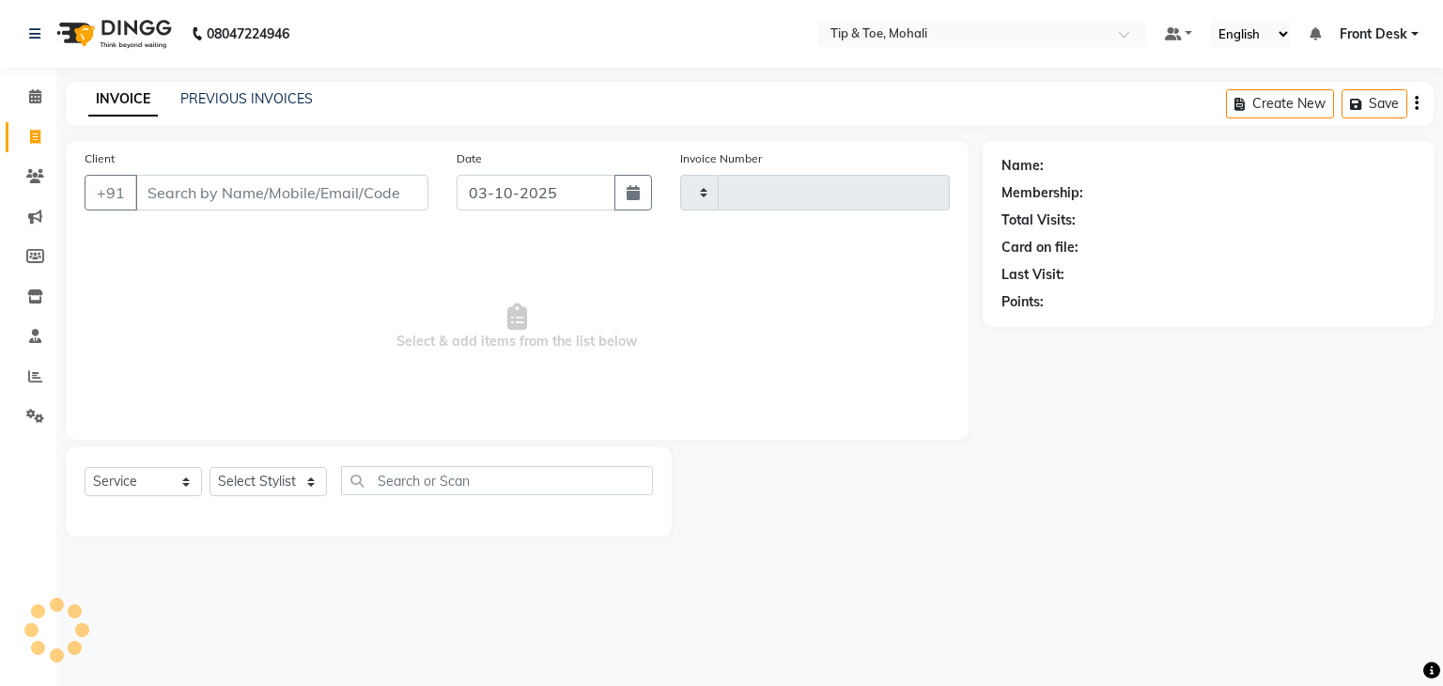
type input "0952"
select select "5835"
click at [260, 95] on link "PREVIOUS INVOICES" at bounding box center [246, 98] width 132 height 17
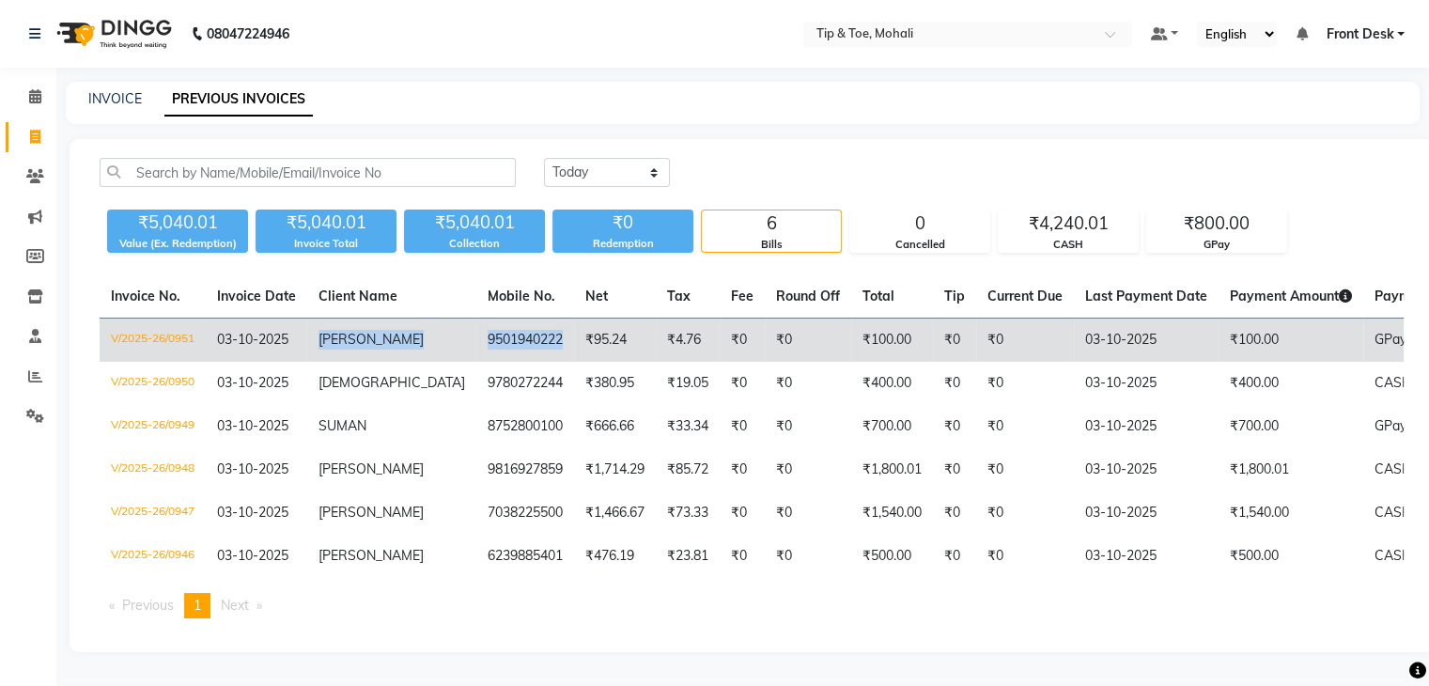
drag, startPoint x: 308, startPoint y: 339, endPoint x: 500, endPoint y: 357, distance: 192.4
click at [500, 357] on tr "V/2025-26/0951 [DATE] [PERSON_NAME] 9501940222 ₹95.24 ₹4.76 ₹0 ₹0 ₹100.00 ₹0 ₹0…" at bounding box center [896, 340] width 1592 height 44
copy tr "[PERSON_NAME] 9501940222"
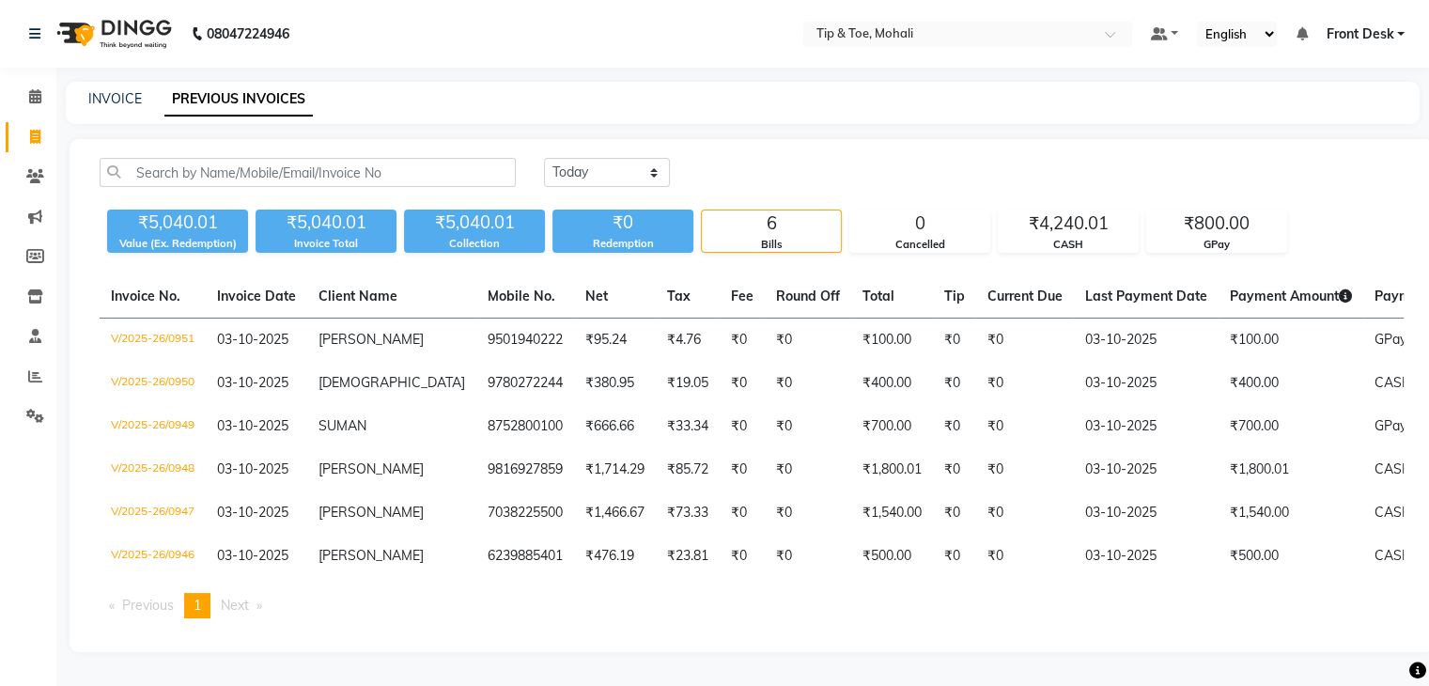
click at [236, 110] on link "PREVIOUS INVOICES" at bounding box center [238, 100] width 148 height 34
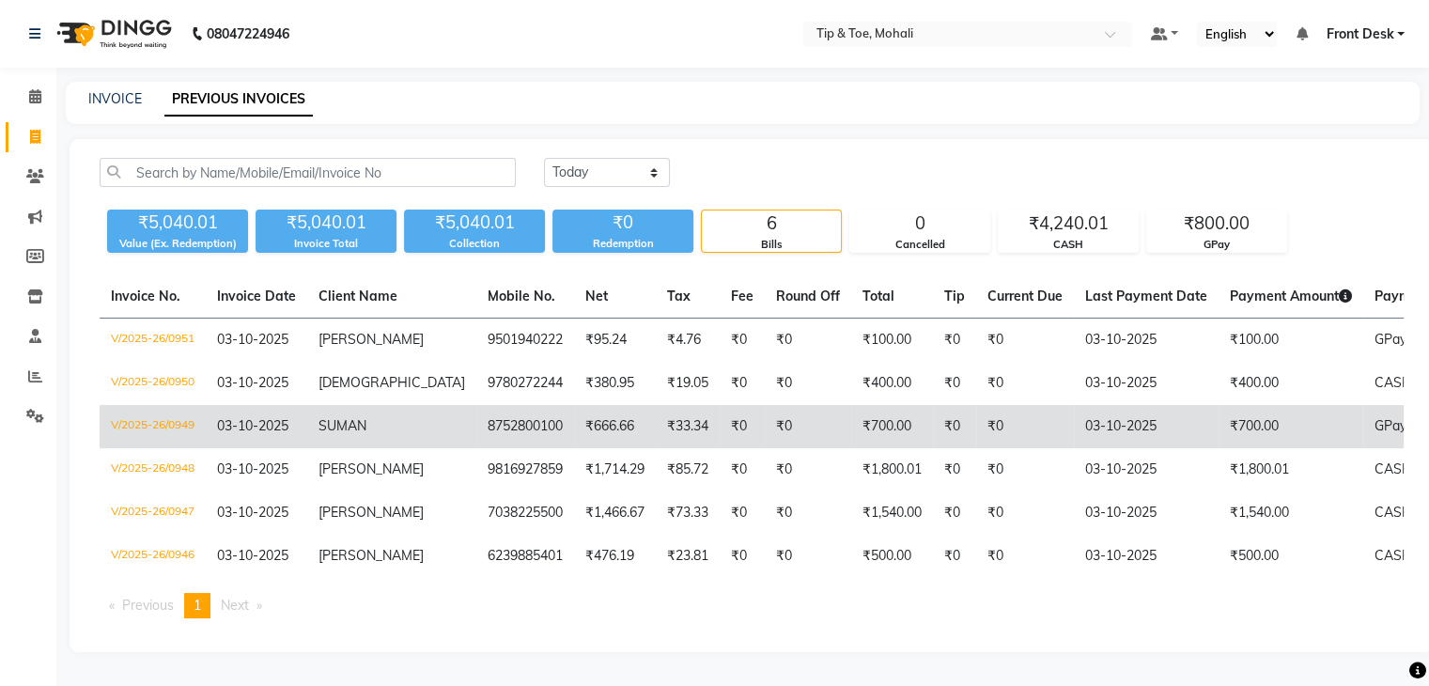
scroll to position [9, 0]
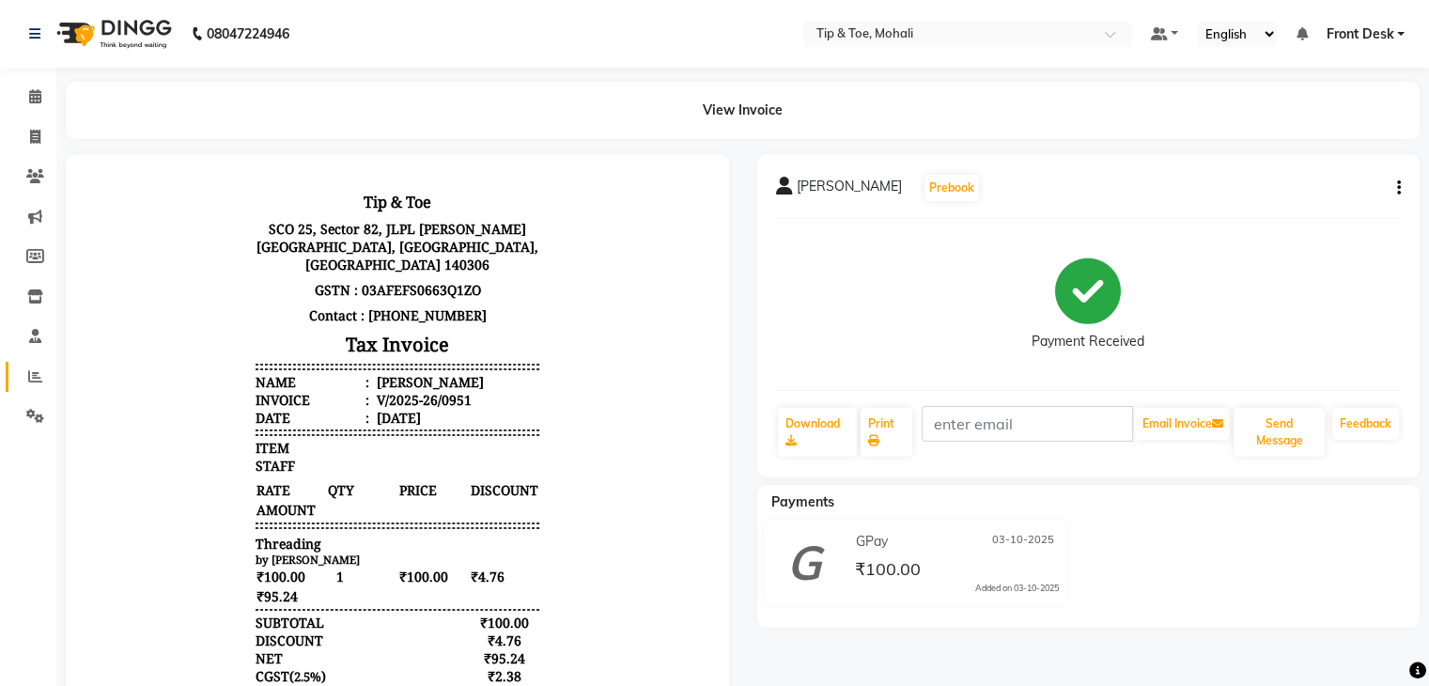
click at [39, 362] on link "Reports" at bounding box center [28, 377] width 45 height 31
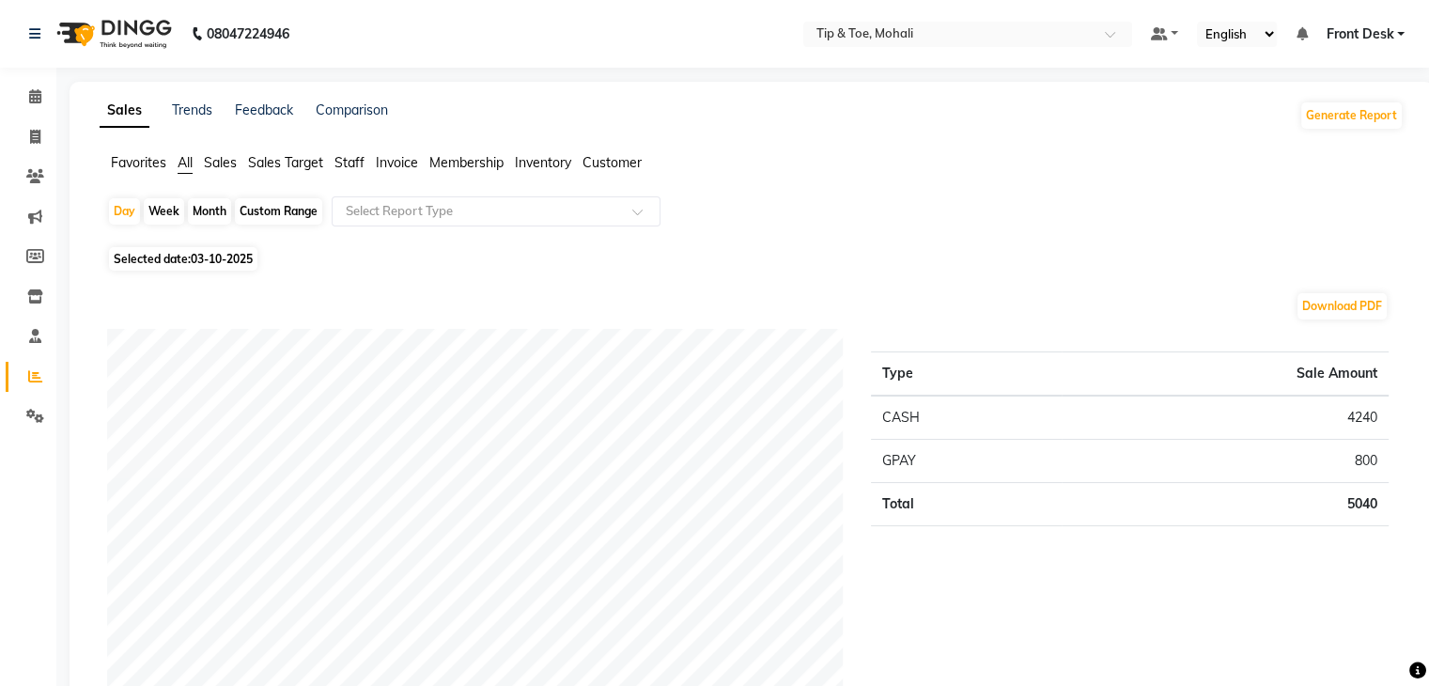
click at [347, 166] on span "Staff" at bounding box center [349, 162] width 30 height 17
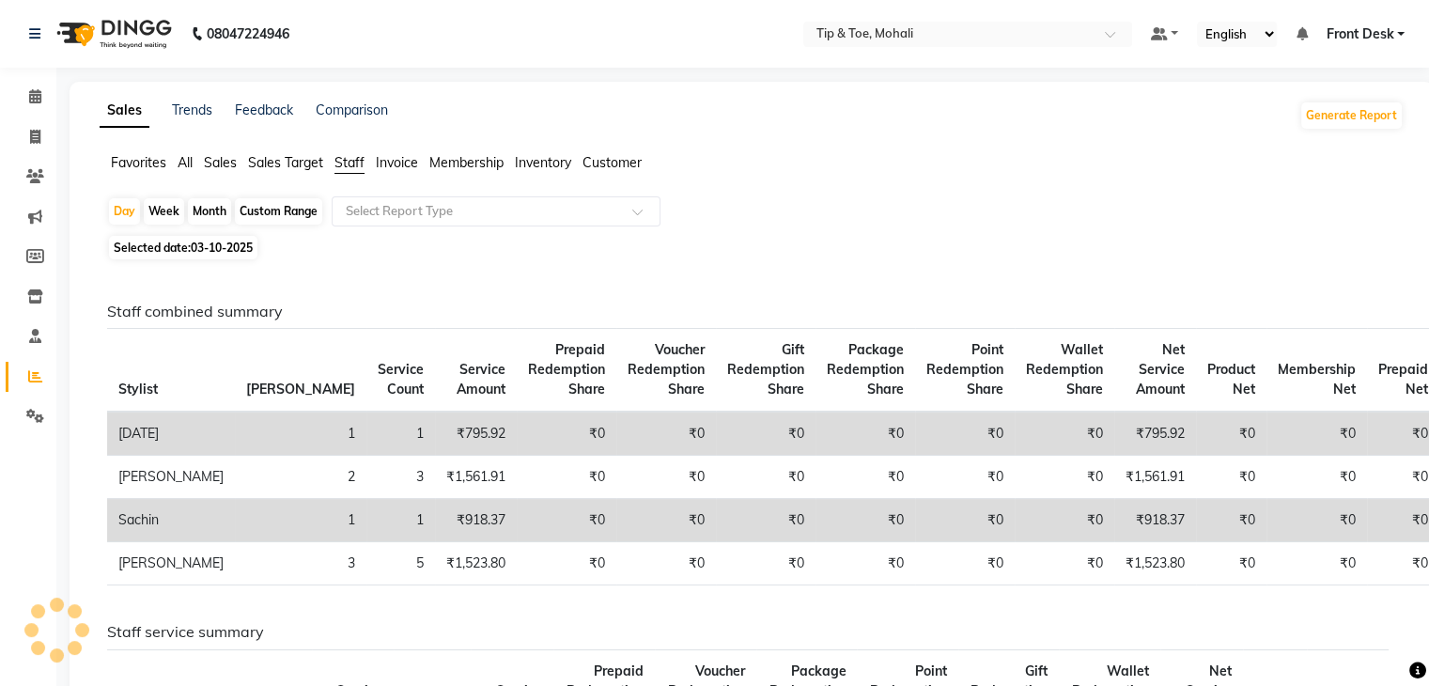
click at [396, 193] on app-reports "Favorites All Sales Sales Target Staff Invoice Membership Inventory Customer Da…" at bounding box center [751, 668] width 1326 height 1031
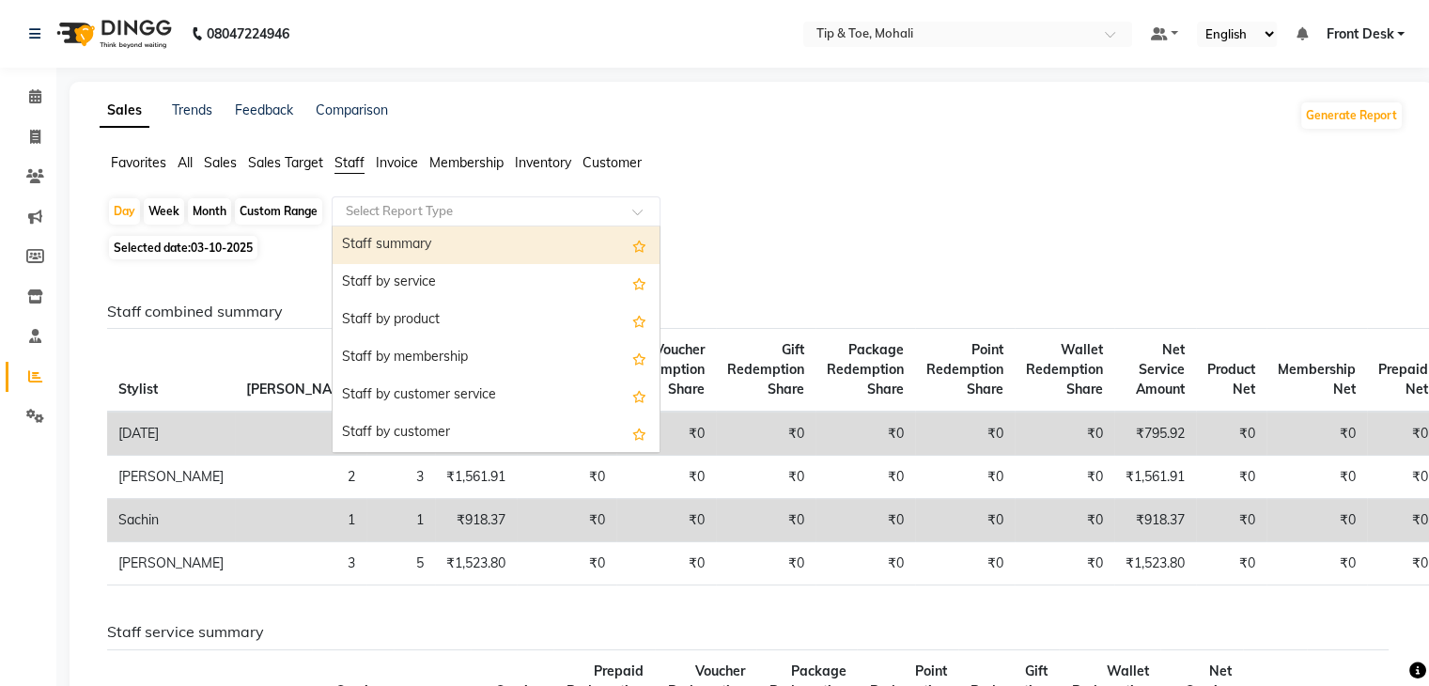
click at [396, 213] on input "text" at bounding box center [477, 211] width 270 height 19
click at [396, 249] on div "Staff summary" at bounding box center [495, 245] width 327 height 38
select select "full_report"
select select "pdf"
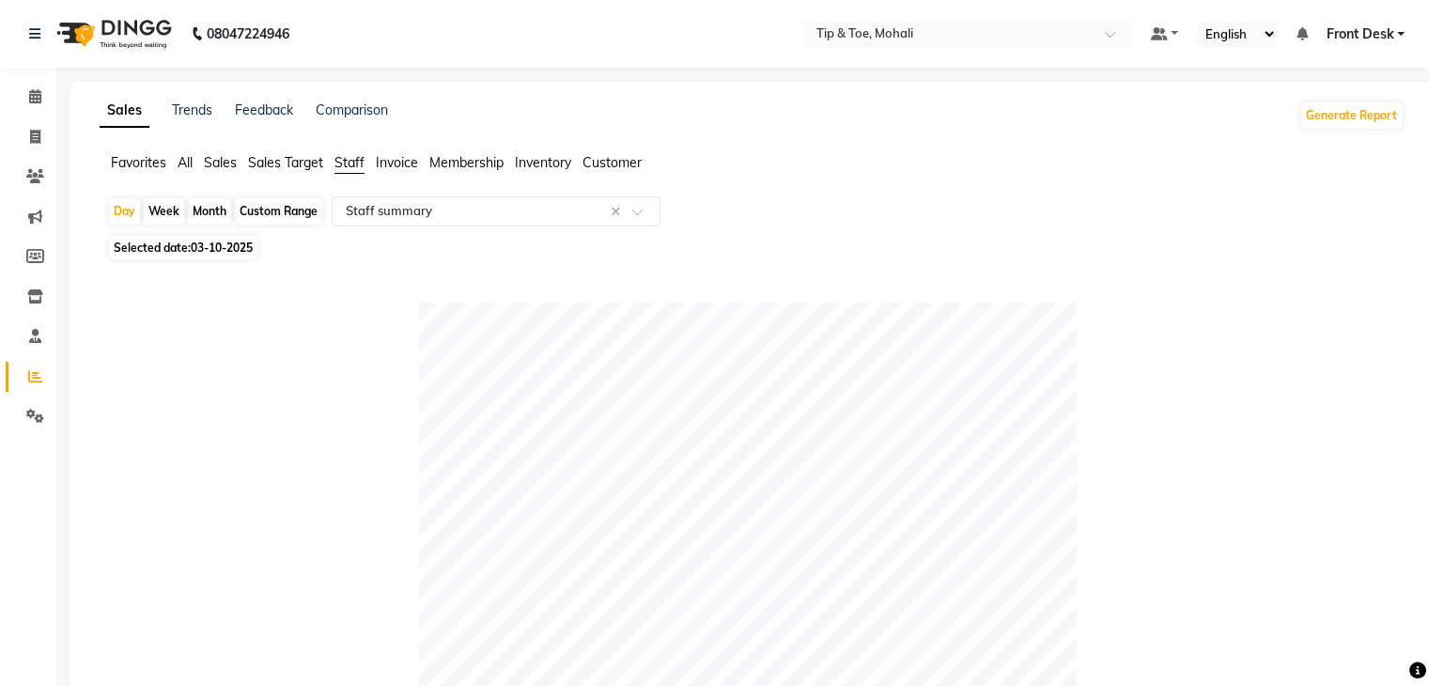
click at [51, 130] on li "Invoice" at bounding box center [28, 137] width 56 height 40
click at [26, 130] on span at bounding box center [35, 138] width 33 height 22
select select "service"
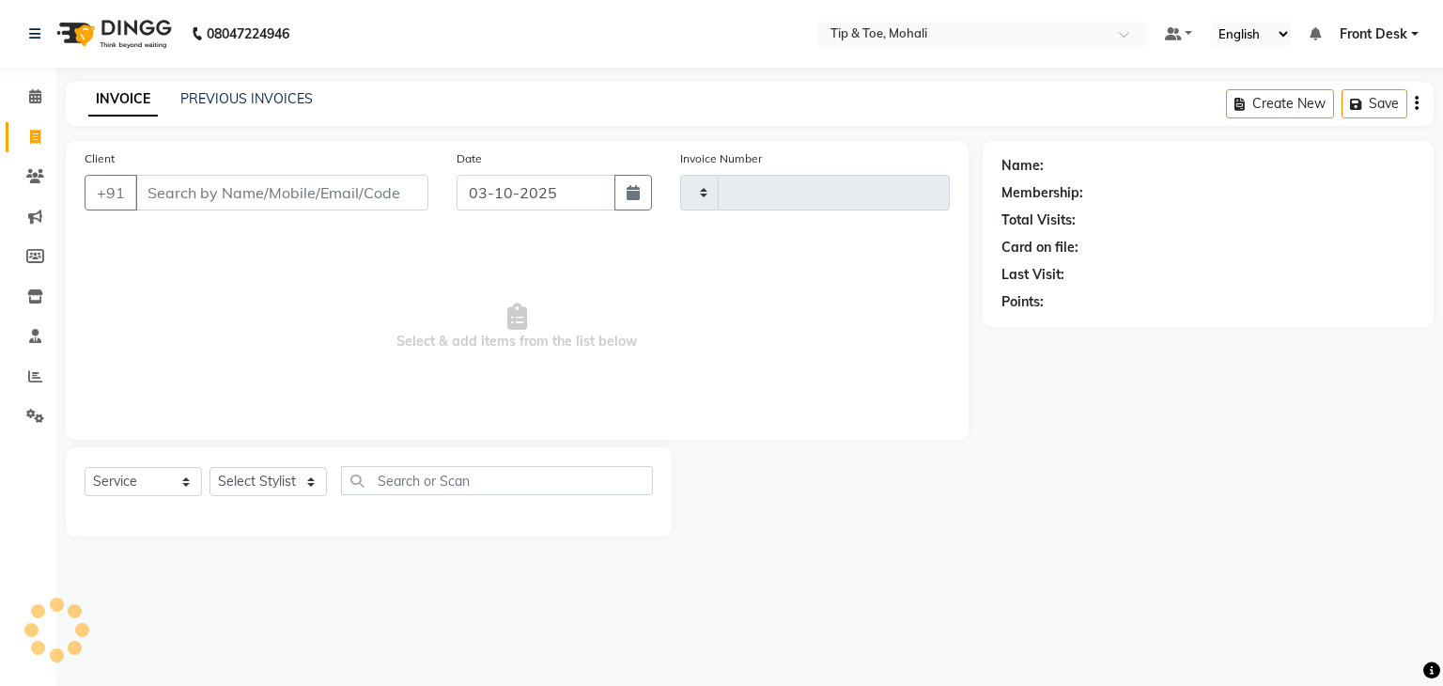
type input "0952"
select select "5835"
